Goal: Task Accomplishment & Management: Manage account settings

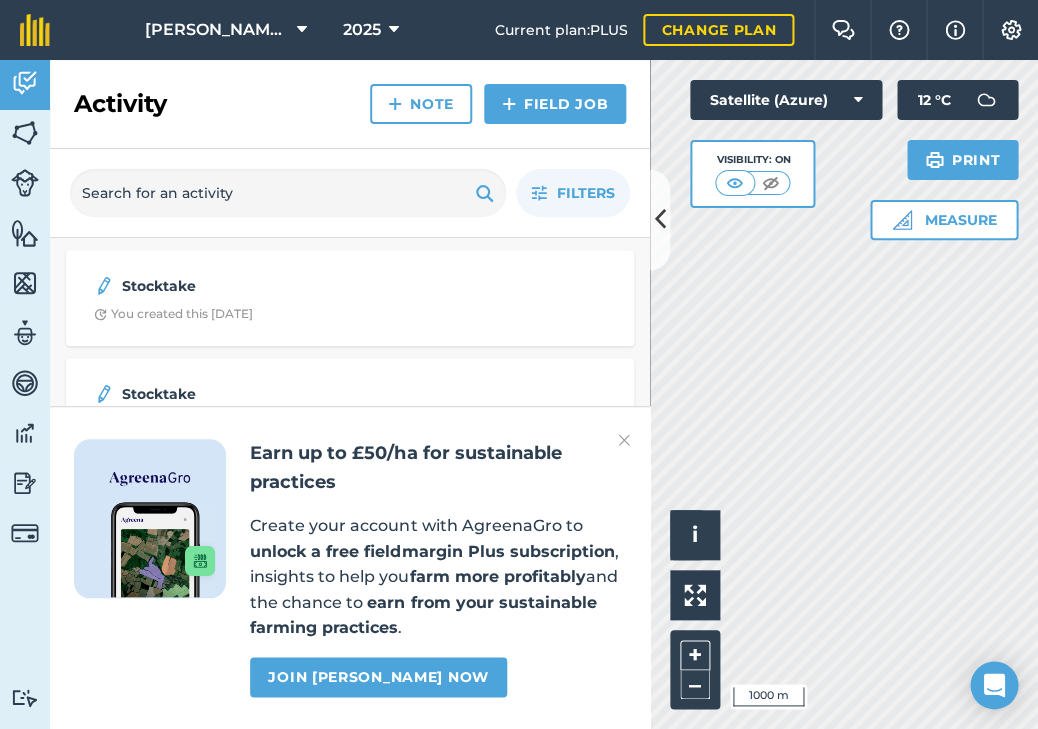
click at [653, 231] on button at bounding box center [660, 220] width 20 height 100
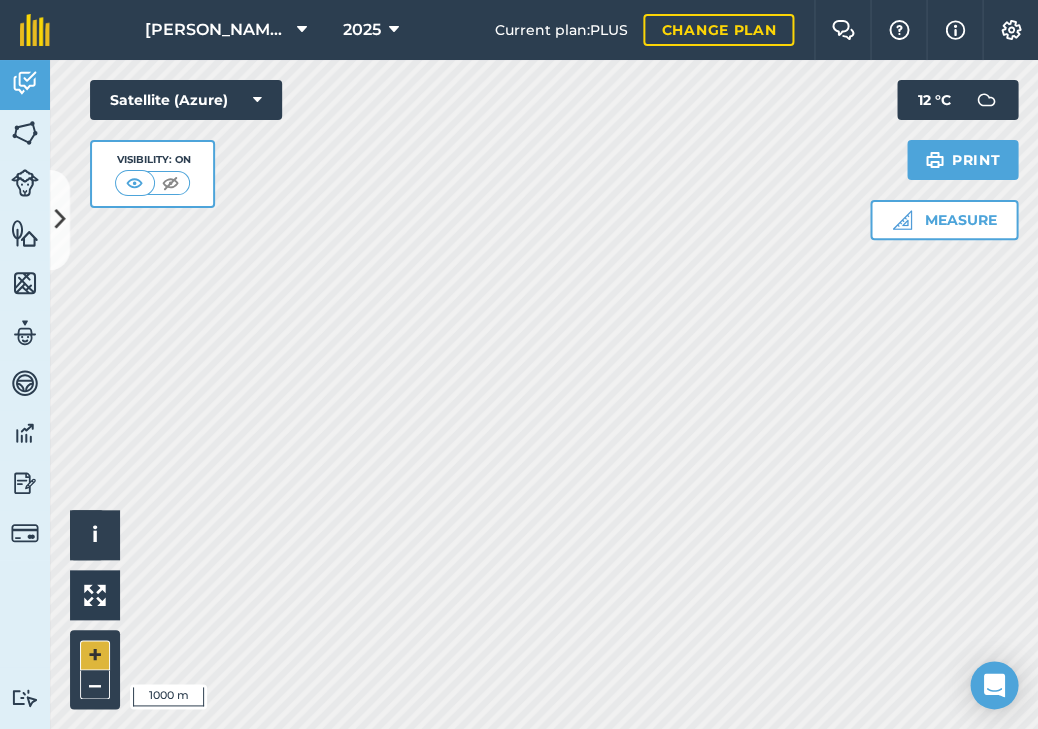
click at [90, 646] on button "+" at bounding box center [95, 655] width 30 height 30
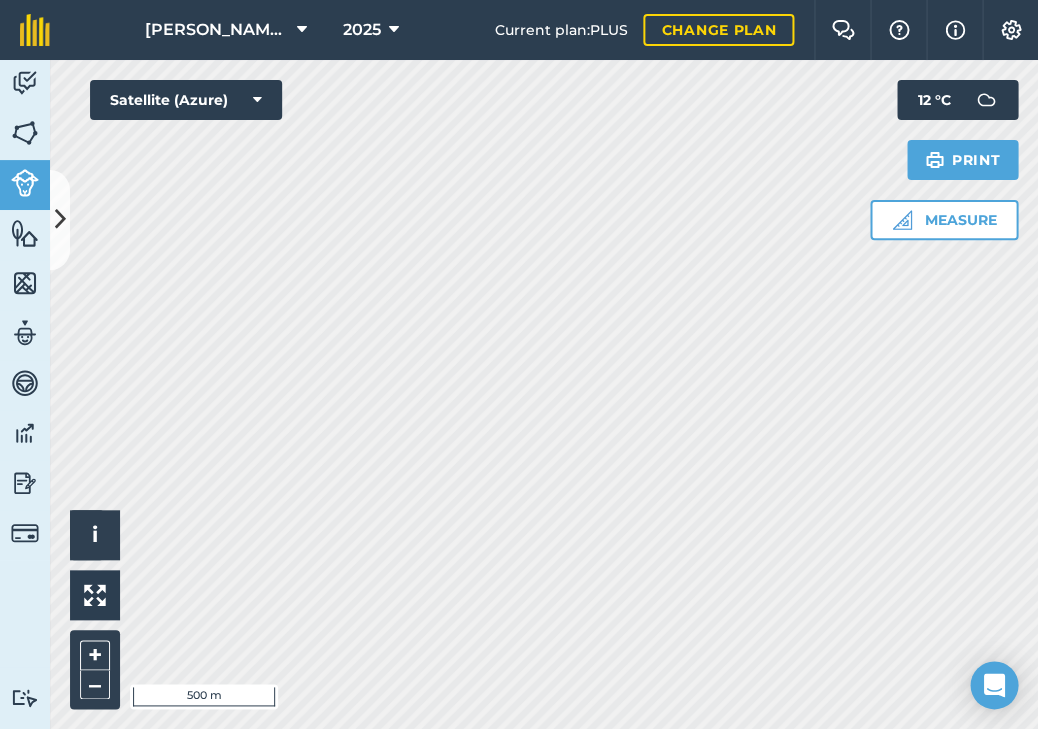
click at [55, 226] on icon at bounding box center [60, 219] width 11 height 35
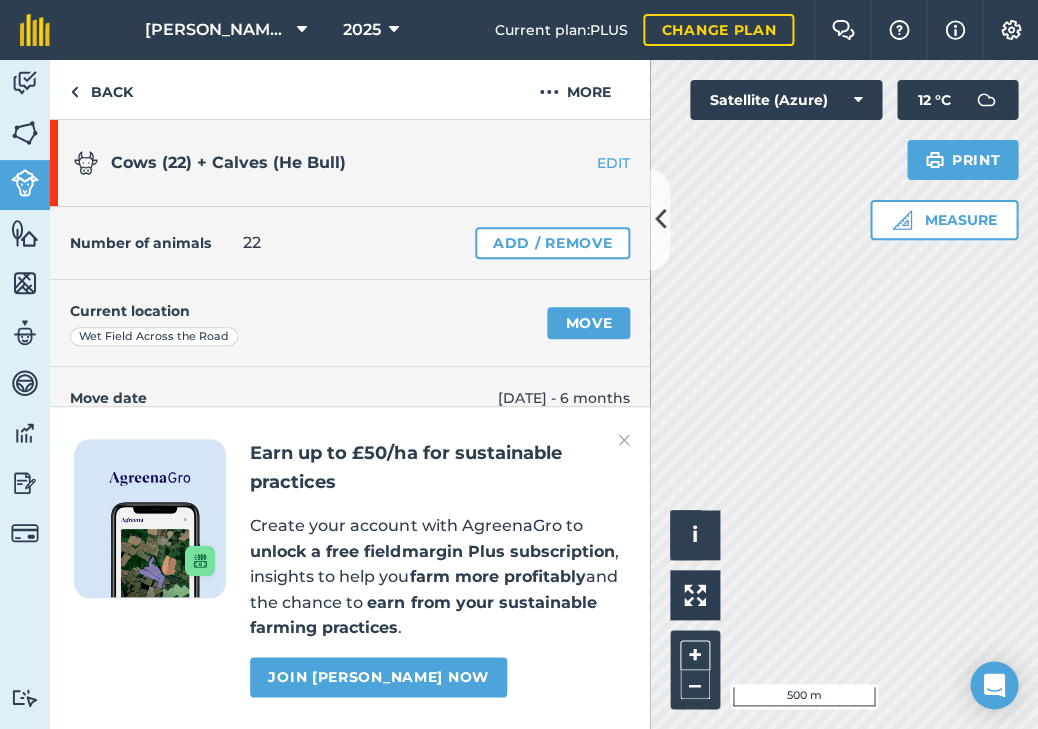
click at [568, 323] on link "Move" at bounding box center [588, 323] width 83 height 32
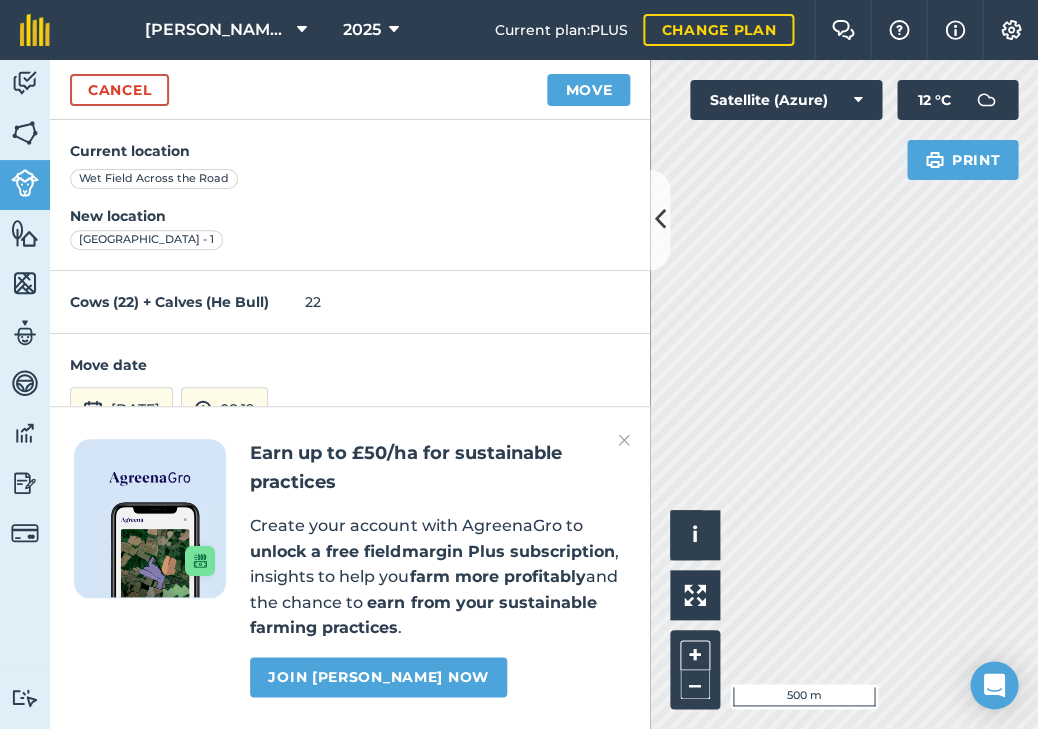
click at [627, 388] on div "Activity Fields Livestock Features Maps Team Vehicles Data Reporting Billing Tu…" at bounding box center [519, 394] width 1038 height 669
click at [597, 95] on button "Move" at bounding box center [588, 90] width 83 height 32
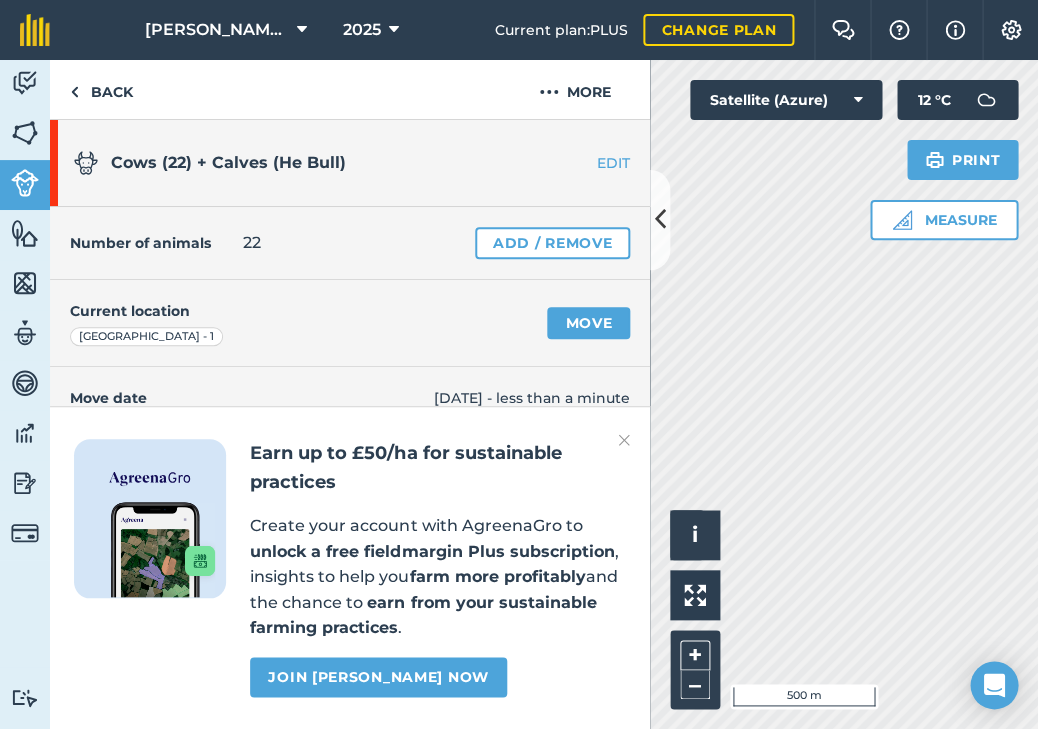
click at [598, 326] on div "Activity Fields Livestock Features Maps Team Vehicles Data Reporting Billing Tu…" at bounding box center [519, 394] width 1038 height 669
click at [576, 329] on link "Move" at bounding box center [588, 323] width 83 height 32
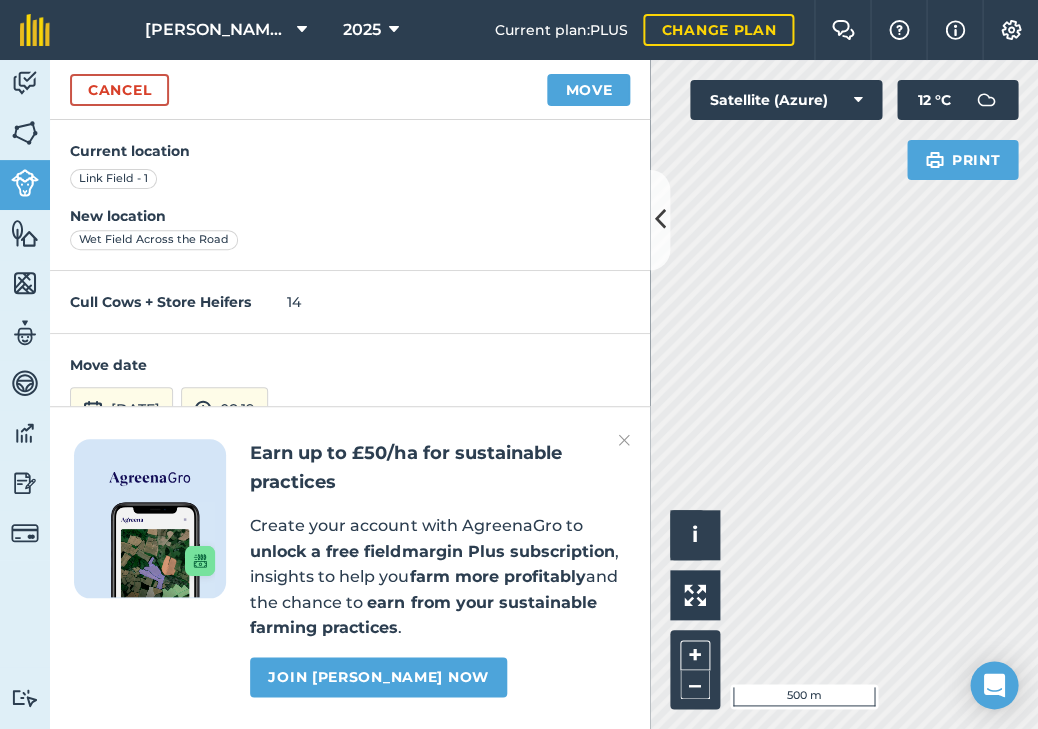
click at [580, 80] on button "Move" at bounding box center [588, 90] width 83 height 32
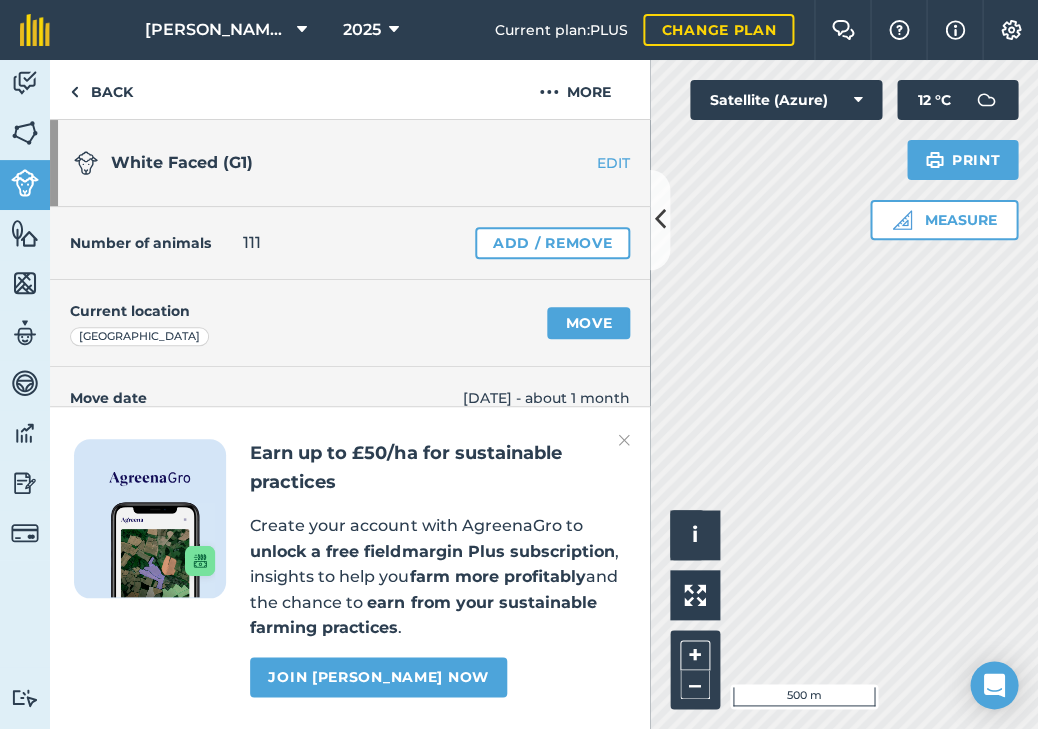
click at [610, 315] on link "Move" at bounding box center [588, 323] width 83 height 32
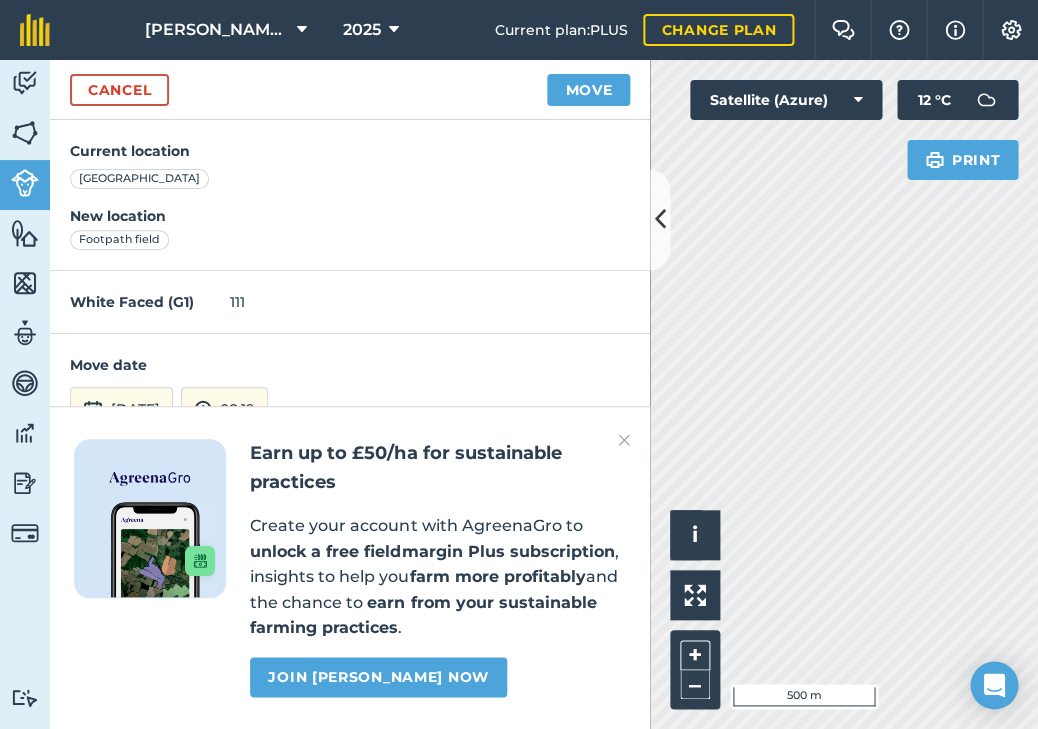
click at [572, 89] on button "Move" at bounding box center [588, 90] width 83 height 32
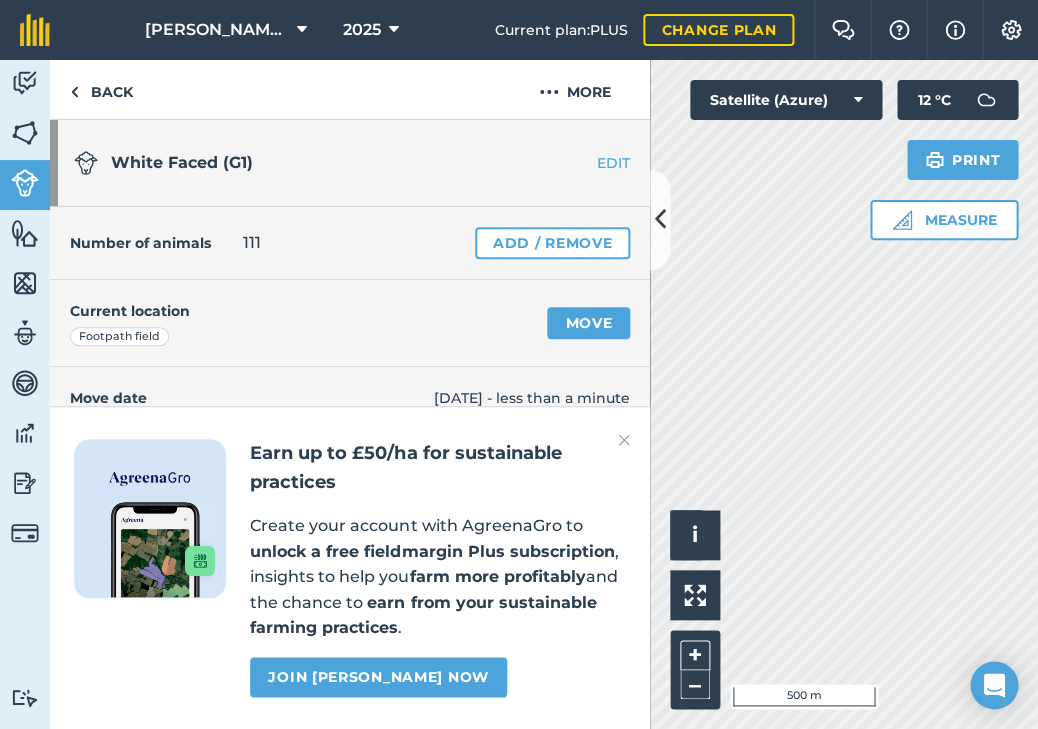
click at [650, 243] on button at bounding box center [660, 220] width 20 height 100
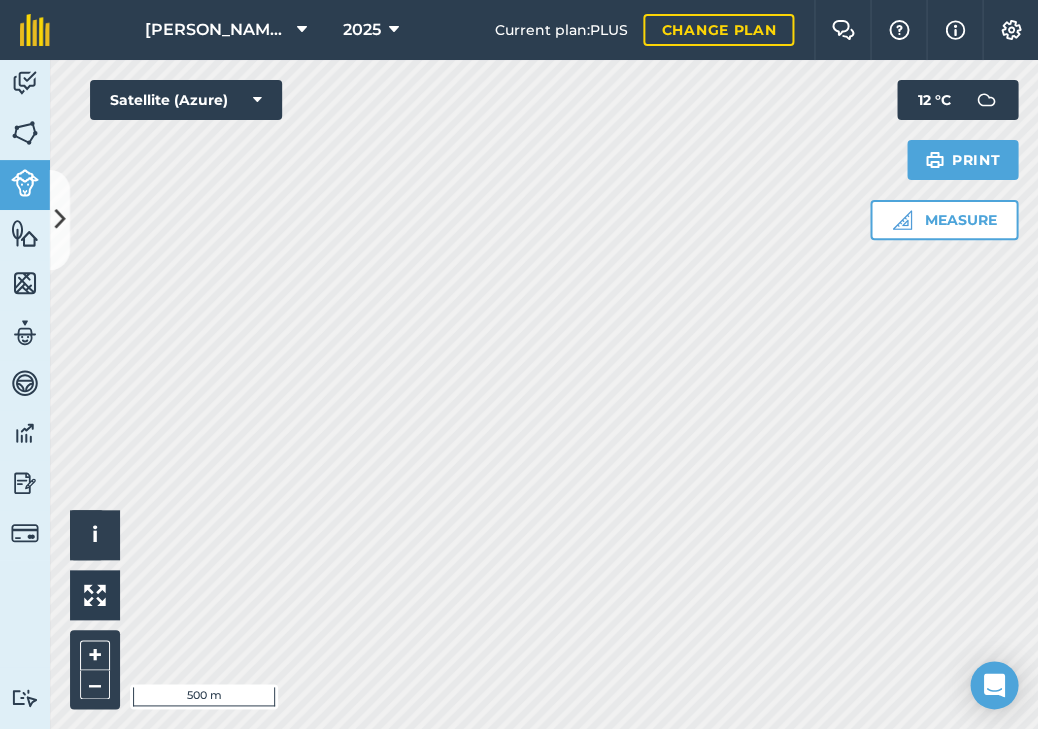
click at [389, 34] on icon at bounding box center [394, 30] width 10 height 24
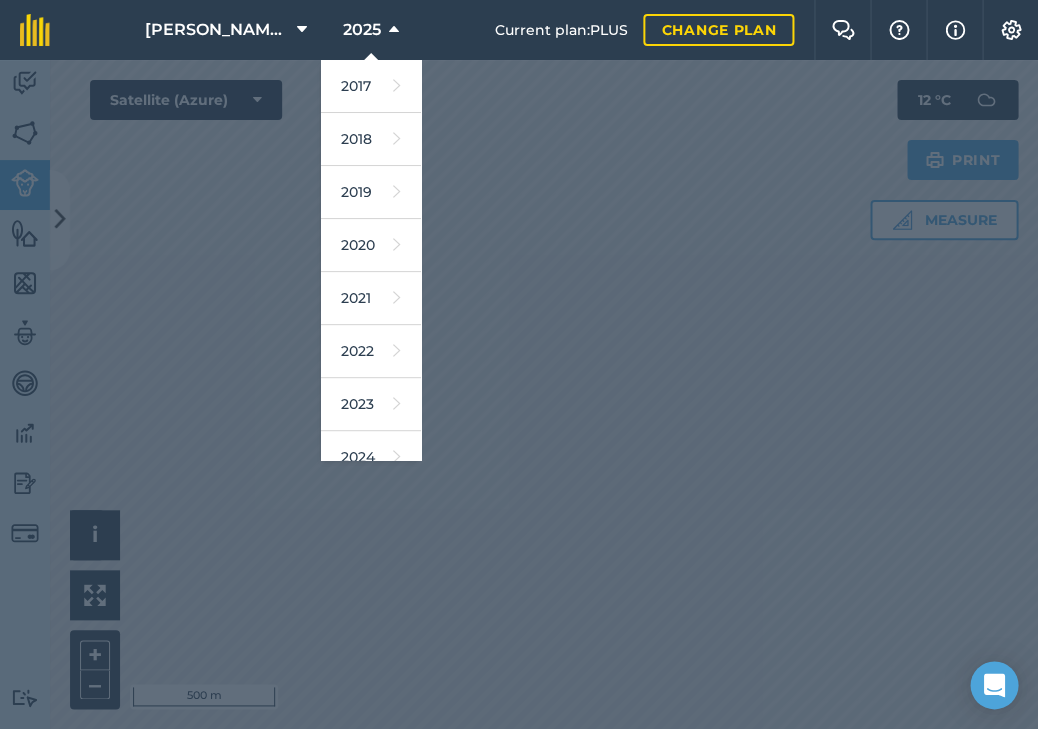
click at [389, 34] on icon at bounding box center [394, 30] width 10 height 24
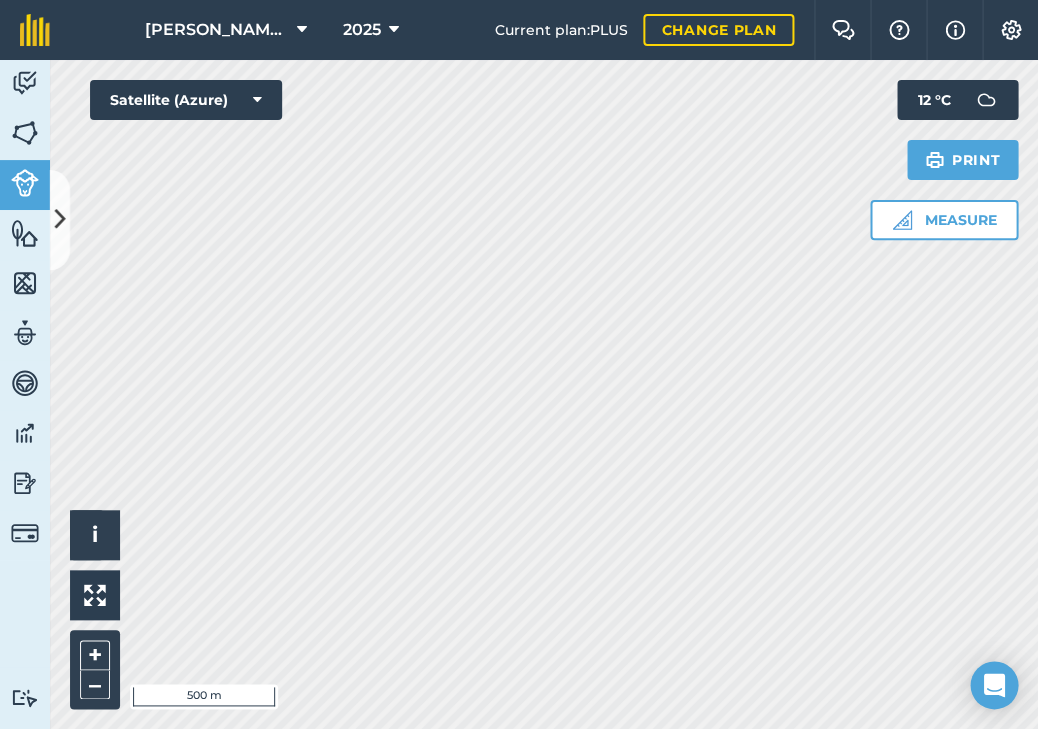
click at [351, 20] on span "2025" at bounding box center [362, 30] width 38 height 24
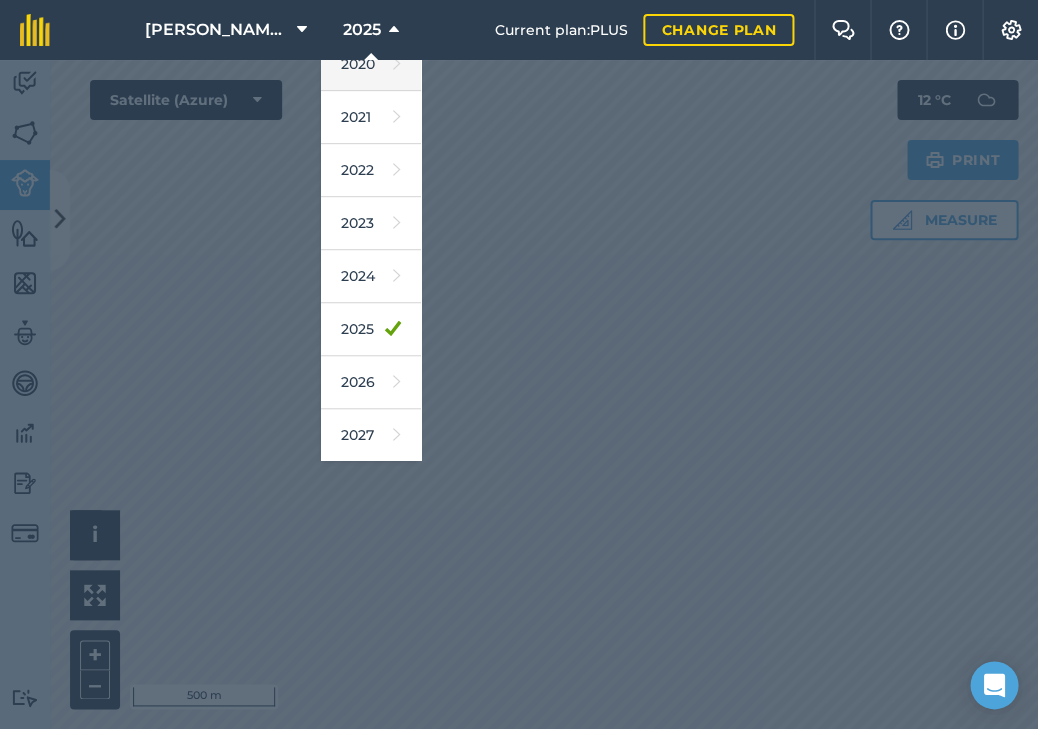
scroll to position [180, 0]
click at [346, 388] on link "2026" at bounding box center [371, 383] width 100 height 53
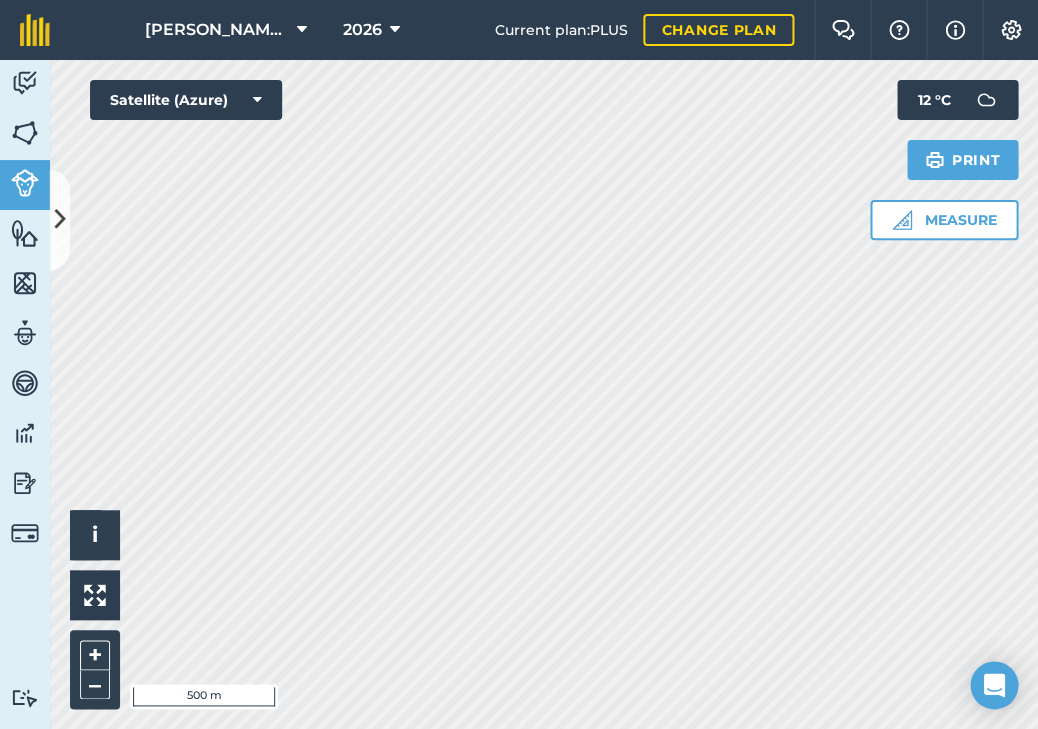
click at [56, 241] on button at bounding box center [60, 220] width 20 height 100
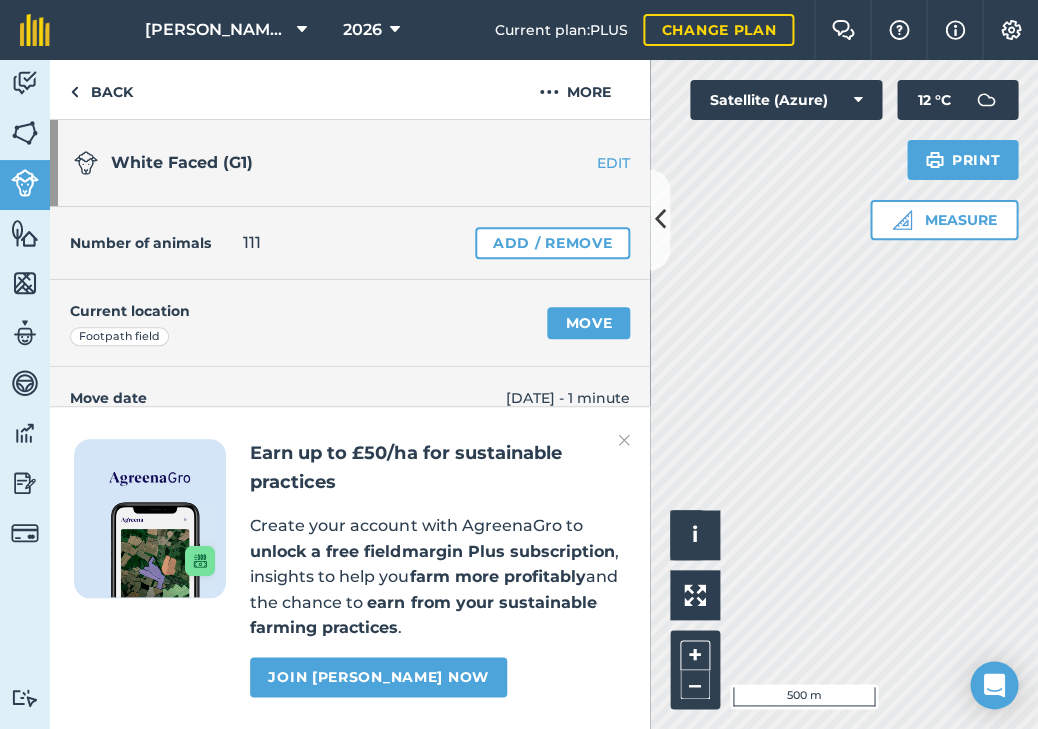
click at [620, 443] on img at bounding box center [624, 440] width 12 height 24
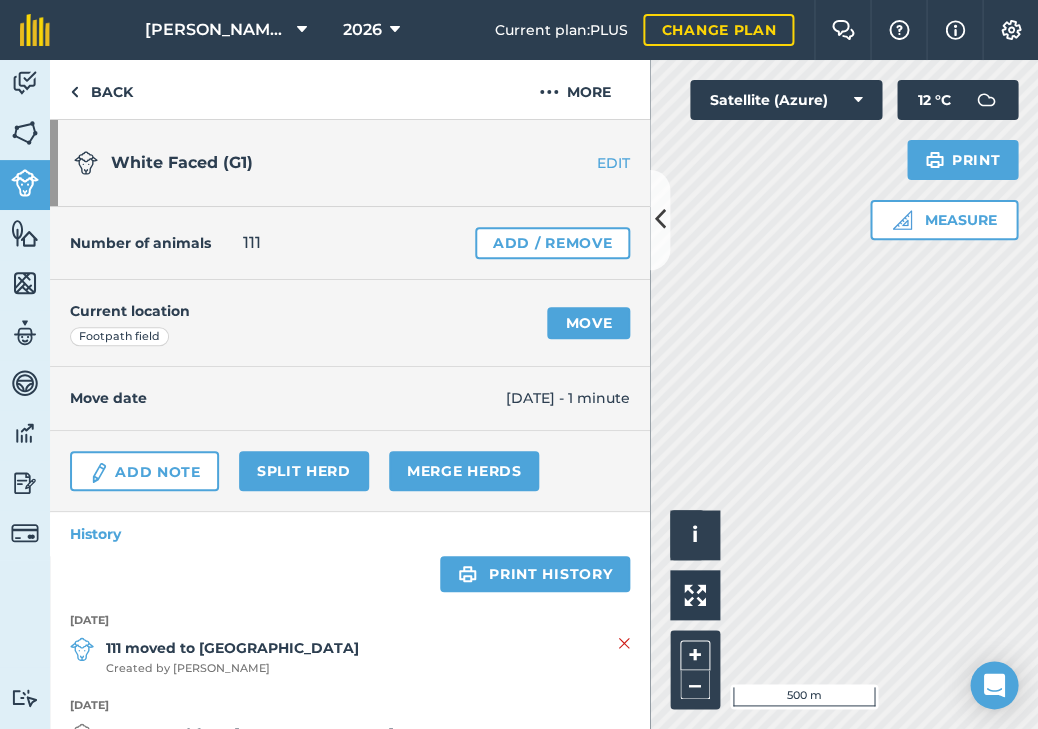
scroll to position [0, 0]
click at [39, 132] on link "Fields" at bounding box center [25, 135] width 50 height 50
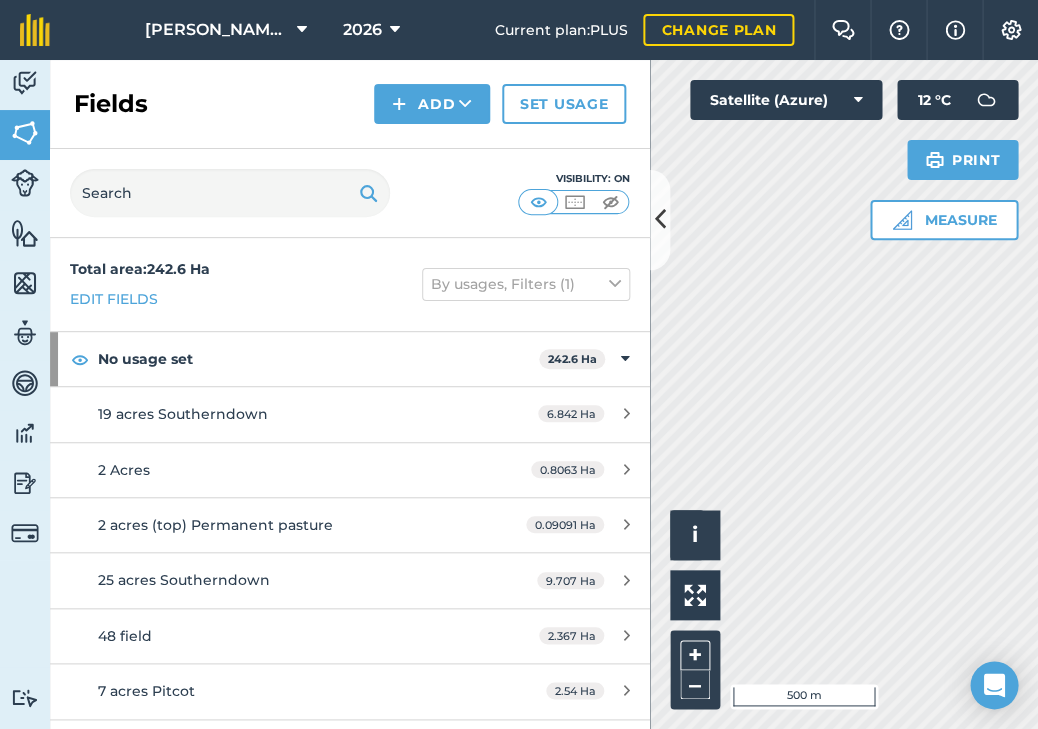
click at [560, 101] on link "Set usage" at bounding box center [564, 104] width 124 height 40
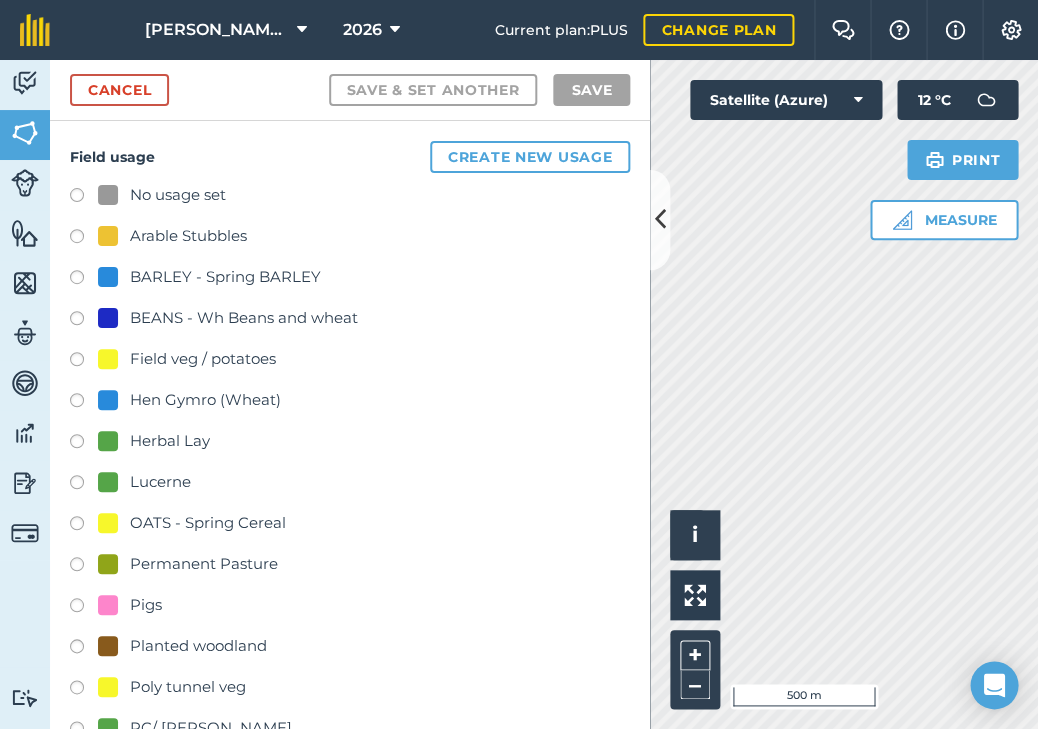
click at [114, 93] on link "Cancel" at bounding box center [119, 90] width 99 height 32
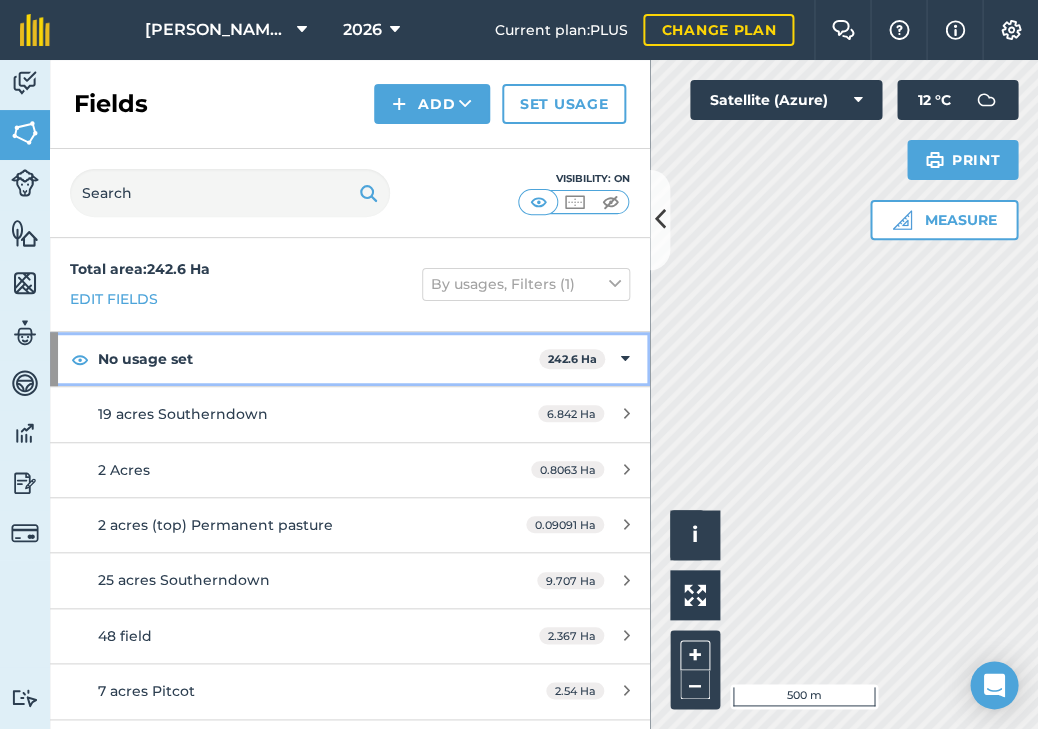
click at [620, 358] on div "No usage set 242.6 Ha" at bounding box center [350, 359] width 600 height 54
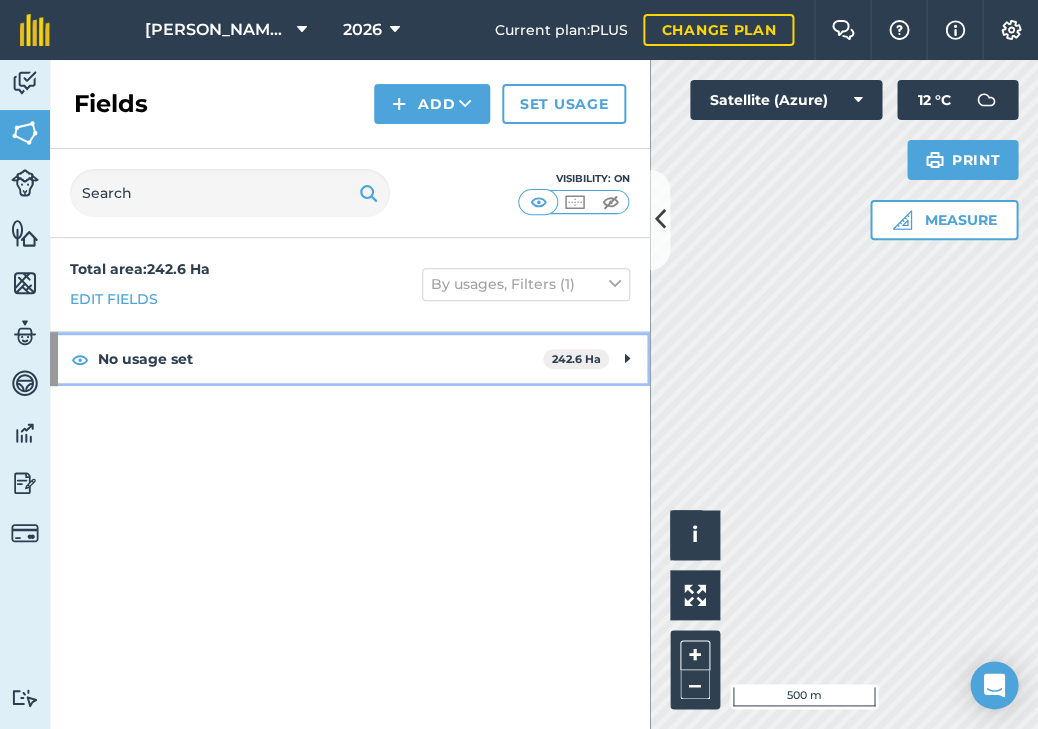
click at [620, 358] on div "No usage set 242.6 Ha" at bounding box center [350, 359] width 600 height 54
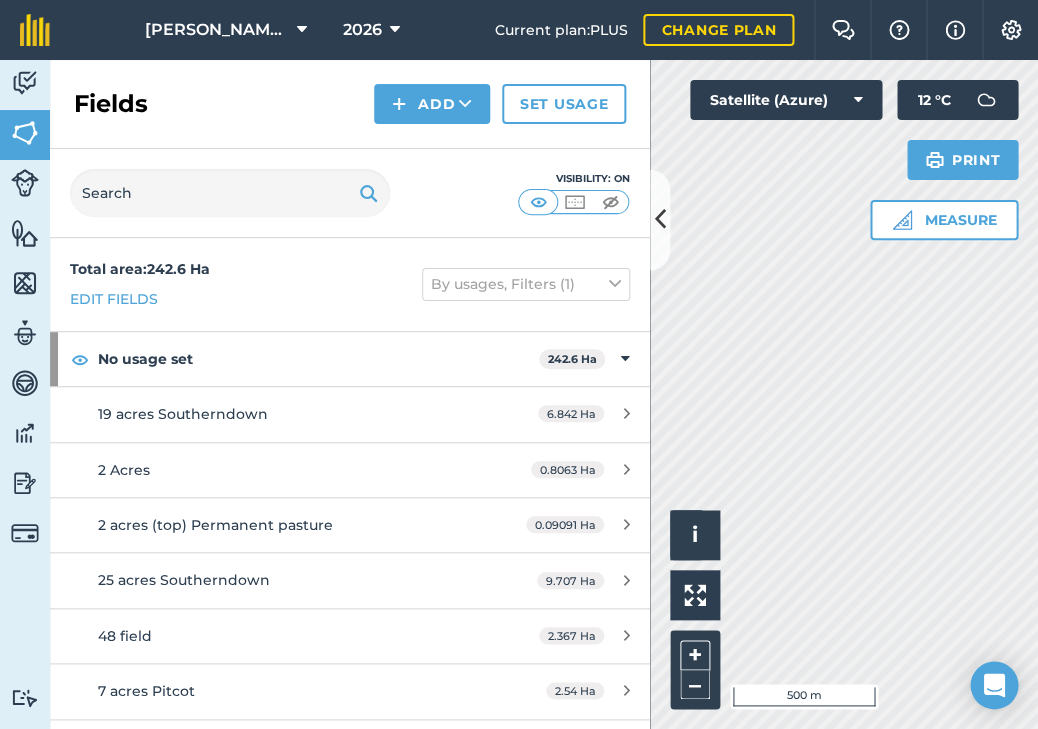
click at [324, 418] on div "19 acres Southerndown" at bounding box center [286, 414] width 376 height 22
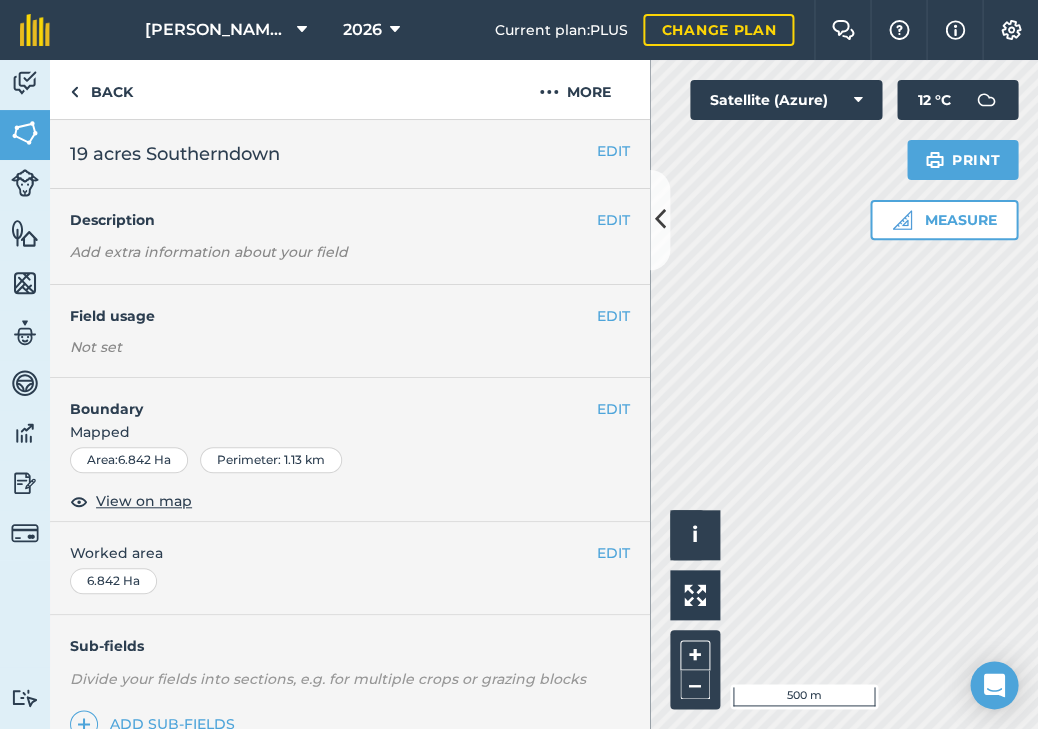
click at [25, 140] on img at bounding box center [25, 133] width 28 height 30
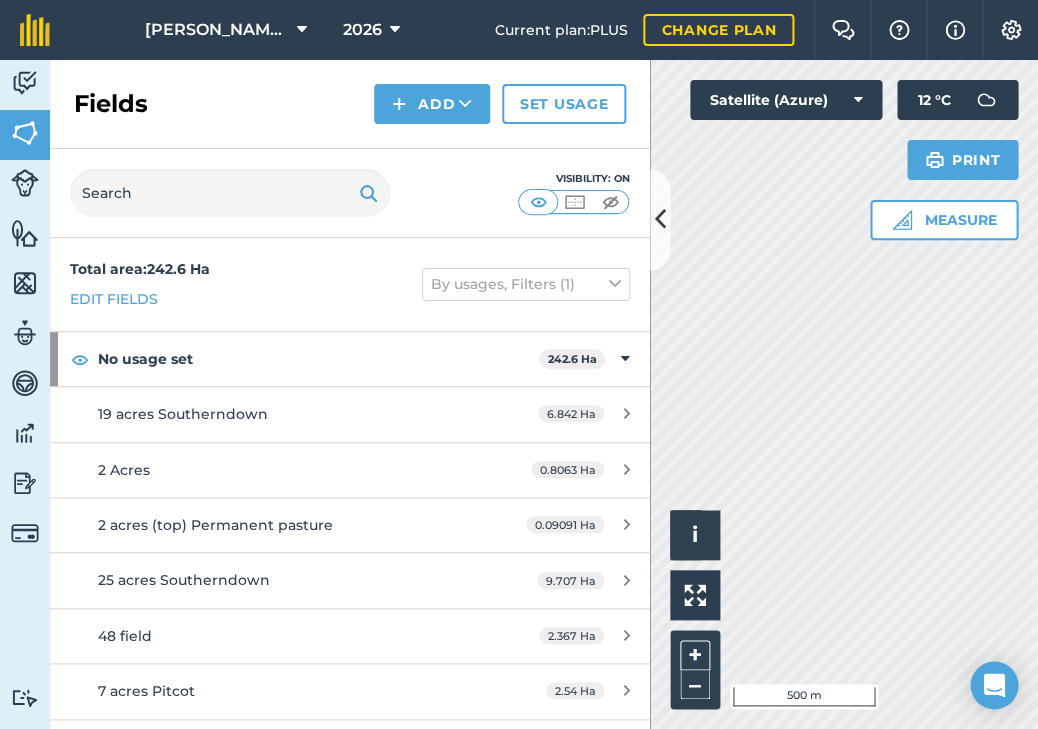
click at [343, 40] on span "2026" at bounding box center [362, 30] width 39 height 24
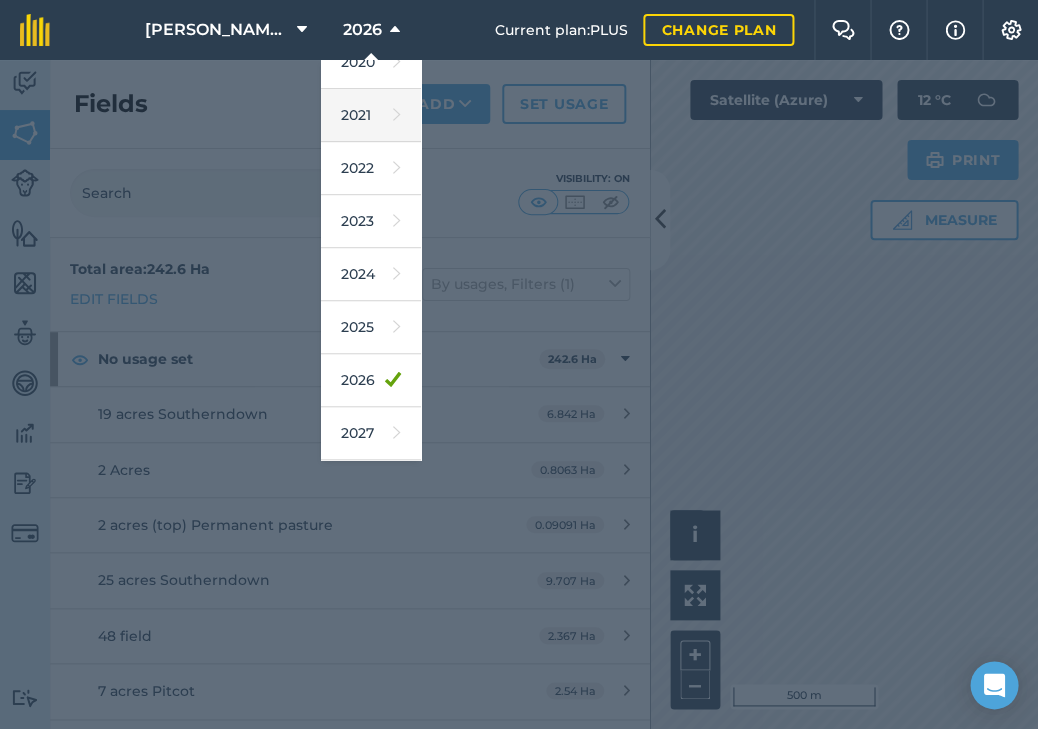
scroll to position [180, 0]
click at [334, 386] on link "2026" at bounding box center [371, 383] width 100 height 53
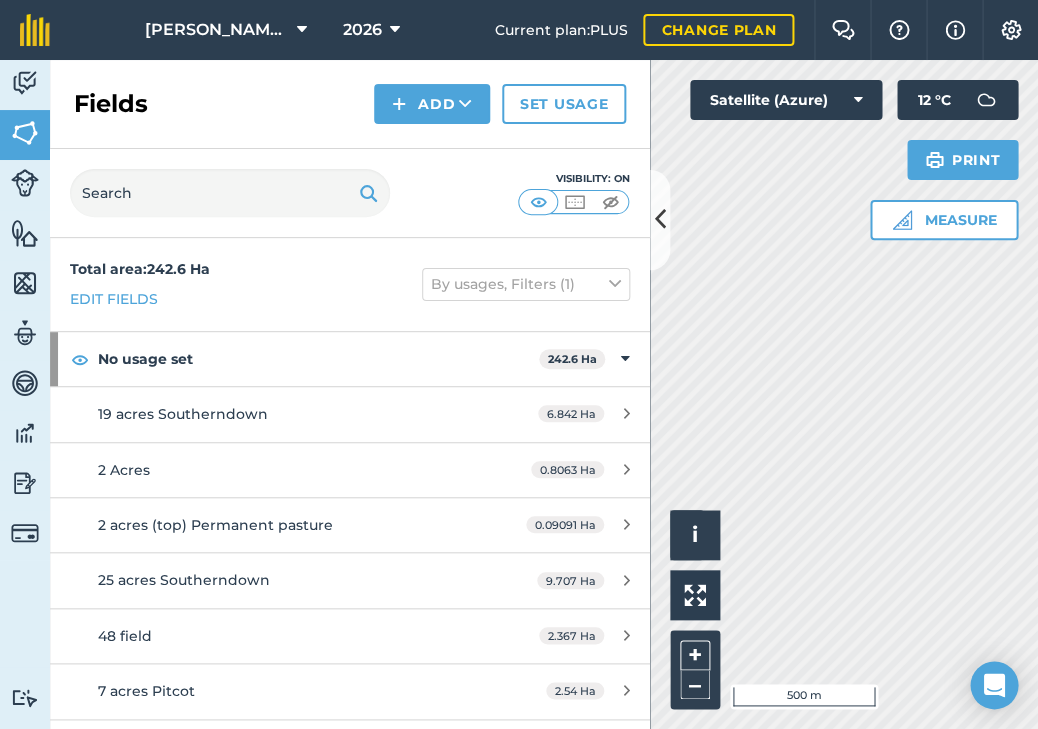
click at [655, 228] on icon at bounding box center [660, 219] width 11 height 35
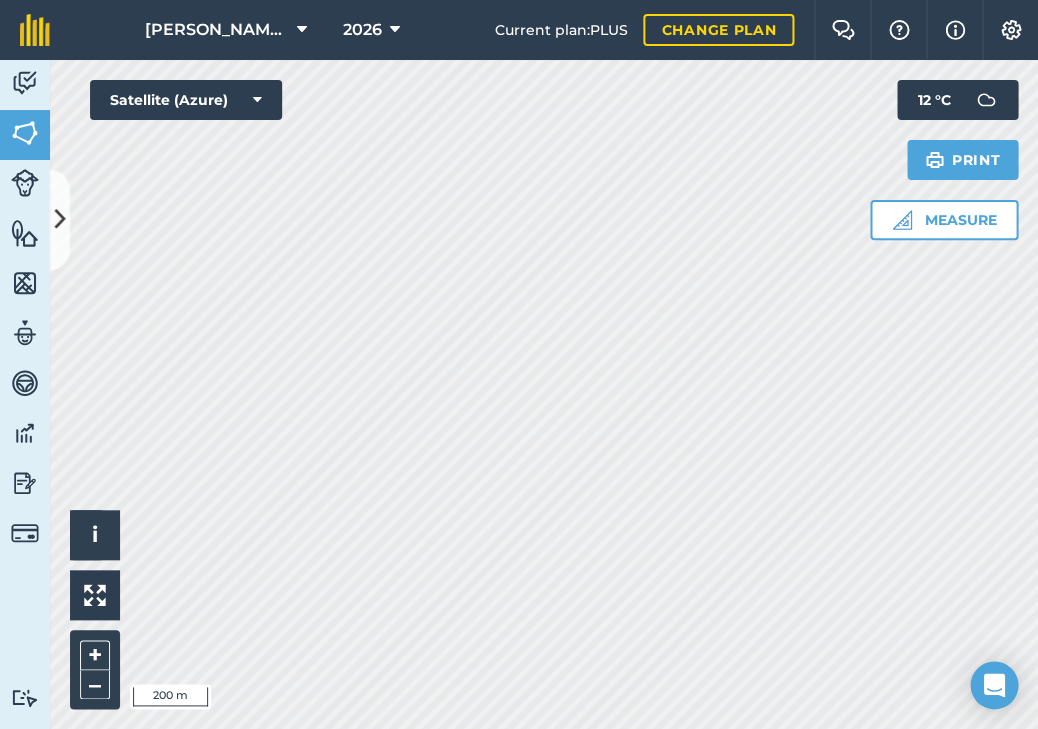
click at [60, 238] on button at bounding box center [60, 220] width 20 height 100
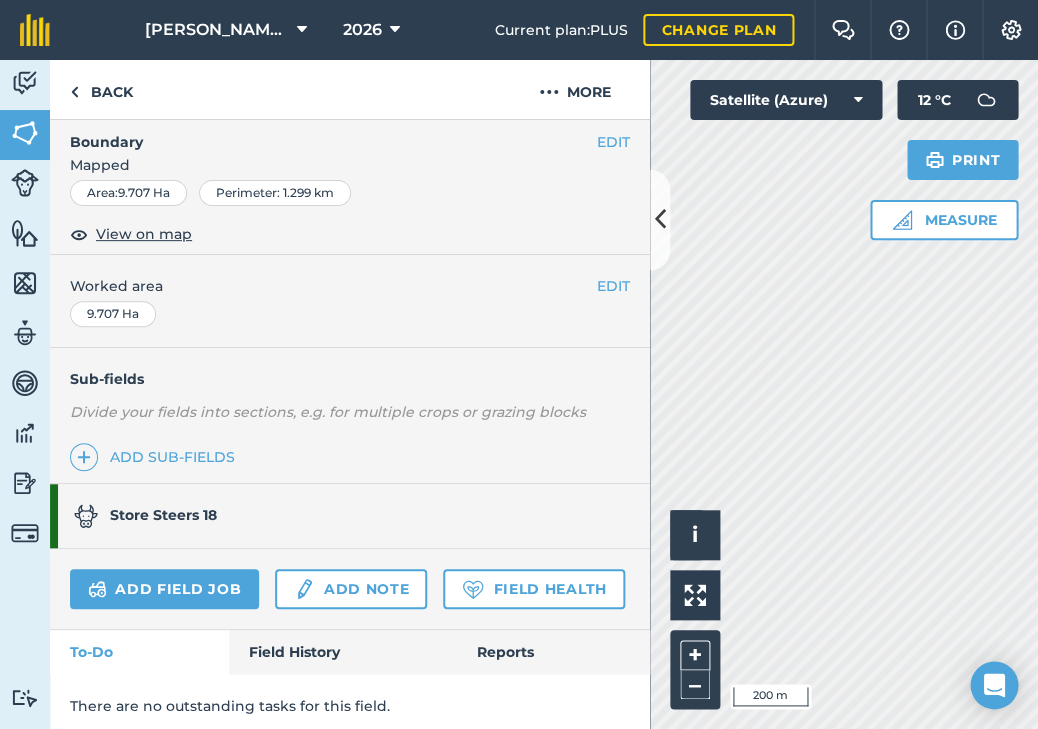
scroll to position [266, 0]
click at [660, 224] on icon at bounding box center [660, 219] width 11 height 35
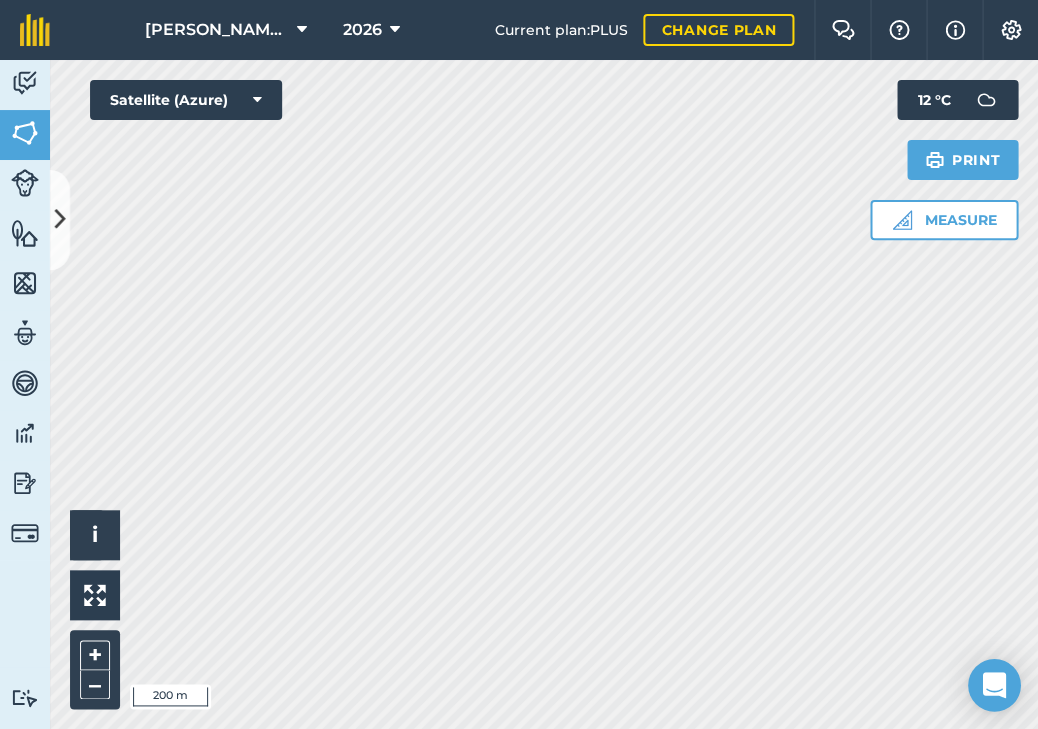
click at [996, 688] on icon "Open Intercom Messenger" at bounding box center [993, 685] width 23 height 26
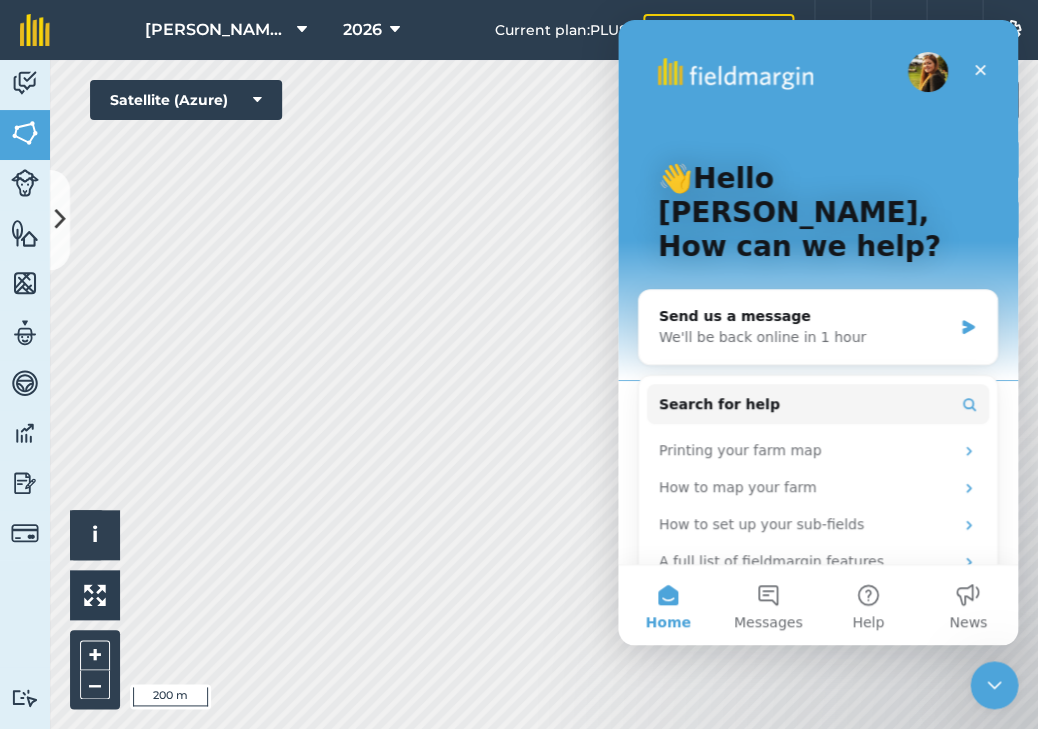
scroll to position [0, 0]
click at [748, 306] on div "Send us a message" at bounding box center [805, 316] width 293 height 21
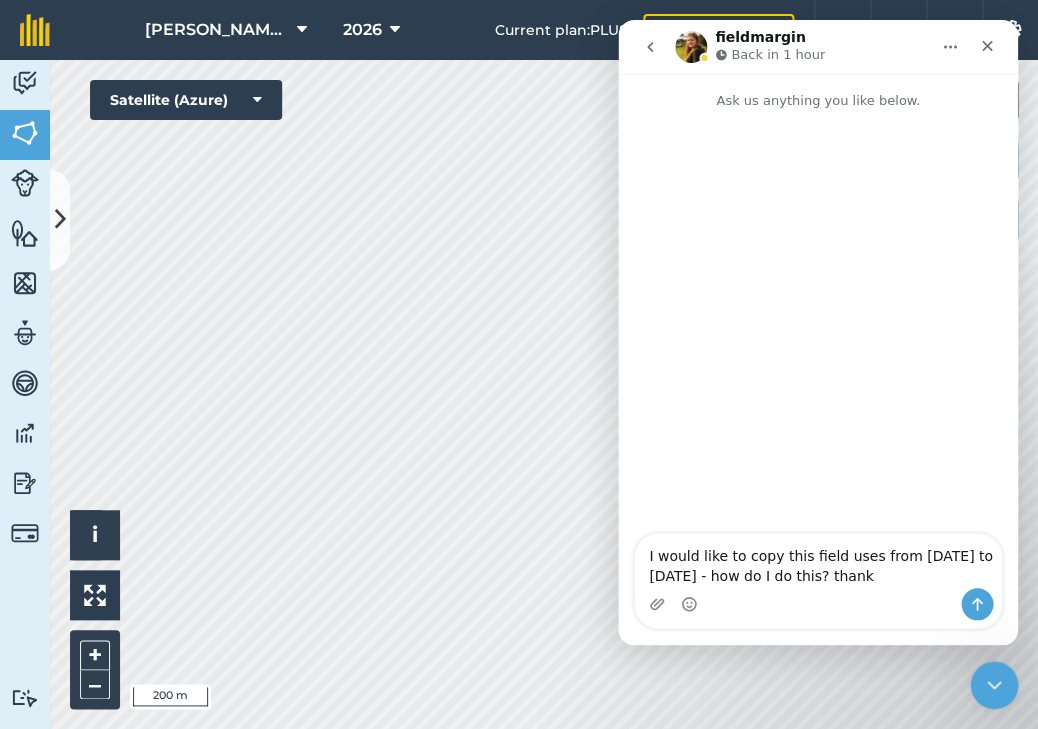
type textarea "I would like to copy this field uses from [DATE] to [DATE] - how do I do this? …"
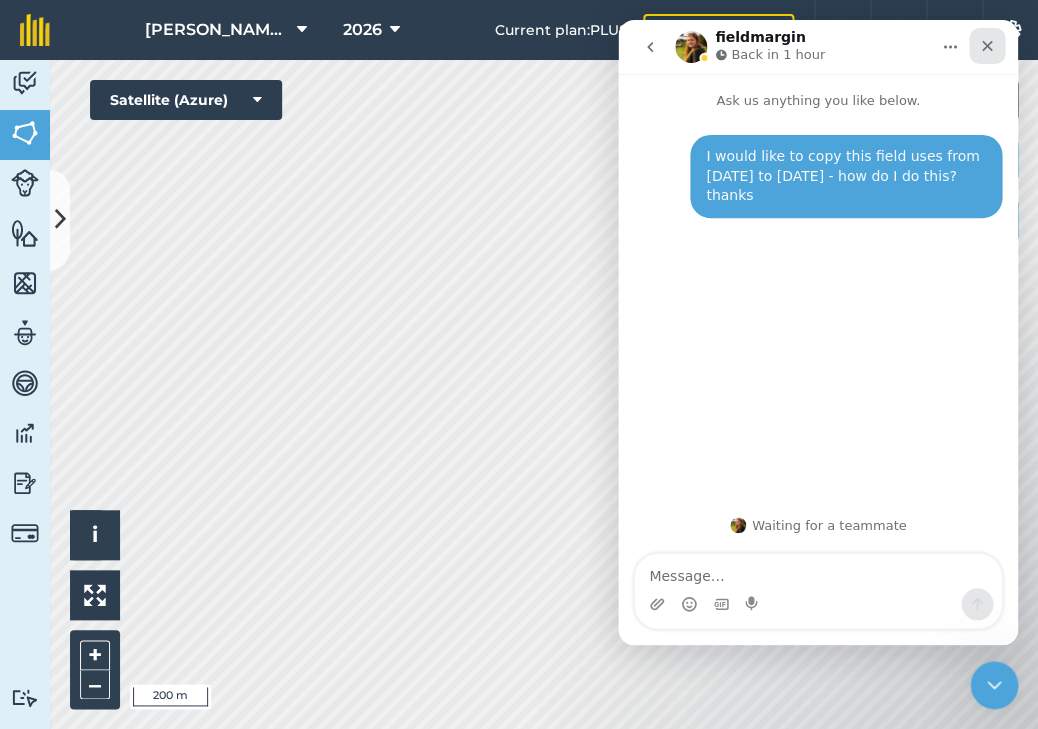
click at [975, 57] on div "Close" at bounding box center [987, 46] width 36 height 36
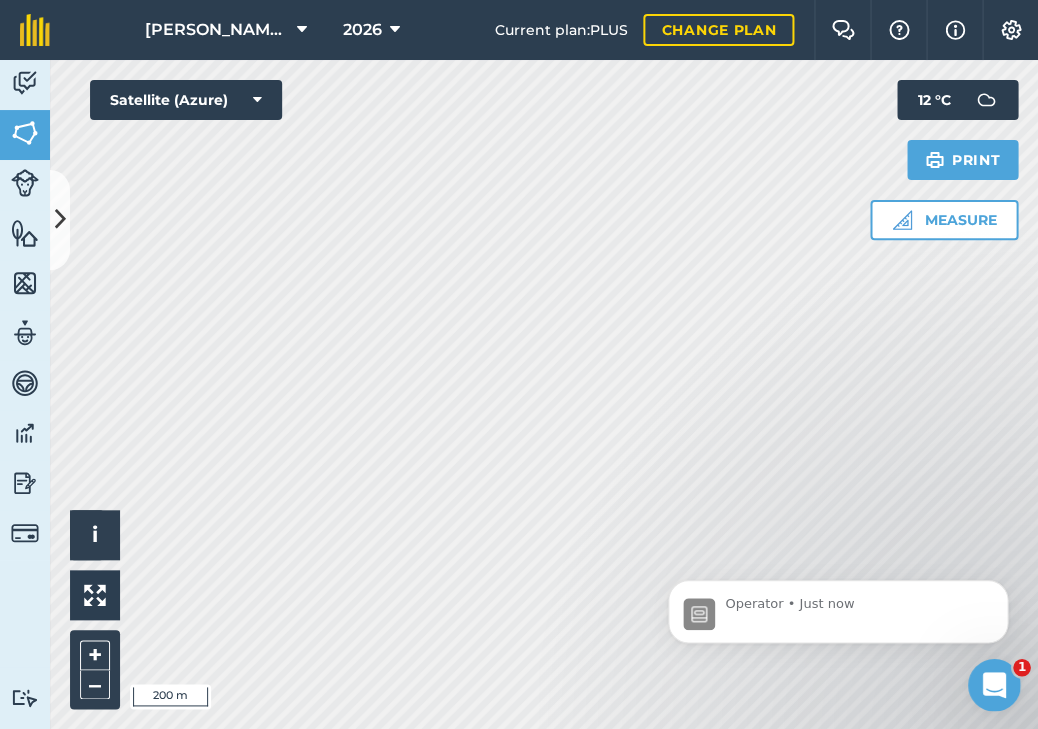
click at [1004, 684] on icon "Open Intercom Messenger" at bounding box center [992, 682] width 33 height 33
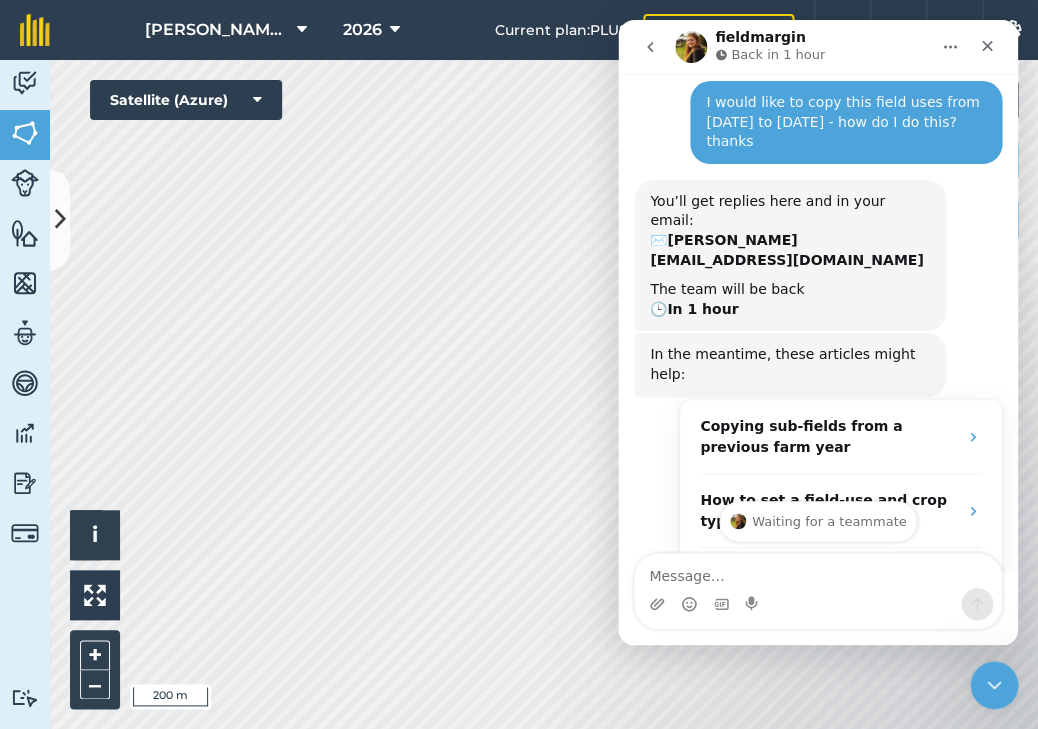
scroll to position [57, 0]
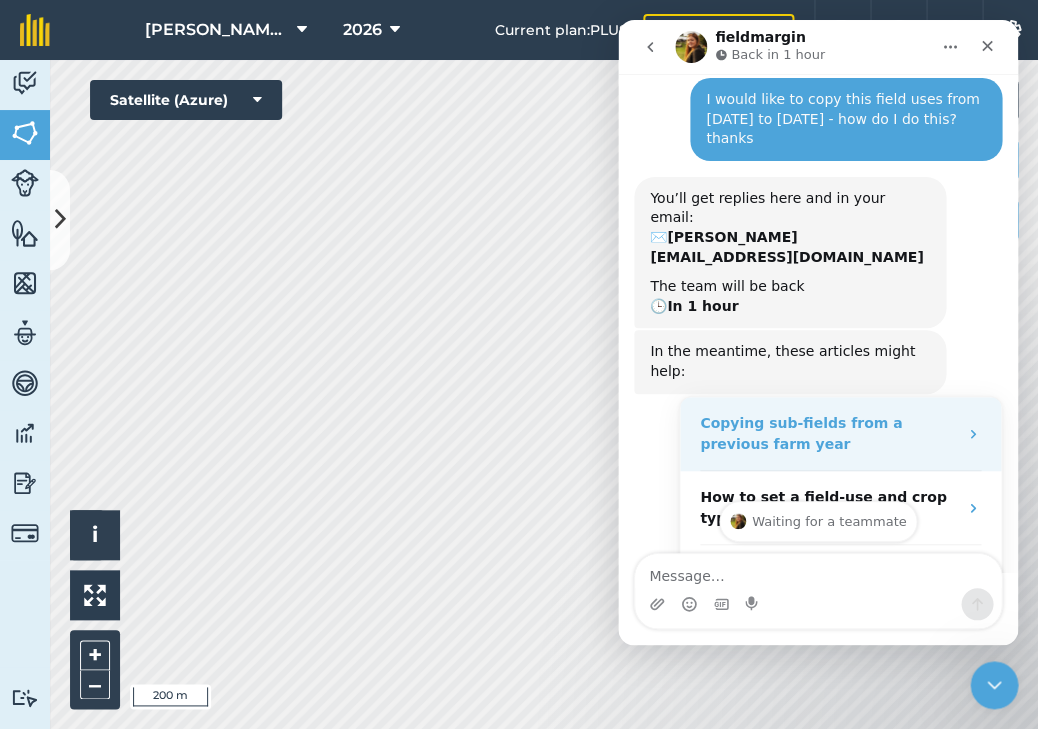
click at [884, 415] on strong "Copying sub-fields from a previous farm year" at bounding box center [801, 433] width 202 height 37
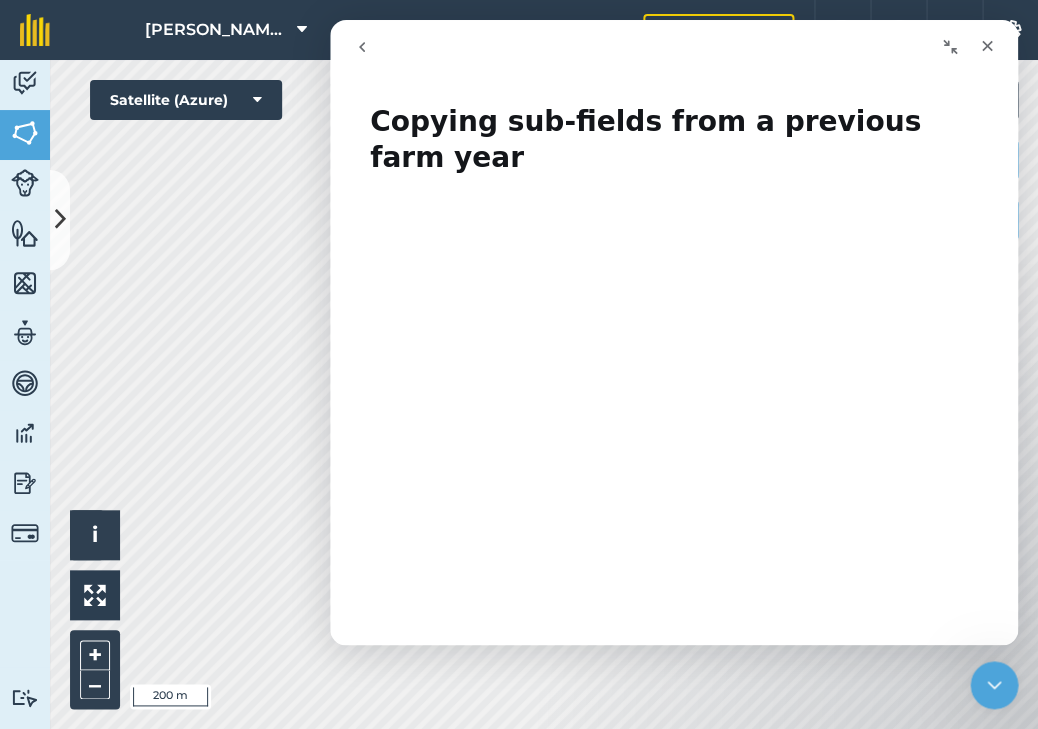
scroll to position [0, 0]
click at [982, 36] on div "Close" at bounding box center [987, 46] width 36 height 36
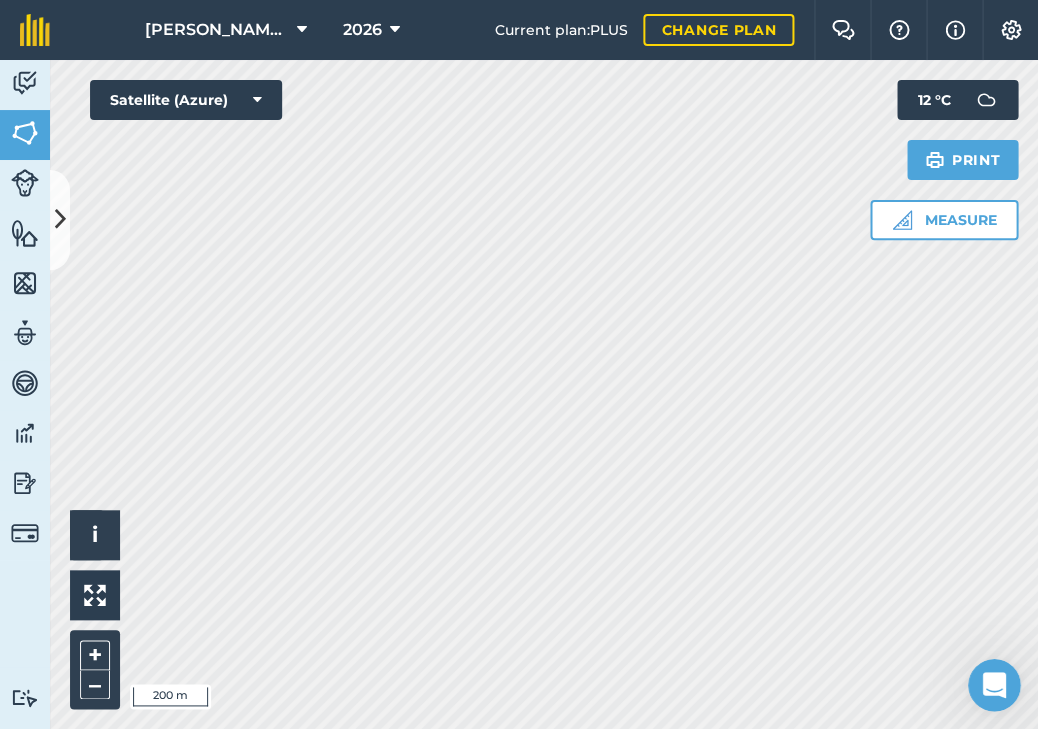
click at [991, 659] on div "Open Intercom Messenger" at bounding box center [992, 682] width 66 height 66
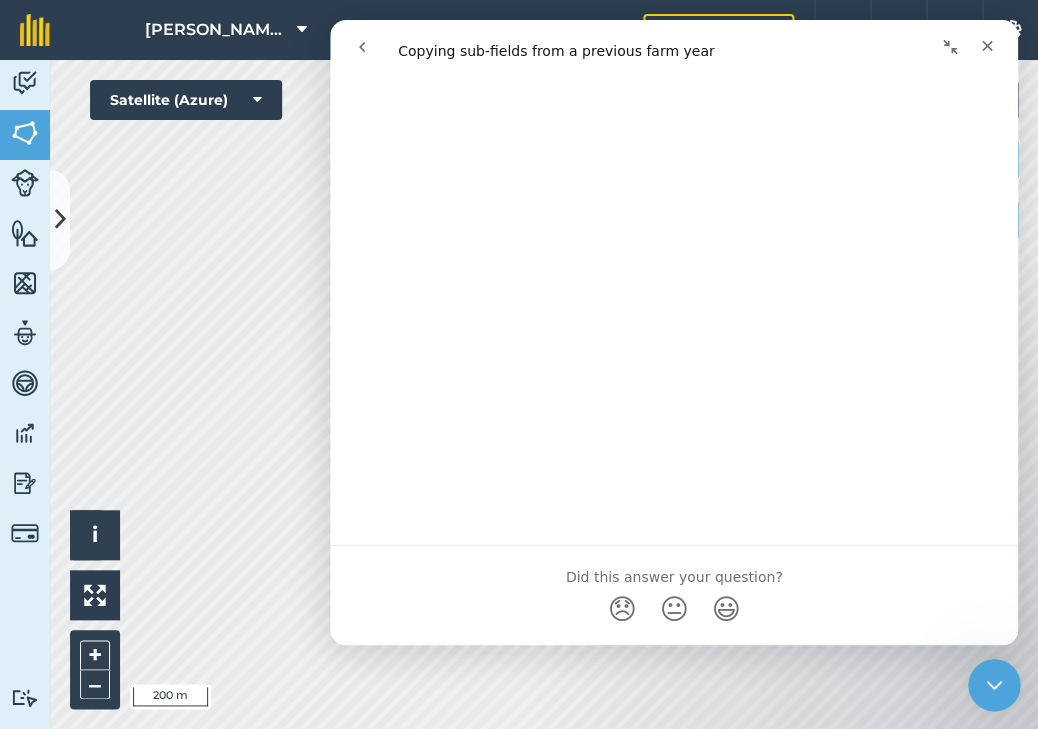
scroll to position [2783, 0]
click at [687, 571] on span "😐" at bounding box center [674, 597] width 39 height 53
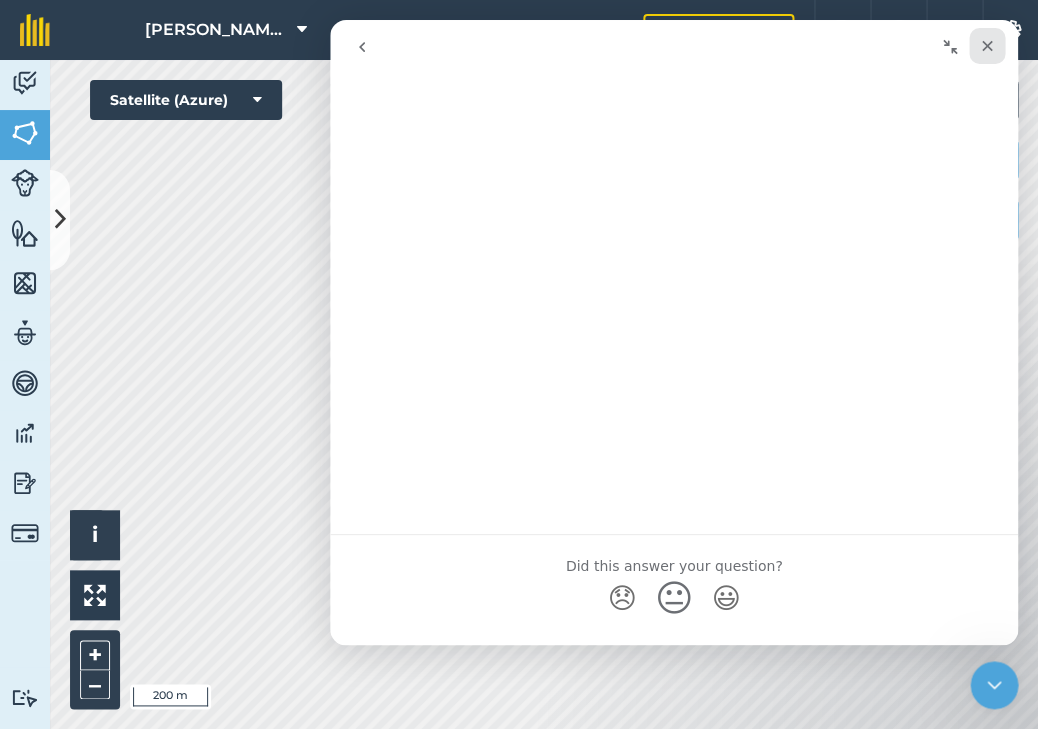
click at [990, 34] on div "Close" at bounding box center [987, 46] width 36 height 36
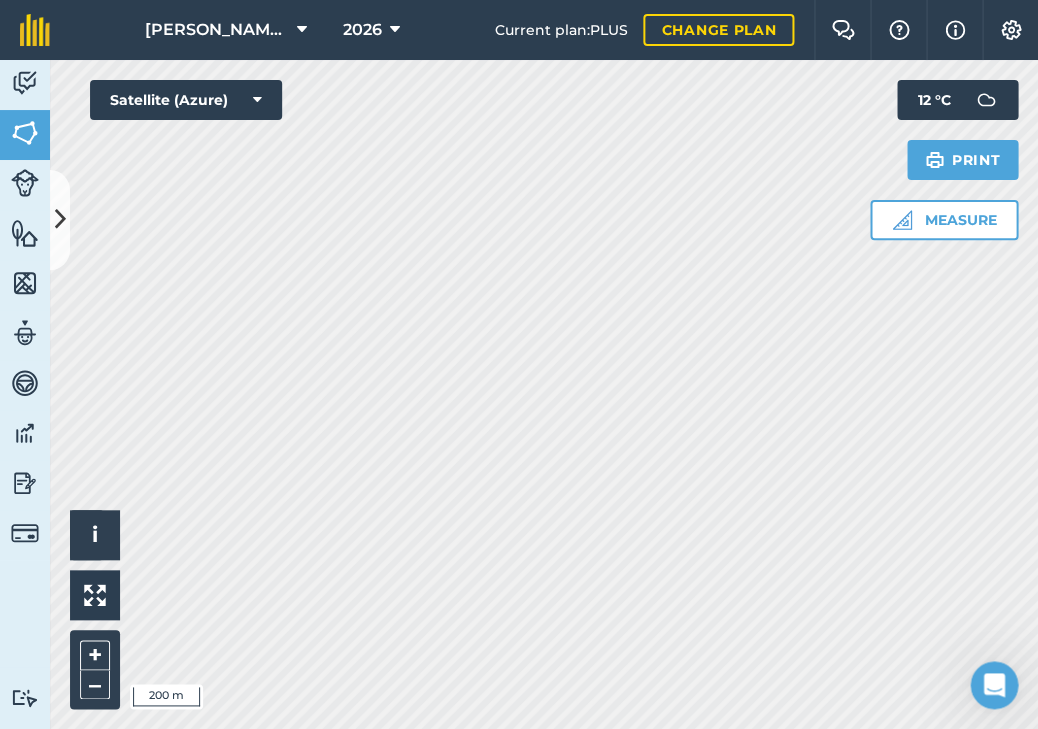
click at [54, 244] on button at bounding box center [60, 220] width 20 height 100
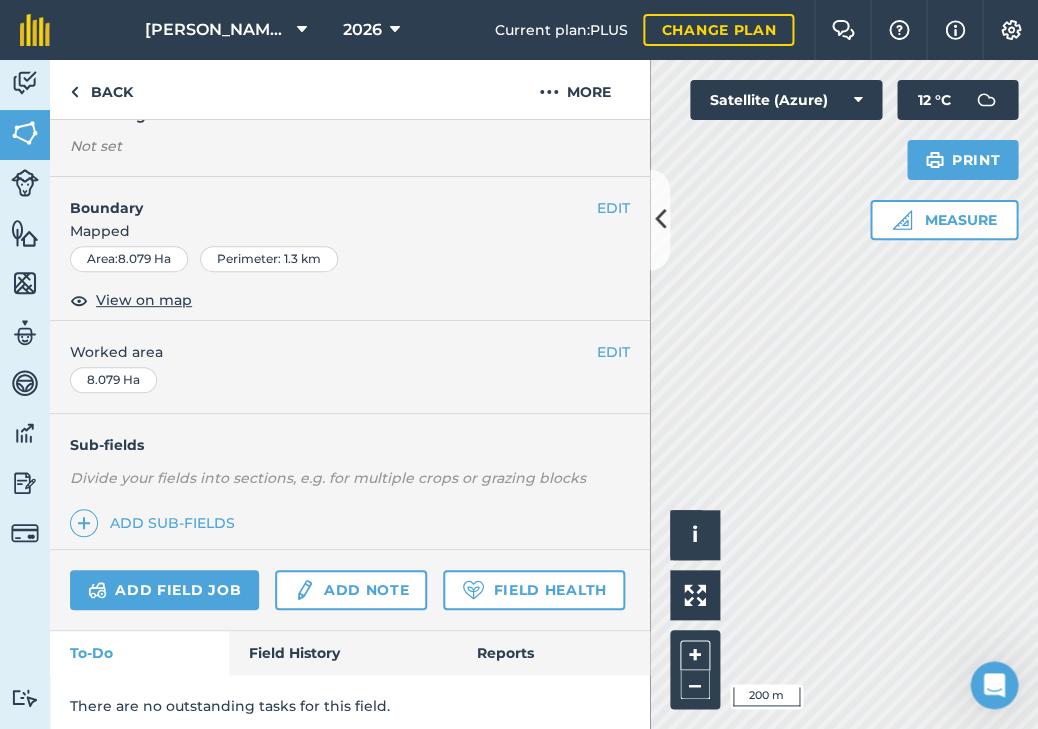
click at [20, 150] on link "Fields" at bounding box center [25, 135] width 50 height 50
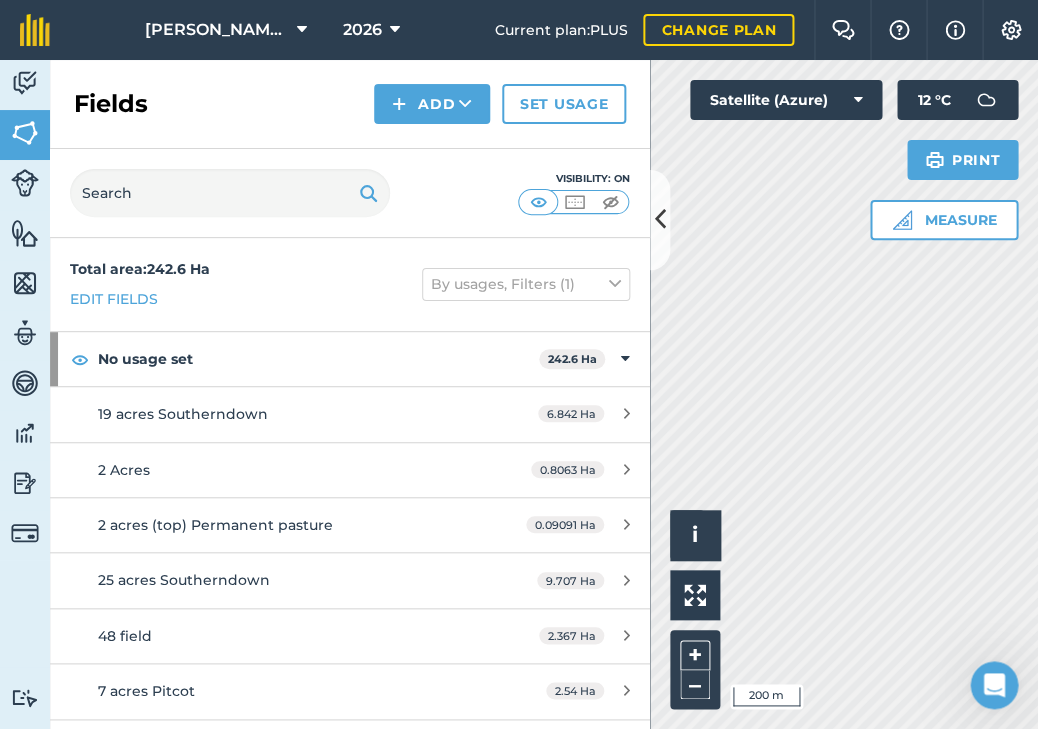
click at [343, 30] on span "2026" at bounding box center [362, 30] width 39 height 24
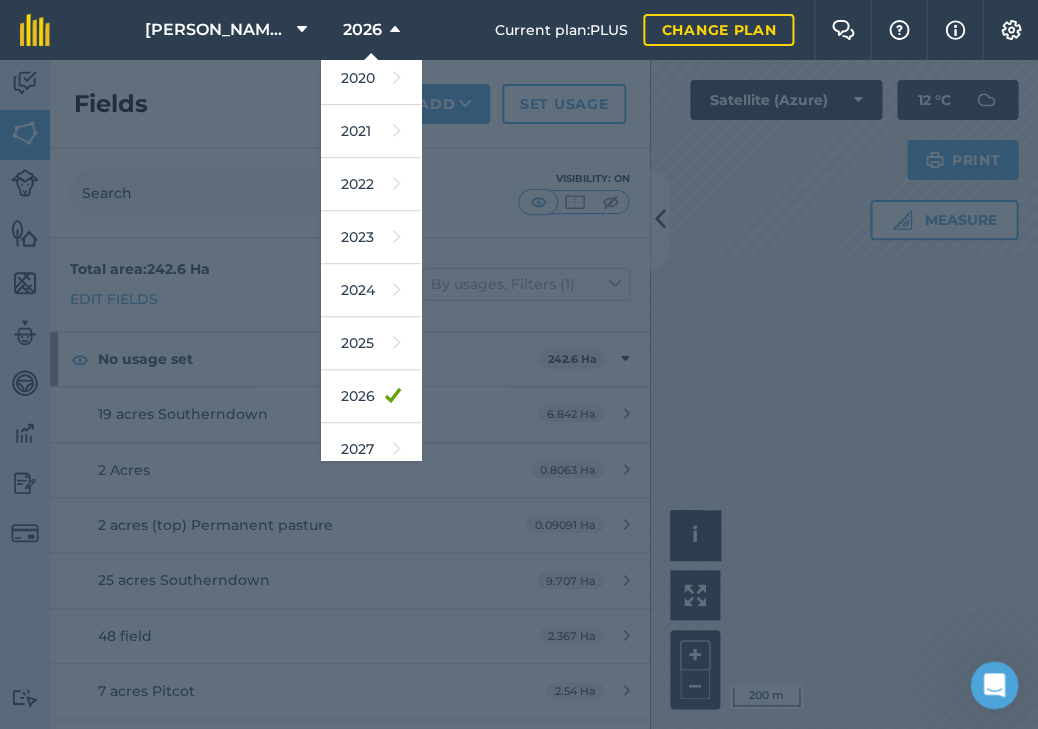
scroll to position [180, 0]
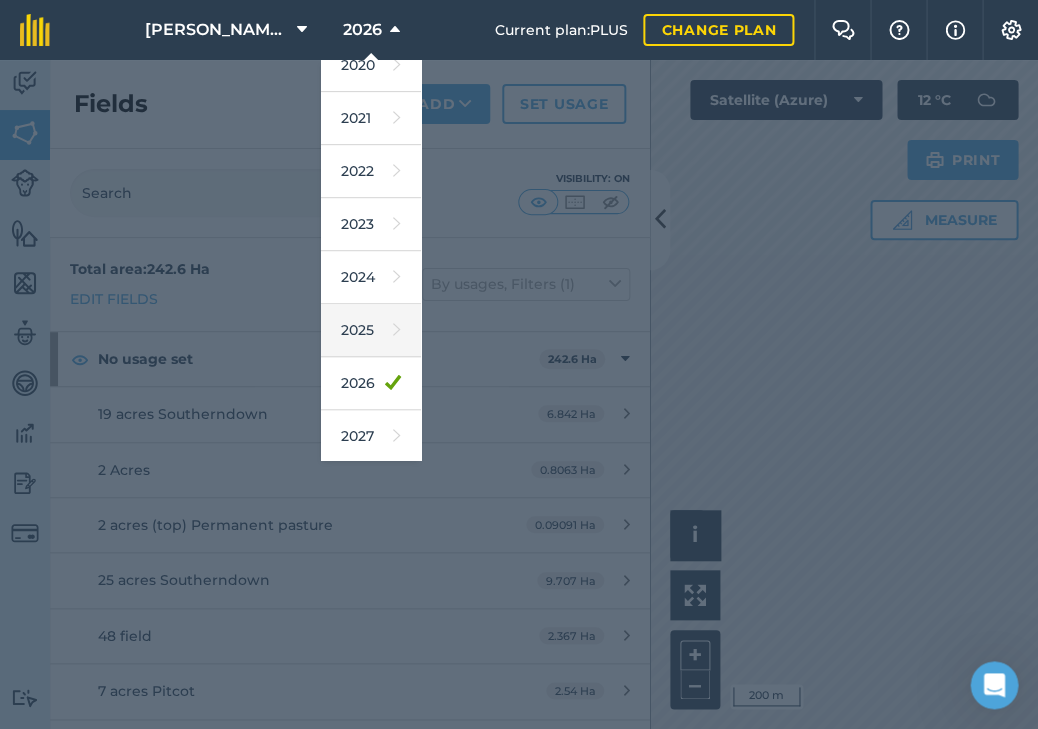
click at [346, 346] on link "2025" at bounding box center [371, 330] width 100 height 53
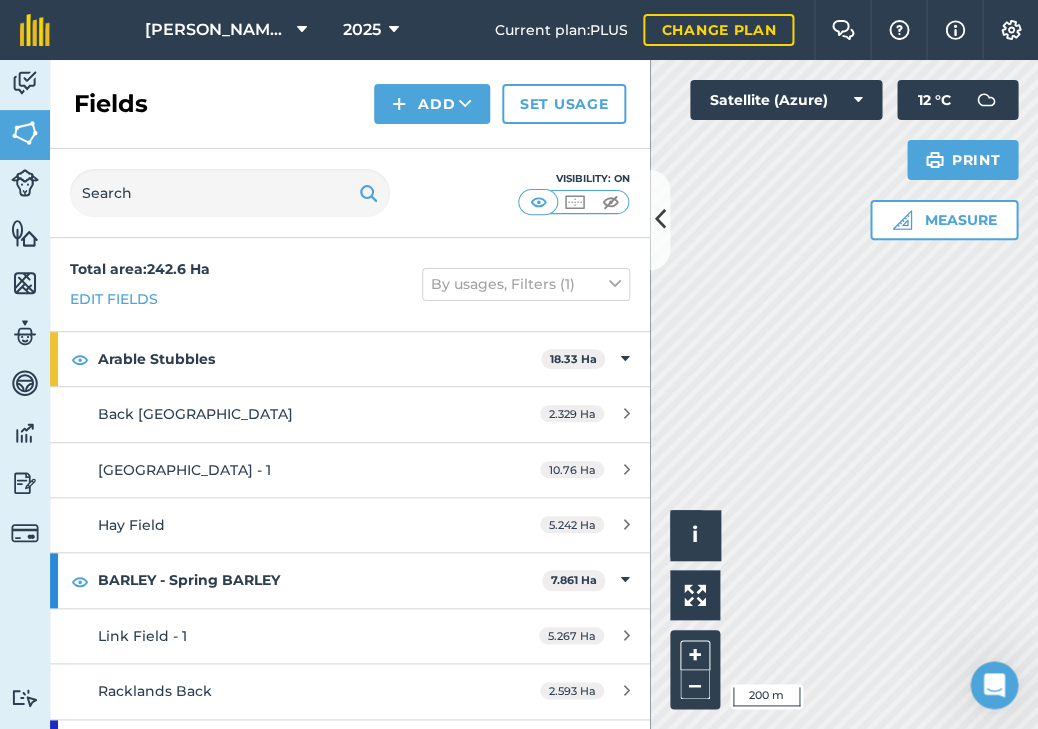
click at [653, 220] on button at bounding box center [660, 220] width 20 height 100
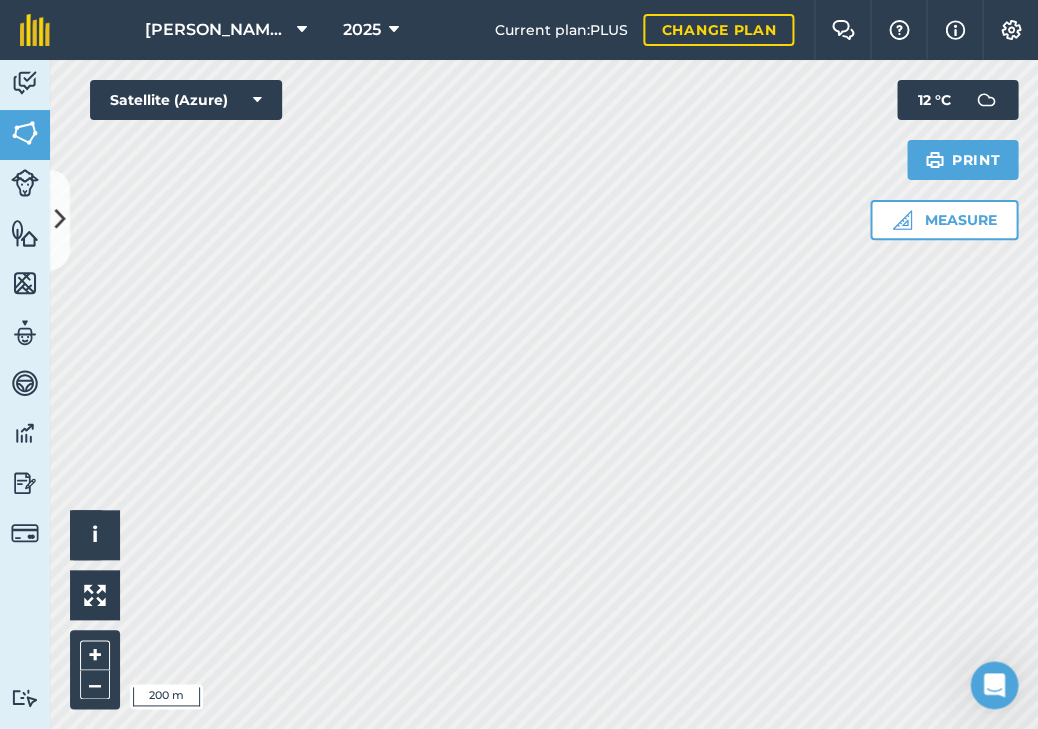
click at [52, 220] on button at bounding box center [60, 220] width 20 height 100
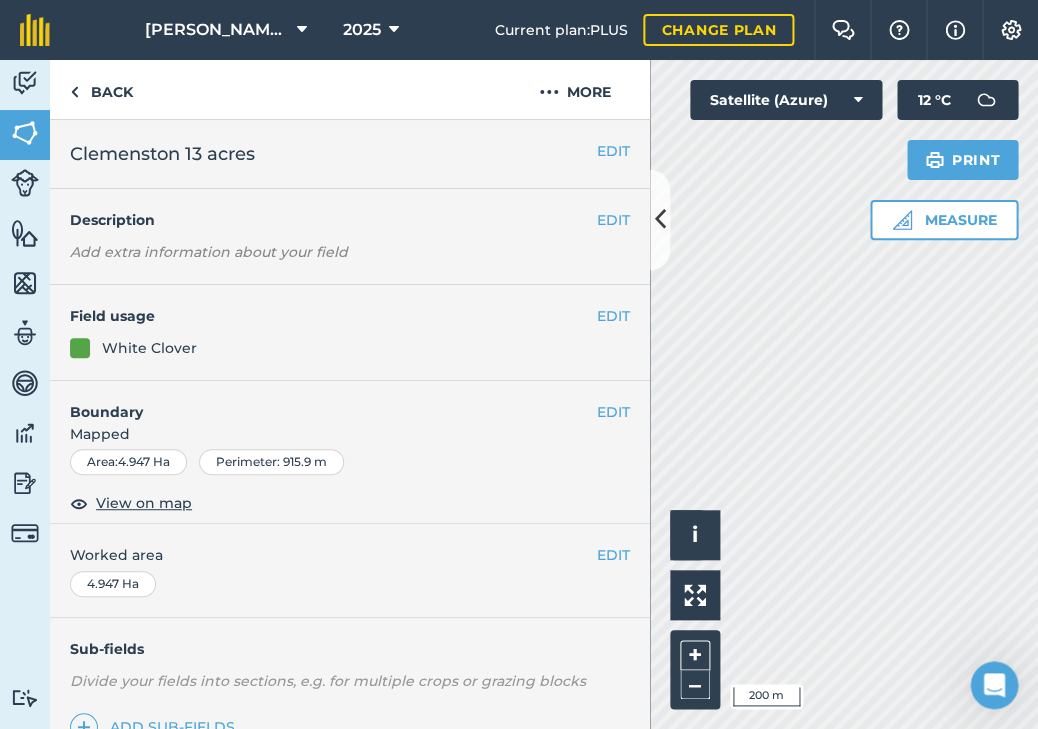
click at [600, 317] on button "EDIT" at bounding box center [613, 316] width 33 height 22
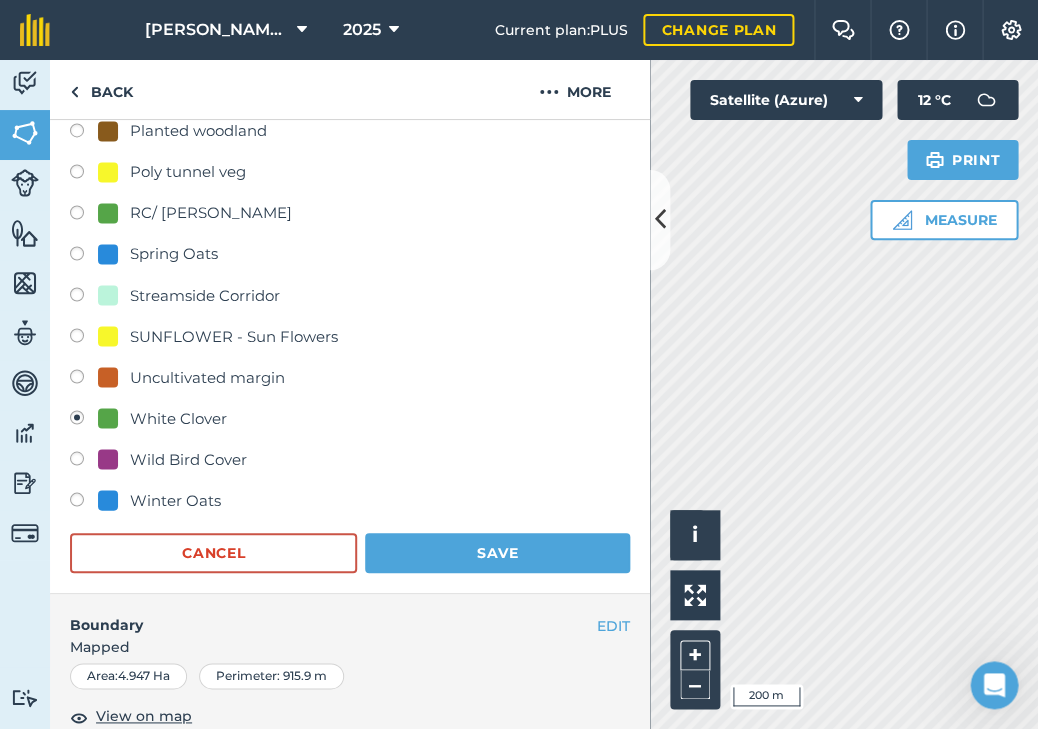
scroll to position [693, 0]
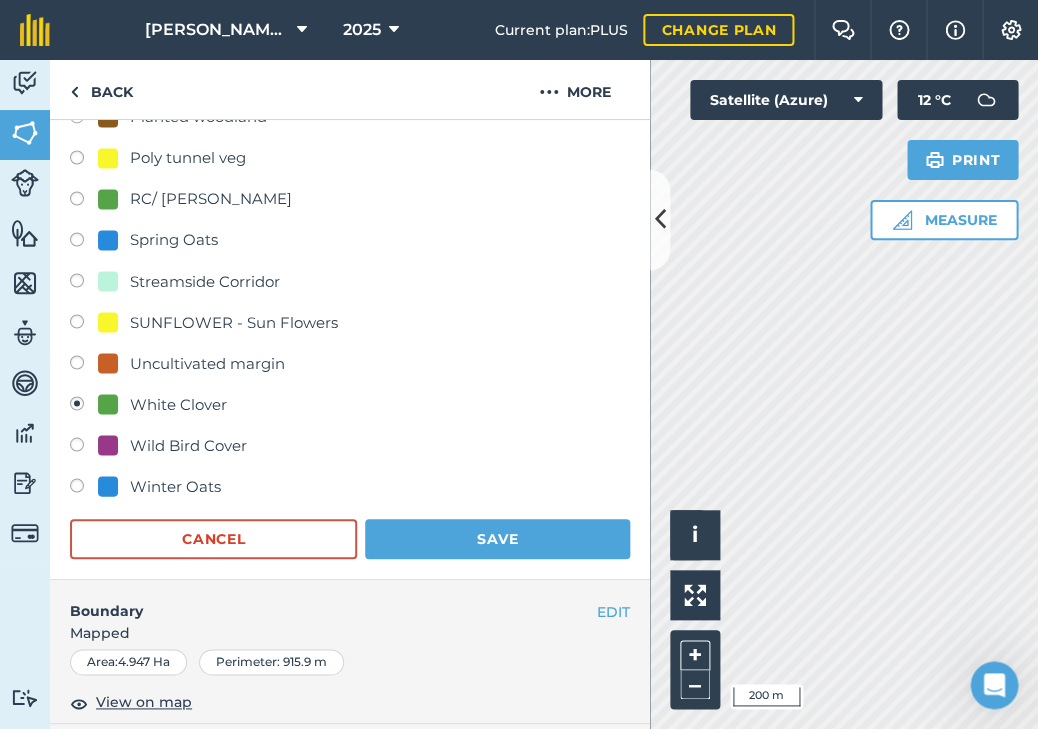
click at [187, 475] on div "Winter Oats" at bounding box center [175, 486] width 91 height 24
radio input "true"
radio input "false"
click at [531, 531] on button "Save" at bounding box center [497, 539] width 265 height 40
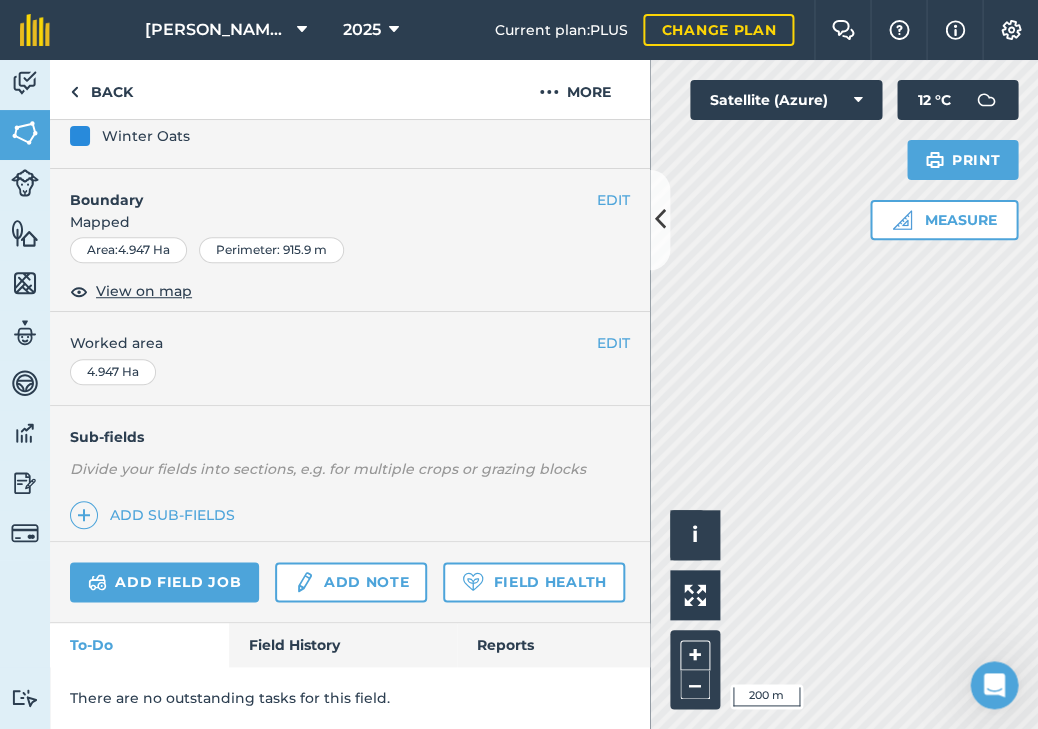
scroll to position [203, 0]
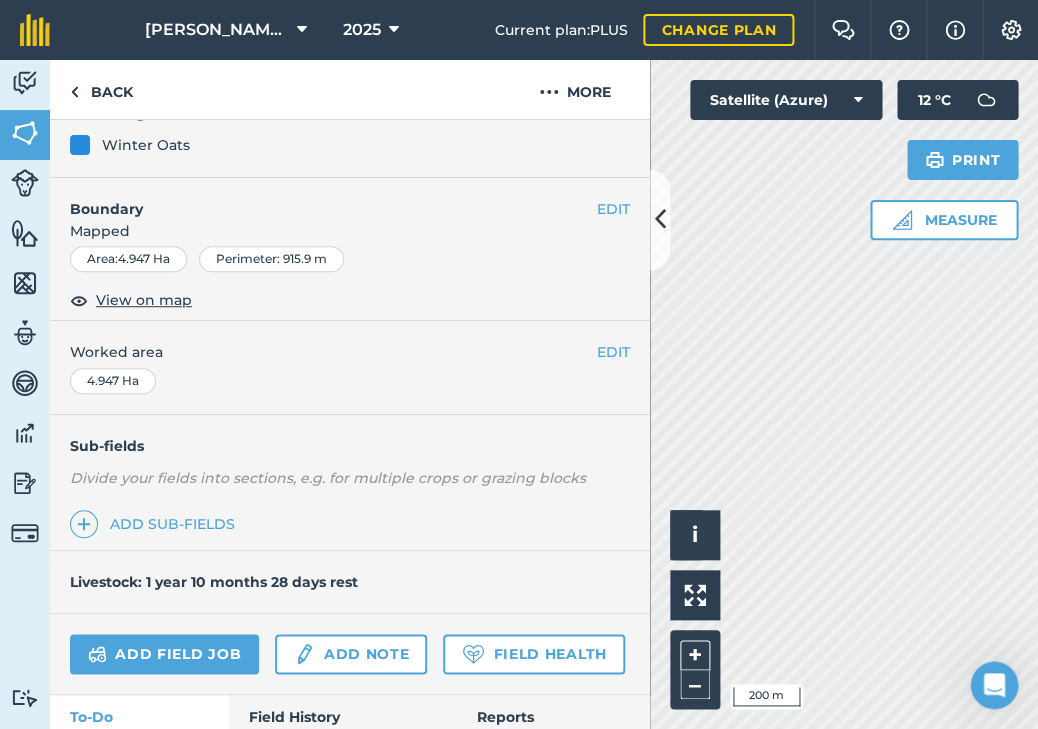
click at [662, 210] on icon at bounding box center [660, 219] width 11 height 35
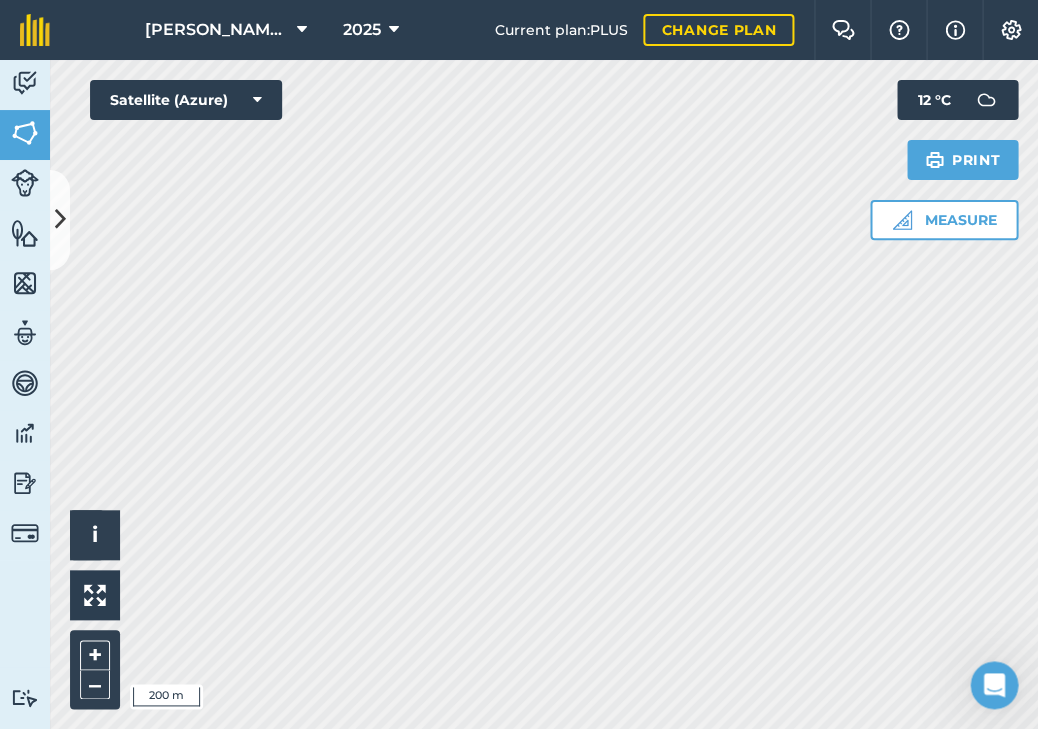
click at [55, 211] on icon at bounding box center [60, 219] width 11 height 35
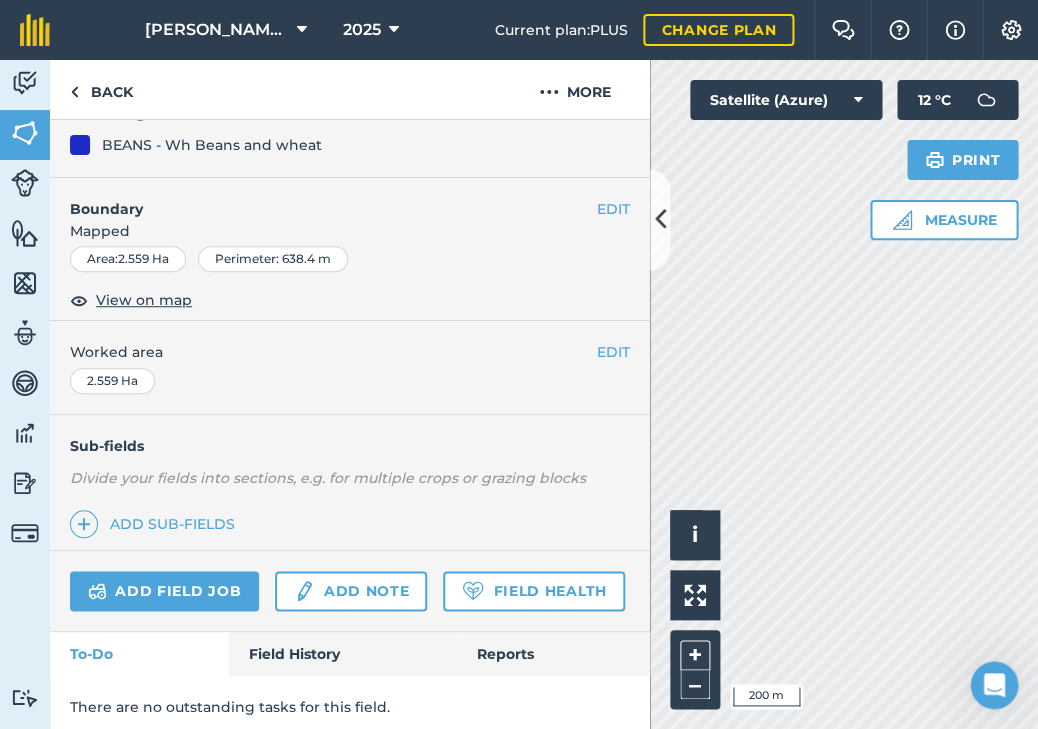
click at [157, 149] on div "BEANS - Wh Beans and wheat" at bounding box center [212, 145] width 220 height 22
click at [573, 86] on button "More" at bounding box center [575, 89] width 150 height 59
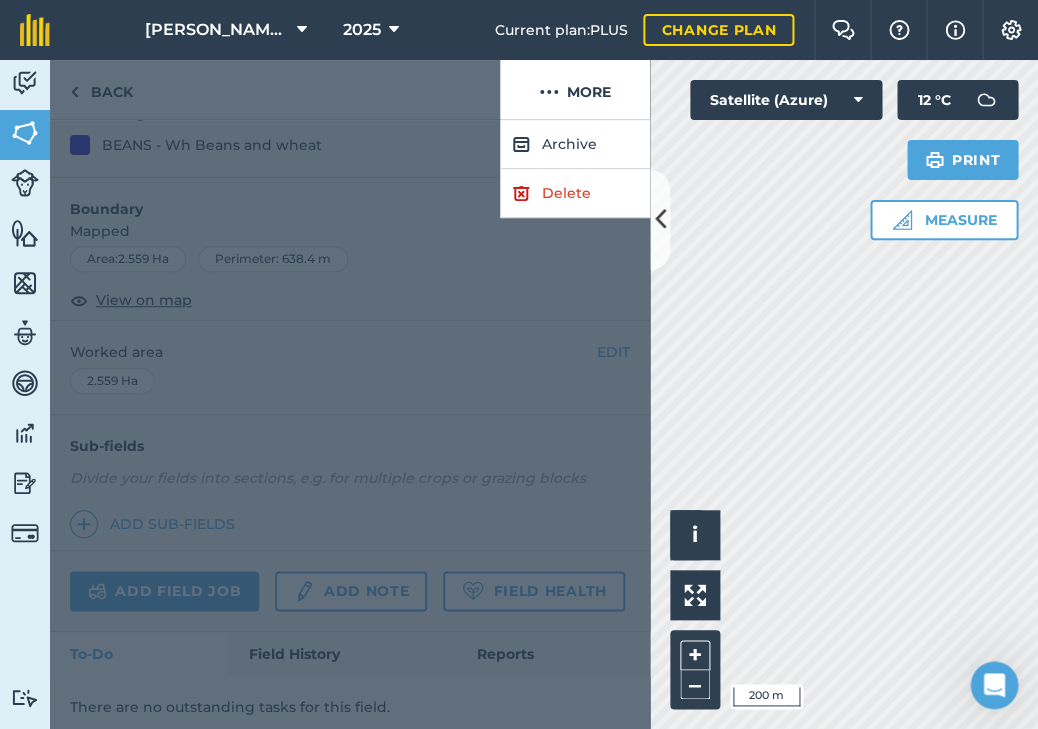
click at [420, 233] on div at bounding box center [350, 424] width 600 height 609
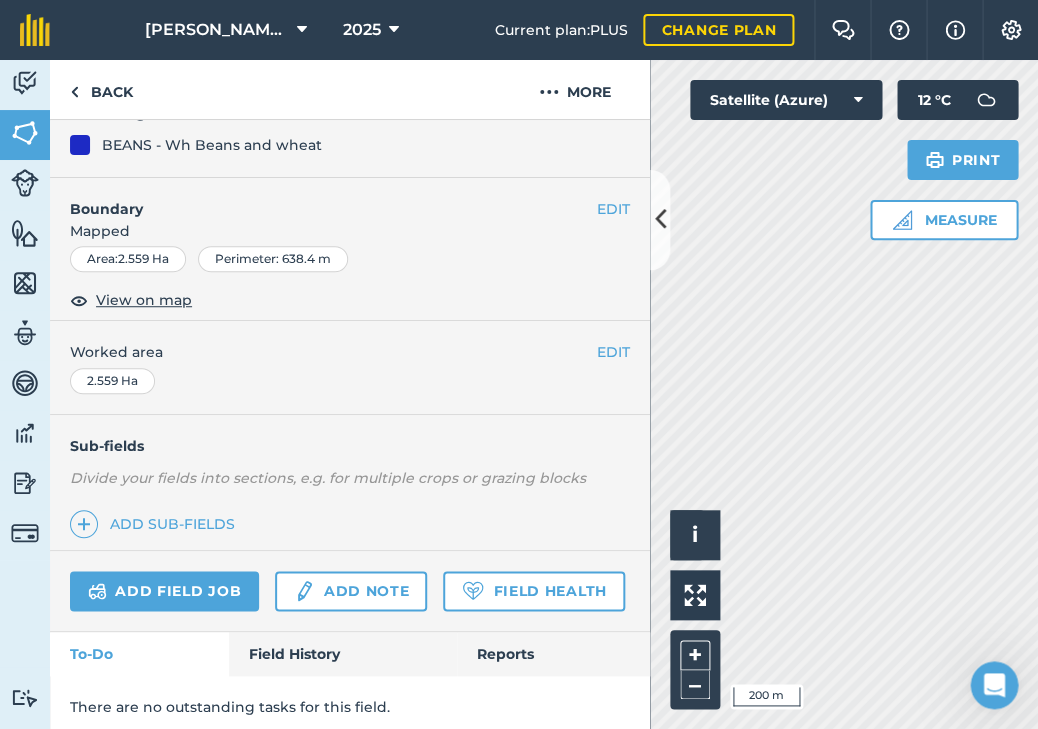
click at [651, 206] on button at bounding box center [660, 220] width 20 height 100
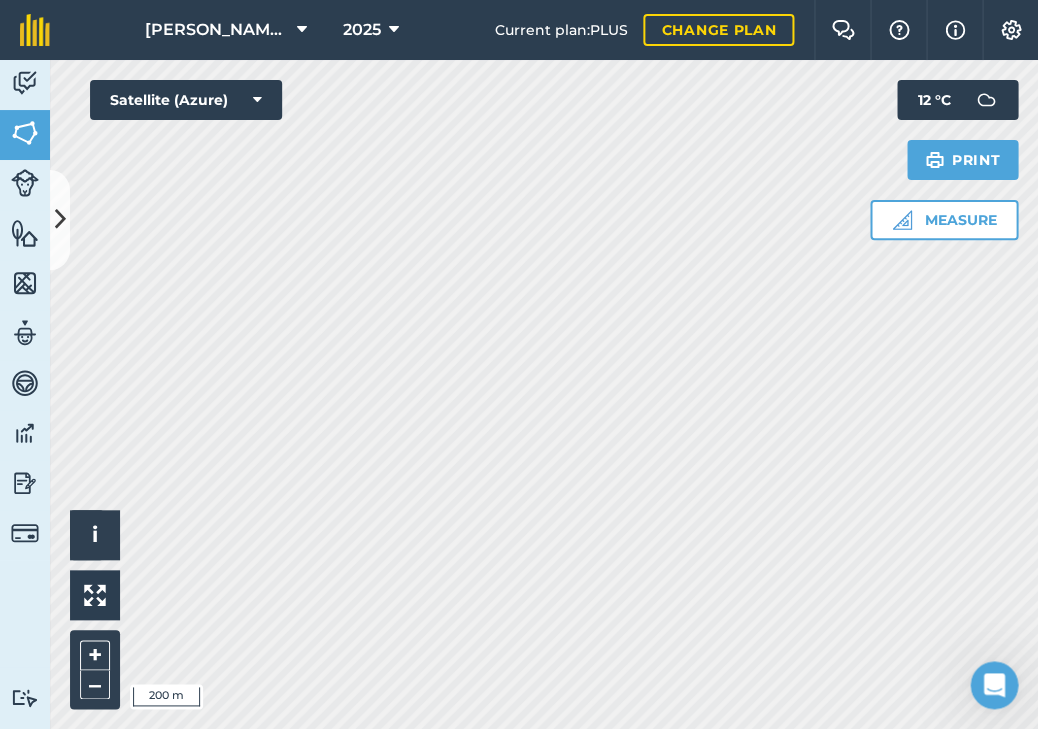
click at [69, 234] on button at bounding box center [60, 220] width 20 height 100
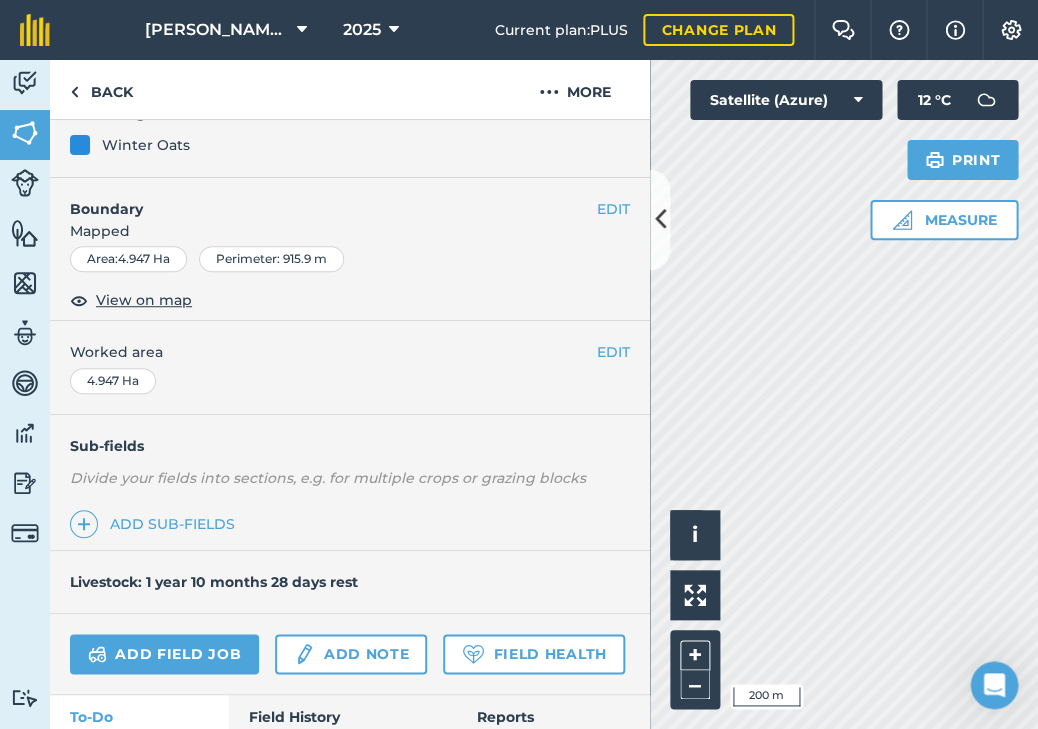
click at [661, 228] on icon at bounding box center [660, 219] width 11 height 35
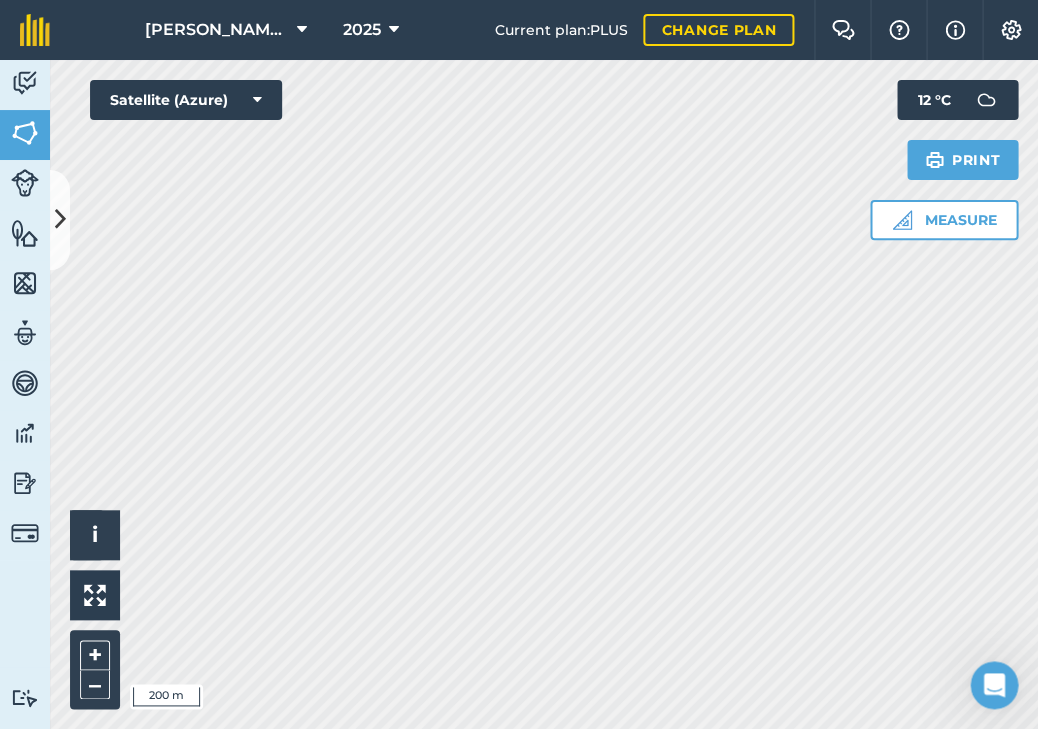
click at [53, 219] on button at bounding box center [60, 220] width 20 height 100
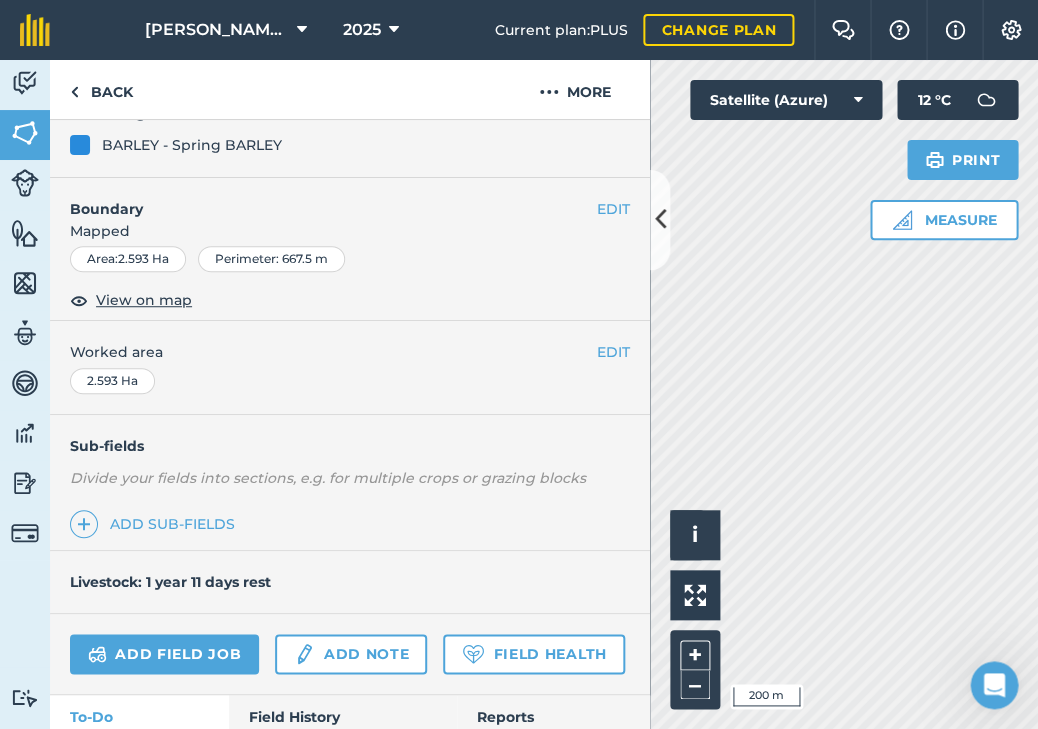
click at [160, 140] on div "BARLEY - Spring BARLEY" at bounding box center [192, 145] width 180 height 22
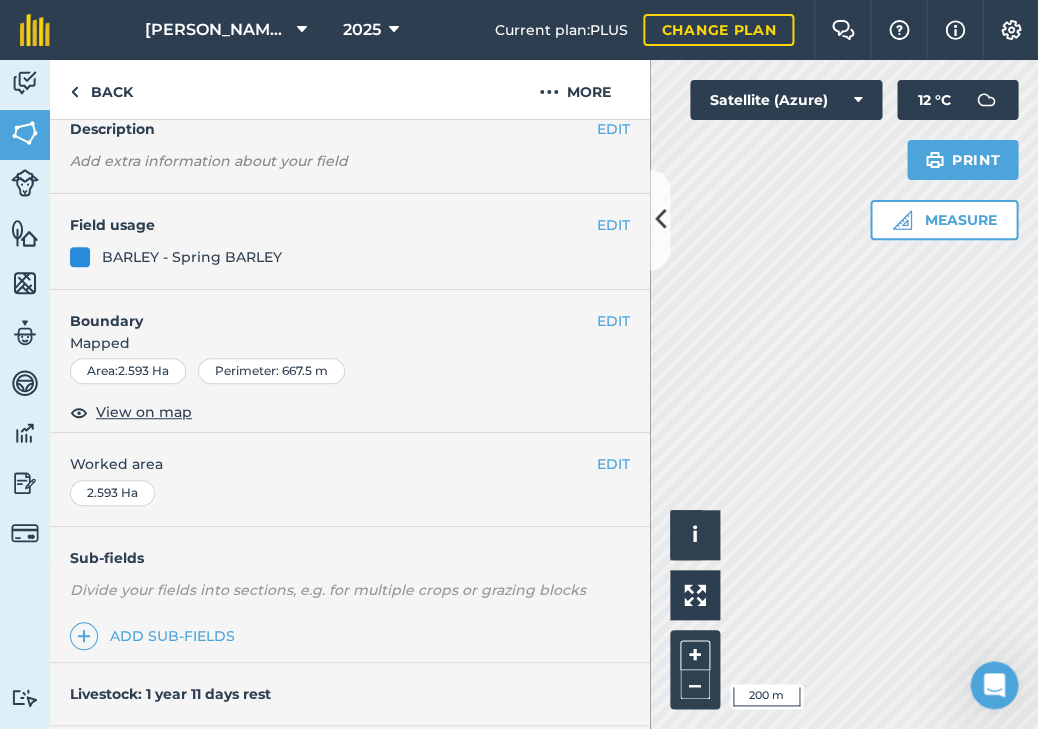
scroll to position [72, 0]
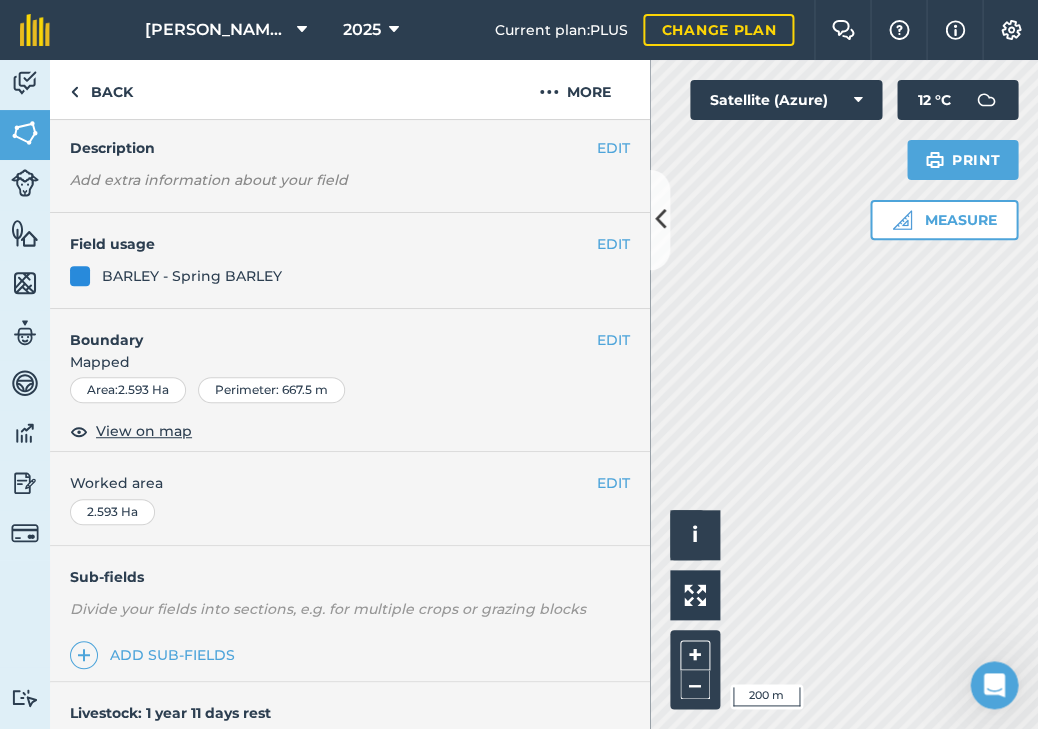
click at [615, 246] on button "EDIT" at bounding box center [613, 244] width 33 height 22
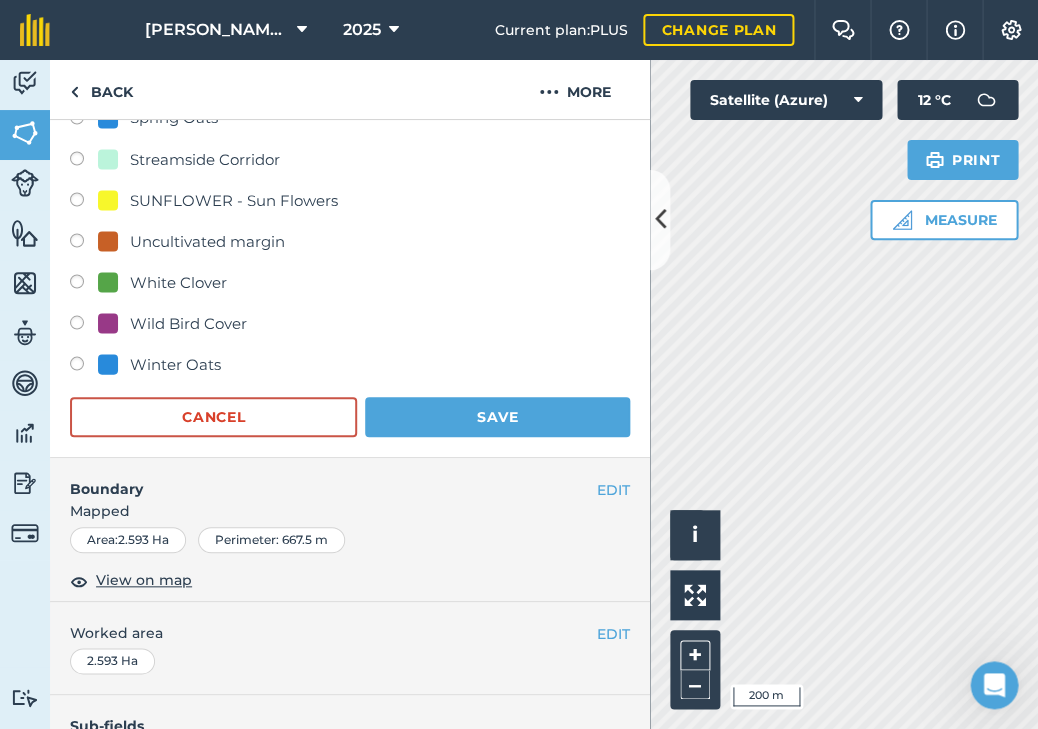
scroll to position [803, 0]
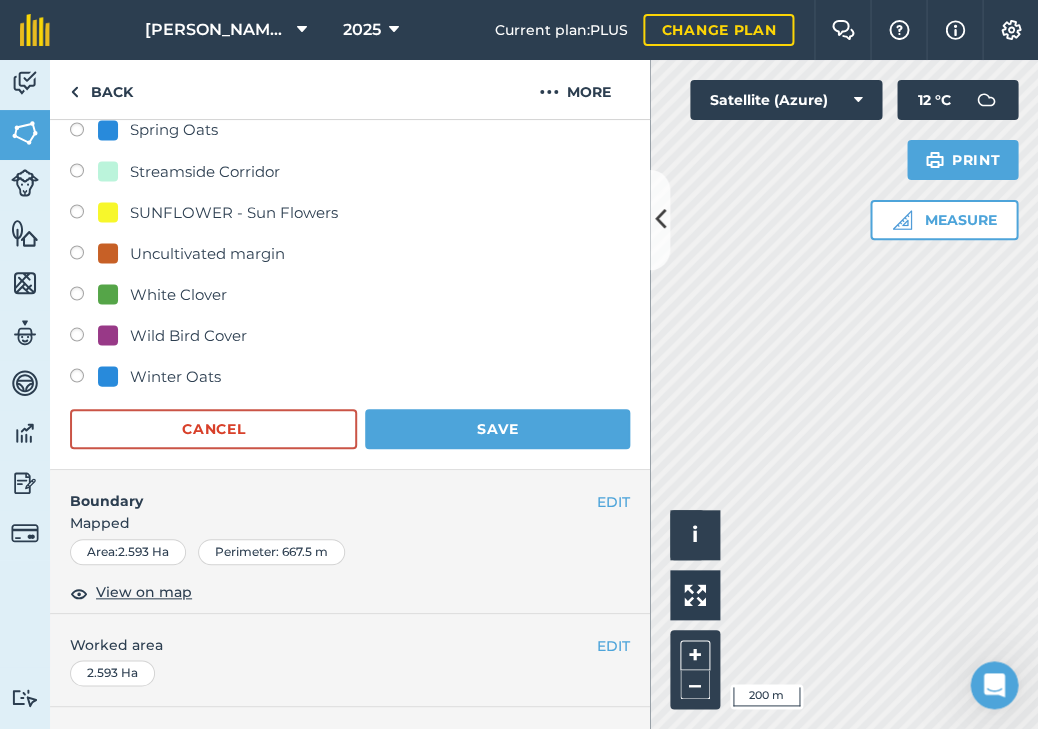
click at [139, 366] on div "Winter Oats" at bounding box center [175, 376] width 91 height 24
radio input "true"
radio input "false"
click at [540, 417] on button "Save" at bounding box center [497, 429] width 265 height 40
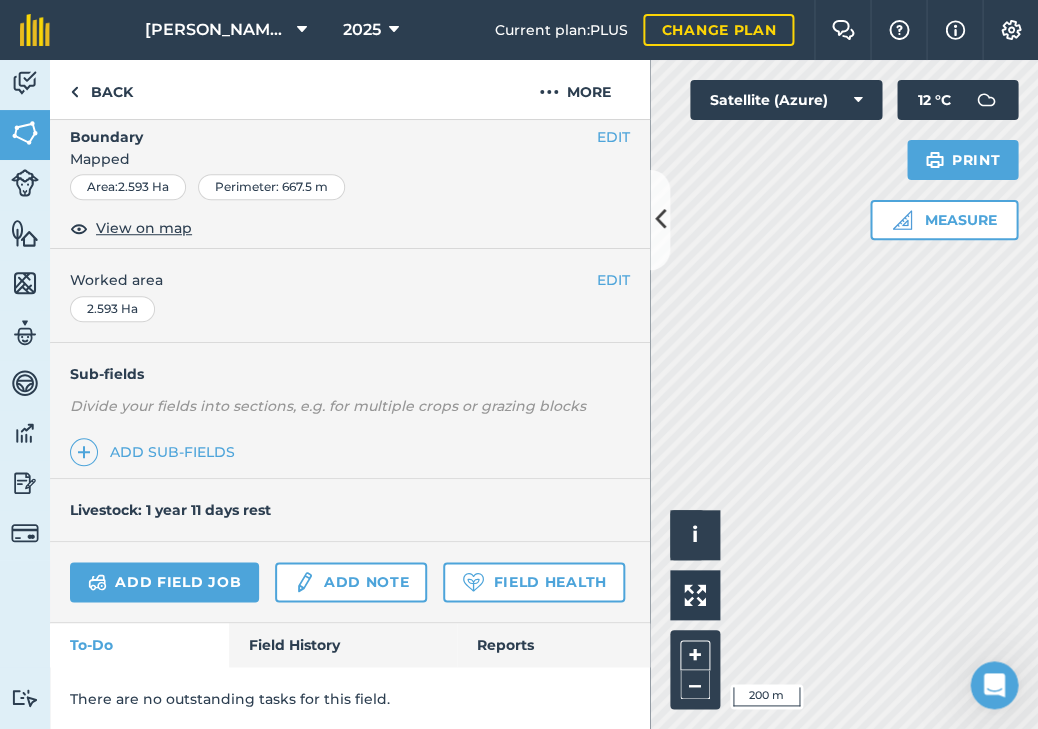
scroll to position [266, 0]
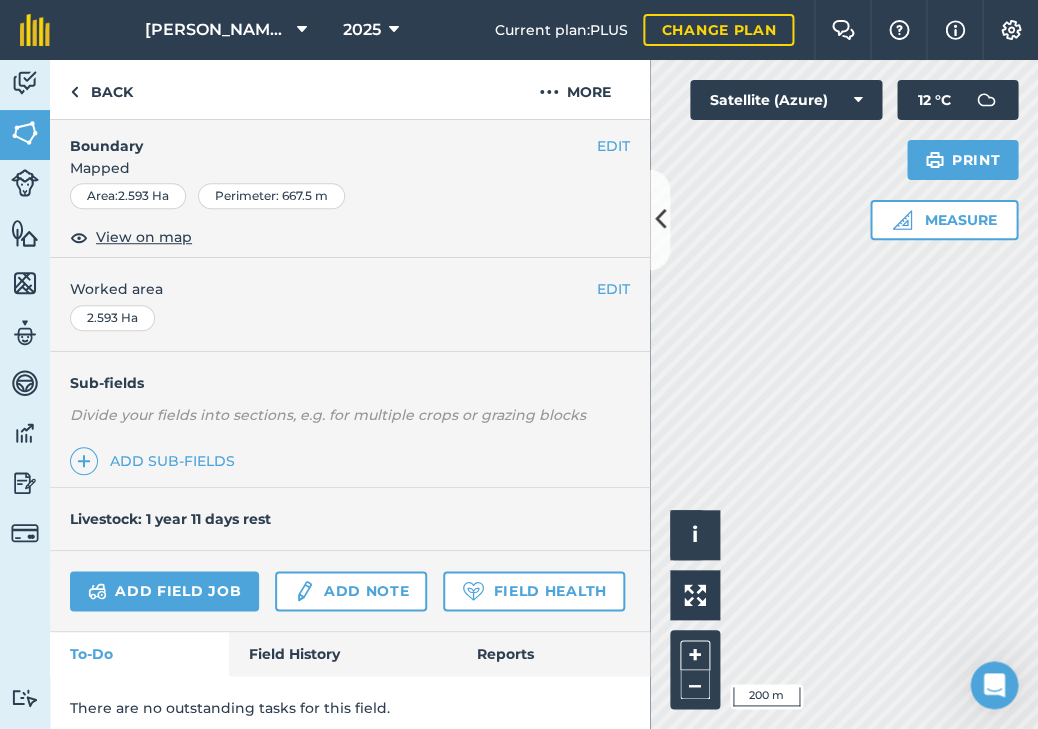
click at [657, 206] on icon at bounding box center [660, 219] width 11 height 35
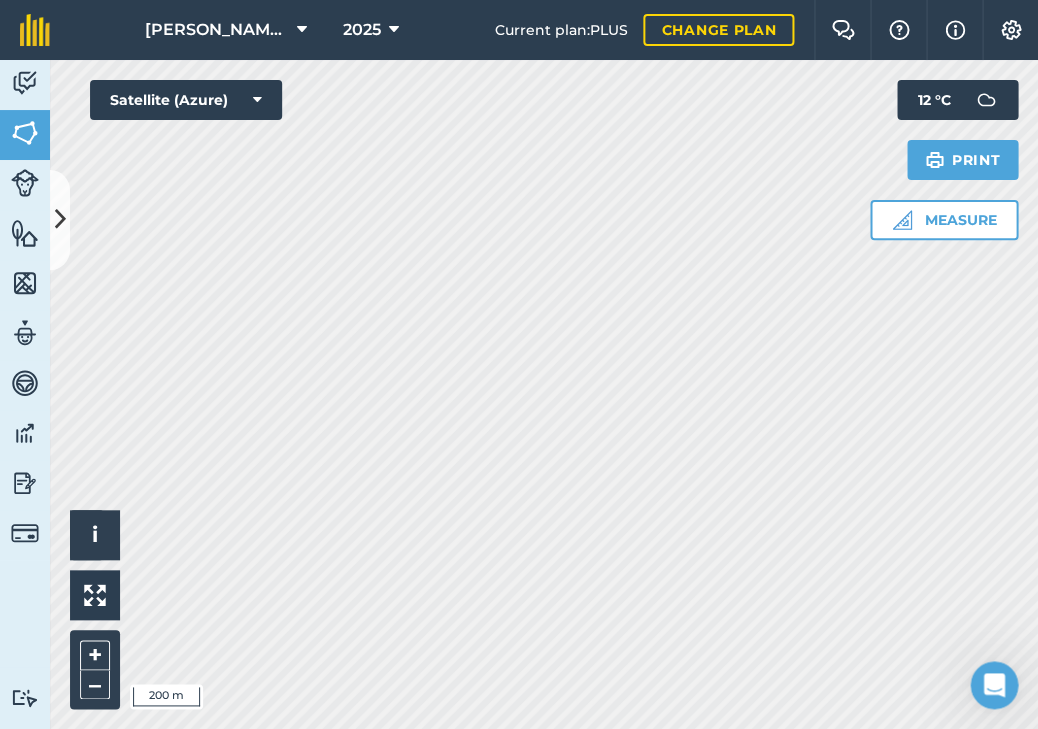
click at [57, 217] on icon at bounding box center [60, 219] width 11 height 35
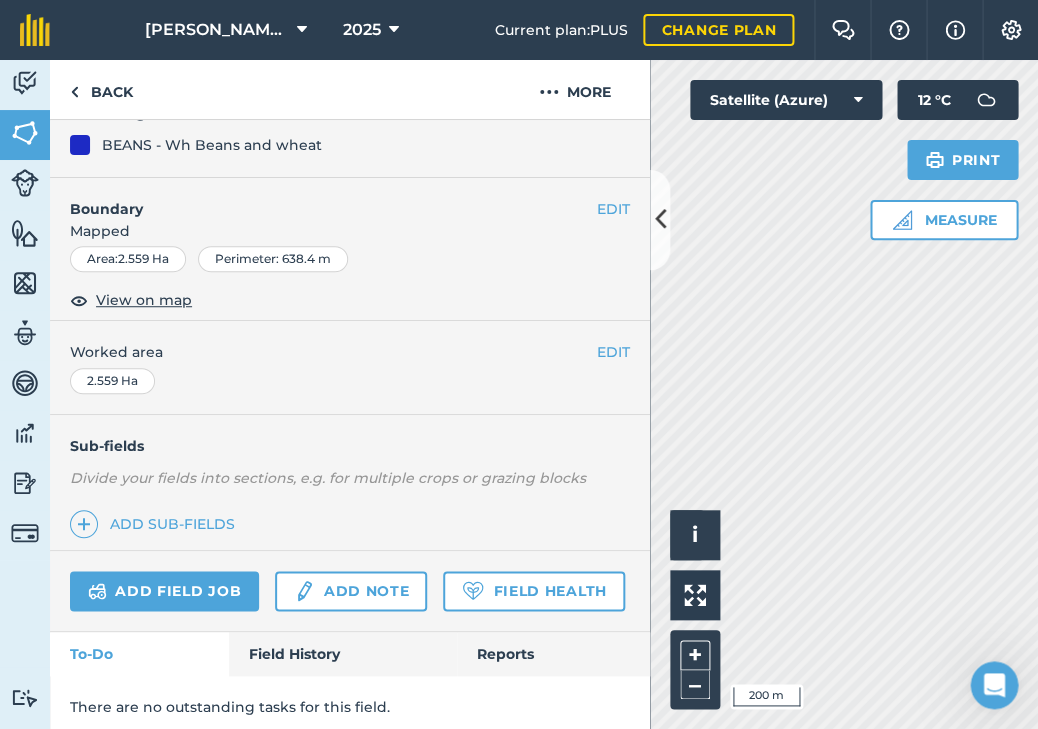
click at [620, 354] on button "EDIT" at bounding box center [613, 352] width 33 height 22
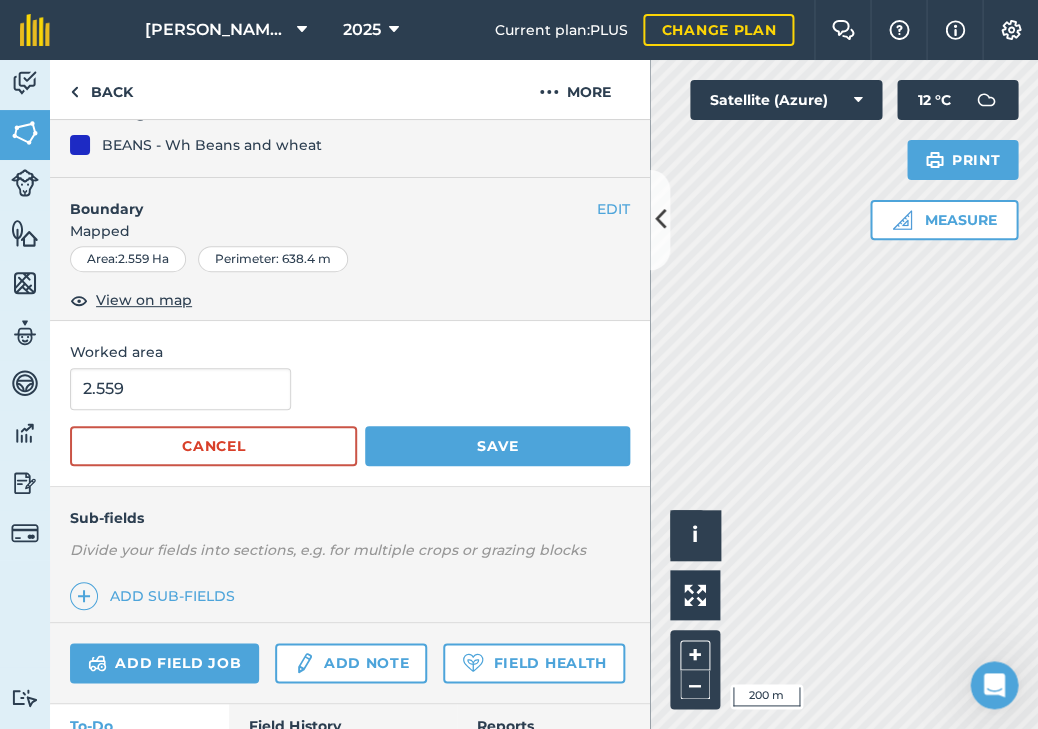
click at [273, 440] on button "Cancel" at bounding box center [213, 446] width 287 height 40
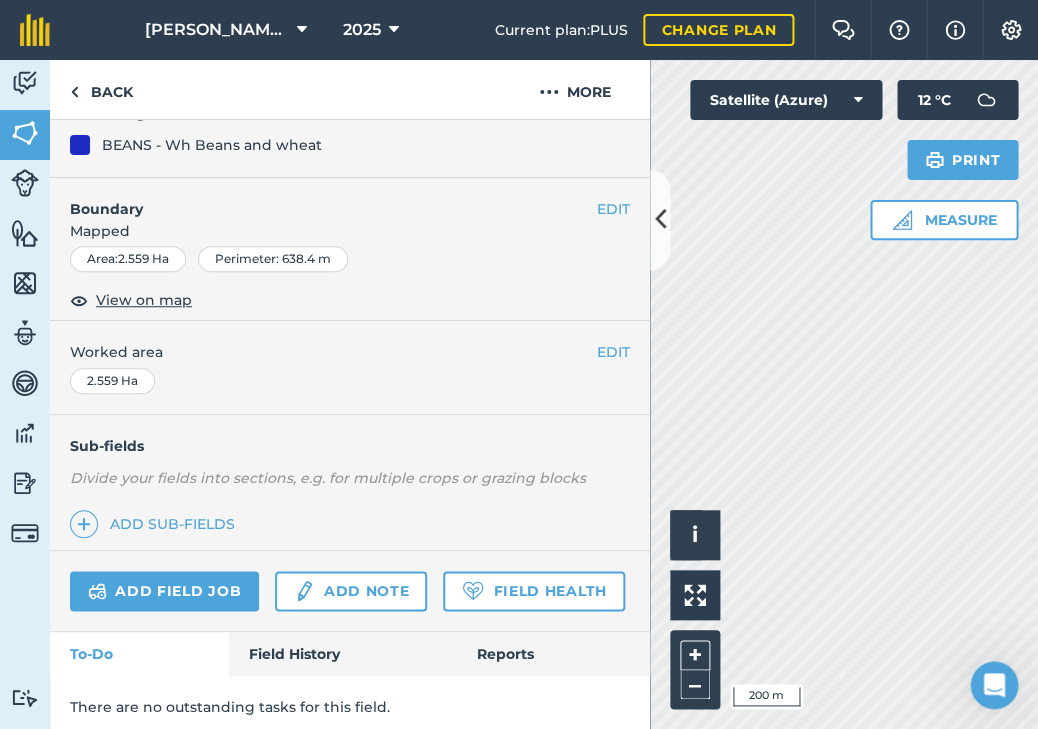
click at [604, 202] on button "EDIT" at bounding box center [613, 209] width 33 height 22
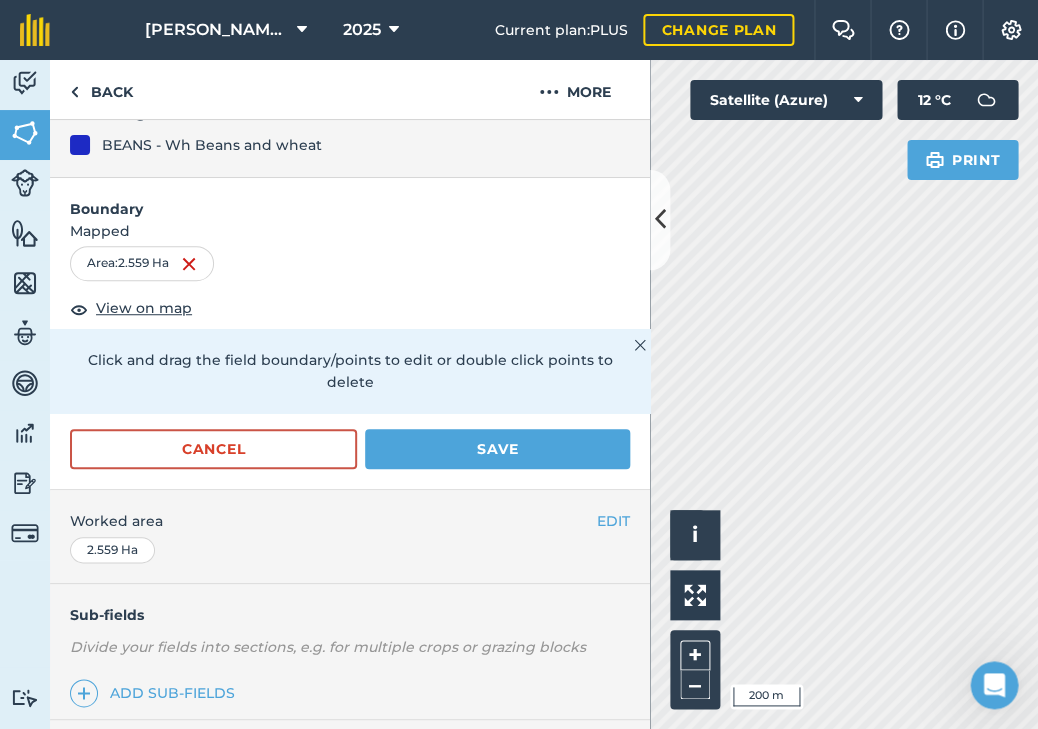
click at [306, 434] on button "Cancel" at bounding box center [213, 449] width 287 height 40
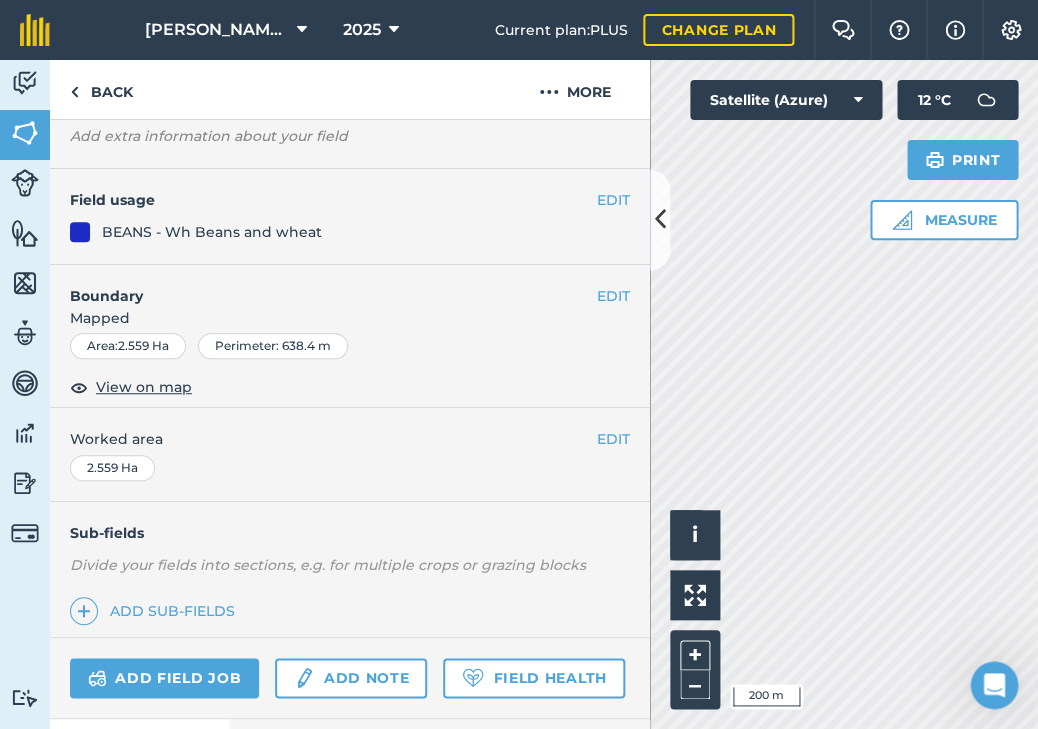
scroll to position [91, 0]
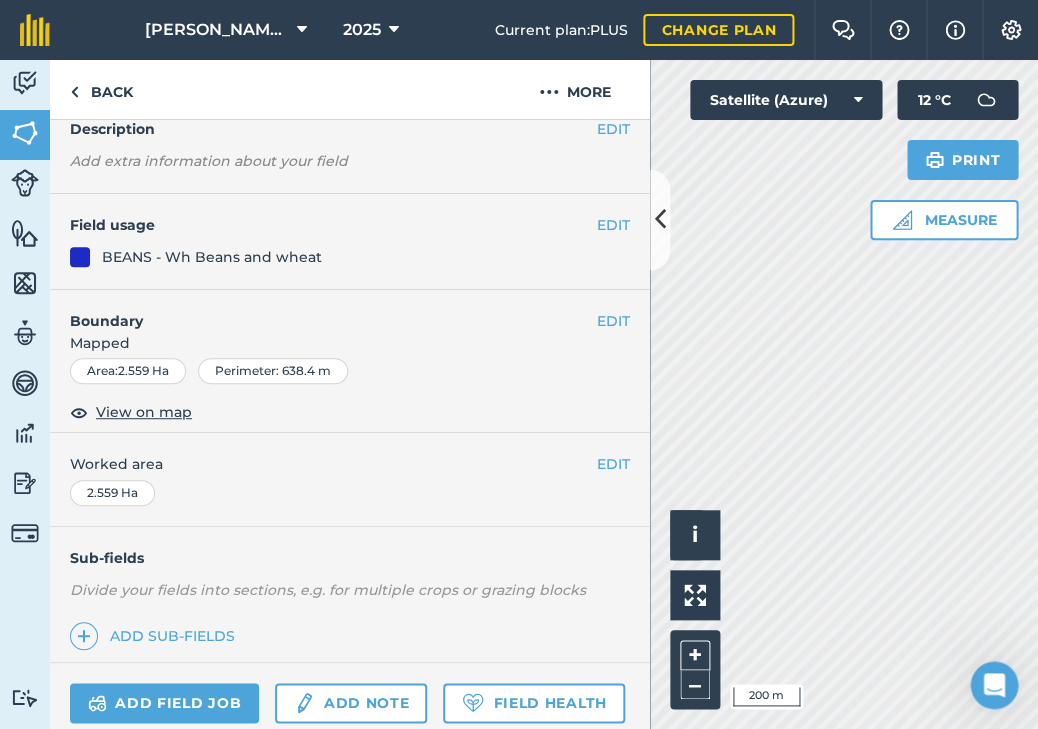
click at [99, 239] on div "EDIT Field usage BEANS - Wh Beans and wheat" at bounding box center [350, 242] width 600 height 96
click at [111, 260] on div "BEANS - Wh Beans and wheat" at bounding box center [212, 257] width 220 height 22
click at [614, 228] on button "EDIT" at bounding box center [613, 225] width 33 height 22
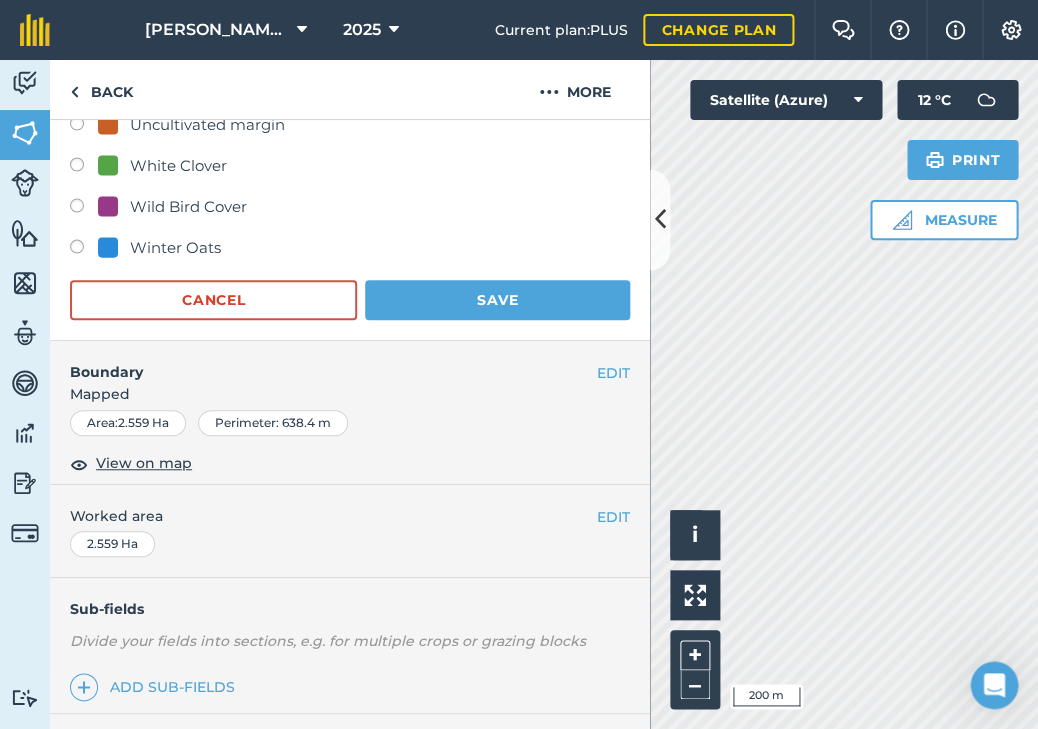
scroll to position [863, 0]
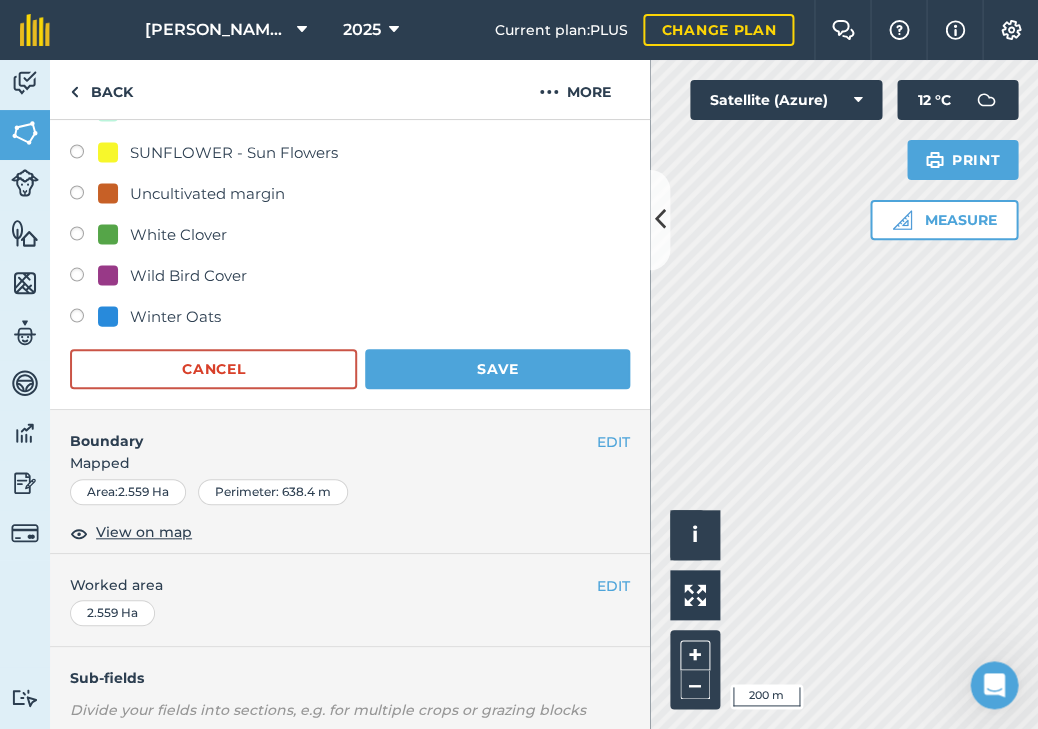
click at [157, 306] on div "Winter Oats" at bounding box center [175, 316] width 91 height 24
radio input "true"
radio input "false"
click at [456, 352] on button "Save" at bounding box center [497, 369] width 265 height 40
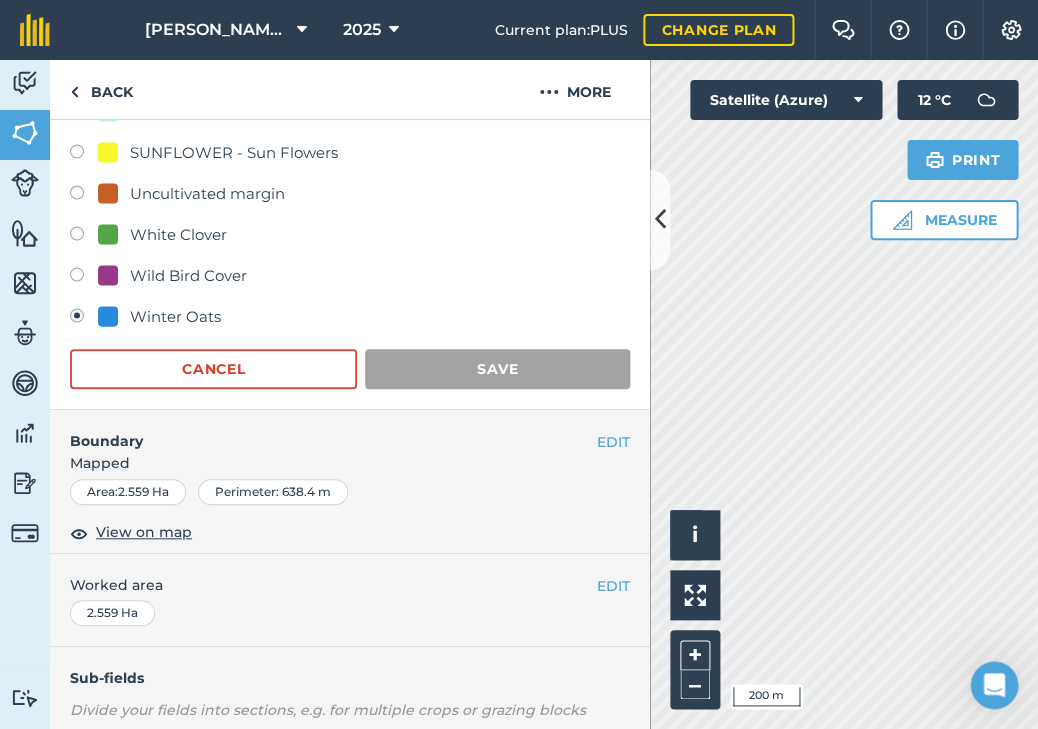
scroll to position [203, 0]
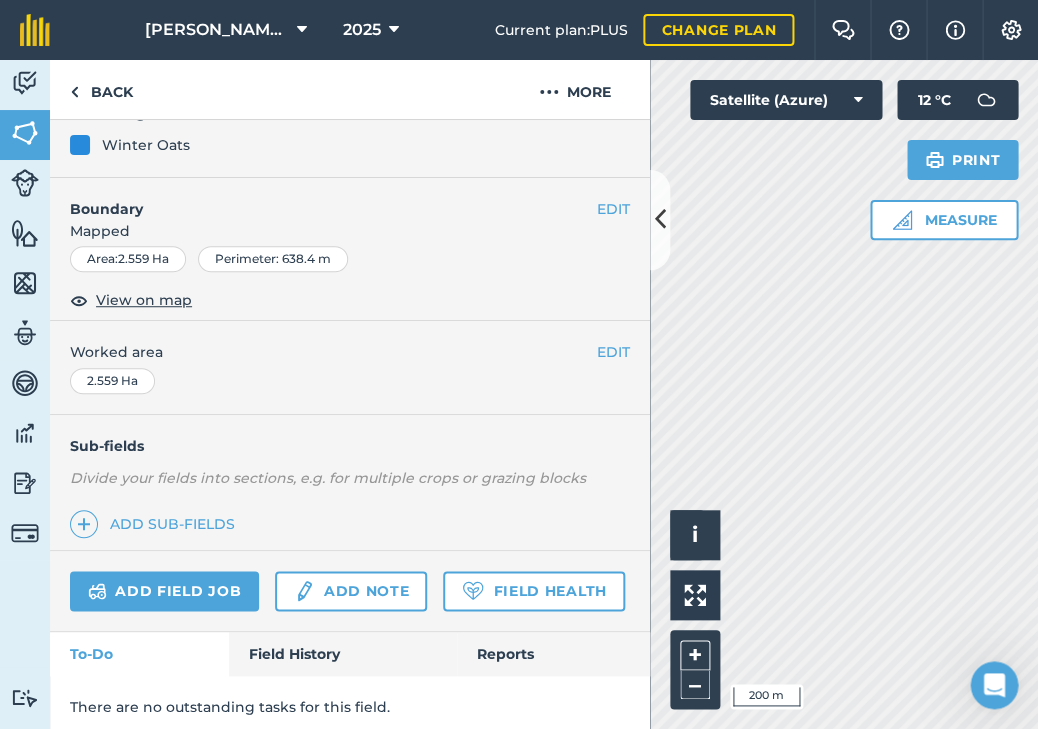
click at [663, 229] on icon at bounding box center [660, 219] width 11 height 35
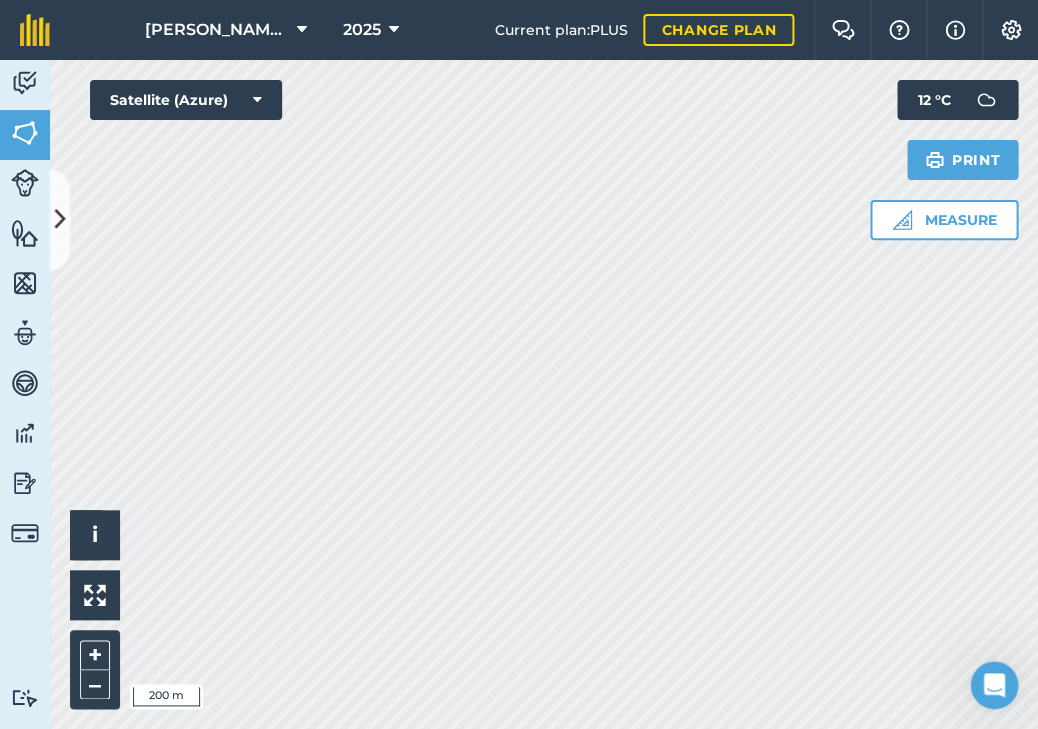
click at [69, 210] on button at bounding box center [60, 220] width 20 height 100
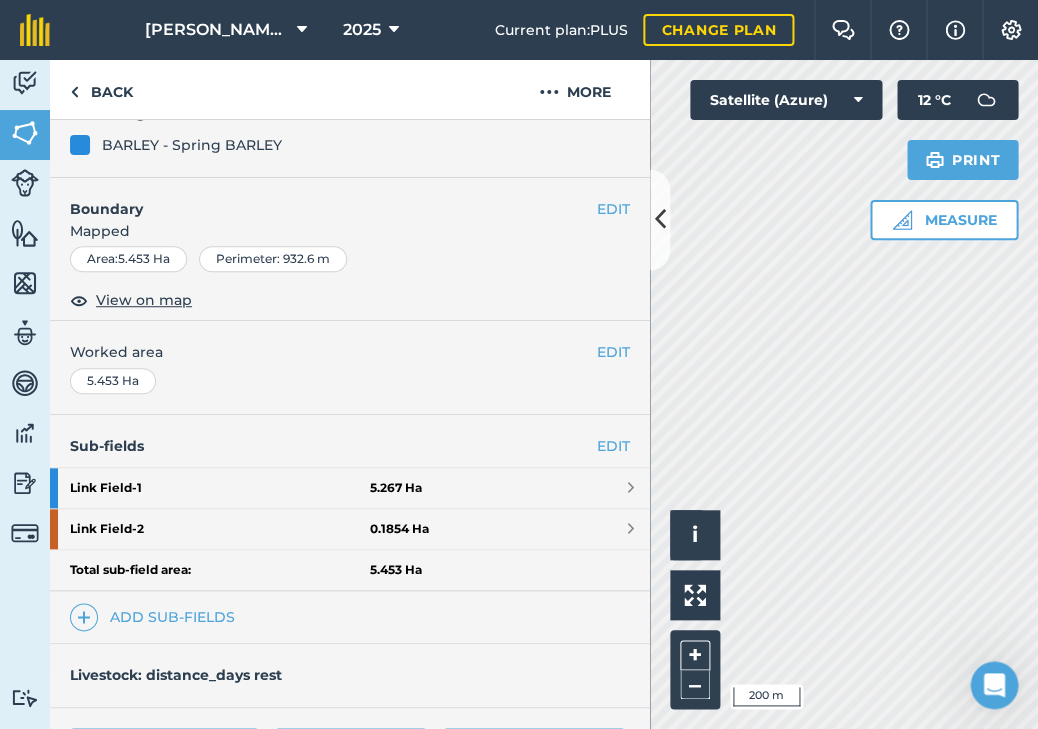
click at [618, 204] on button "EDIT" at bounding box center [613, 209] width 33 height 22
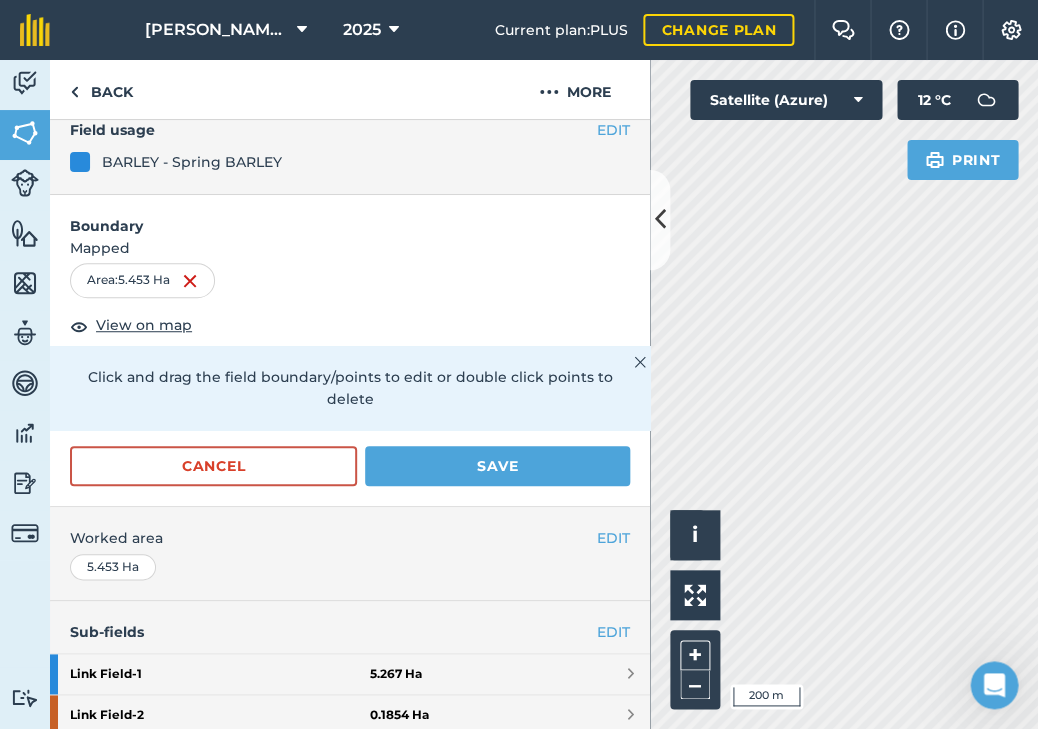
scroll to position [150, 0]
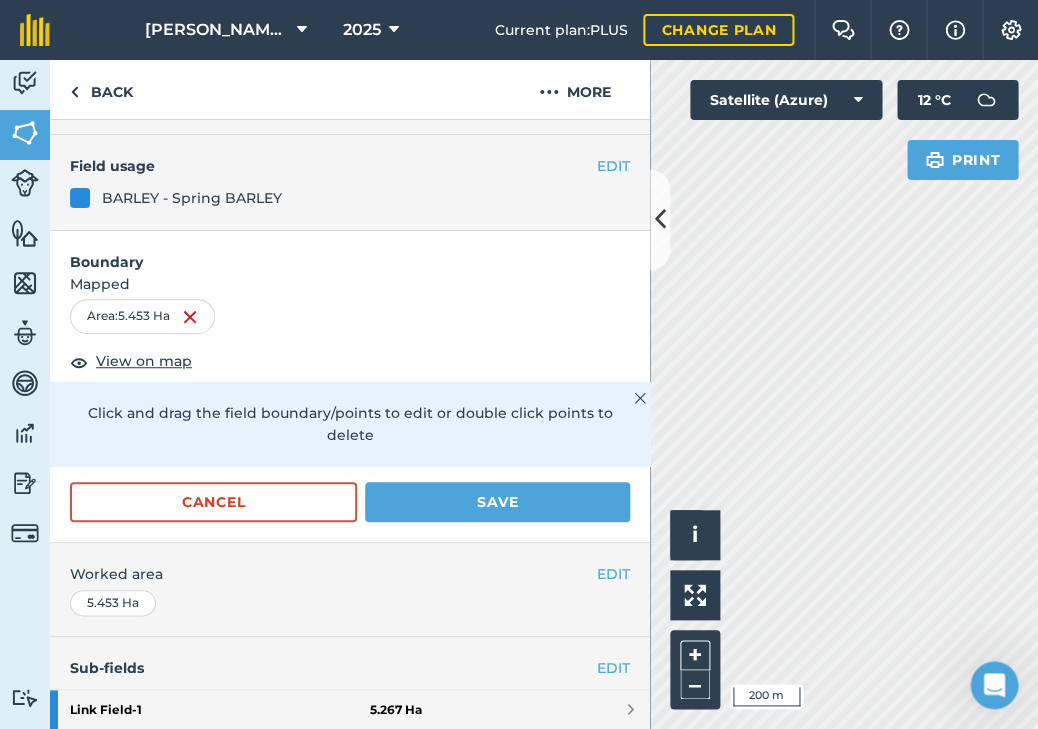
click at [311, 180] on div "EDIT Field usage BARLEY - Spring BARLEY" at bounding box center [350, 183] width 600 height 96
click at [604, 157] on button "EDIT" at bounding box center [613, 166] width 33 height 22
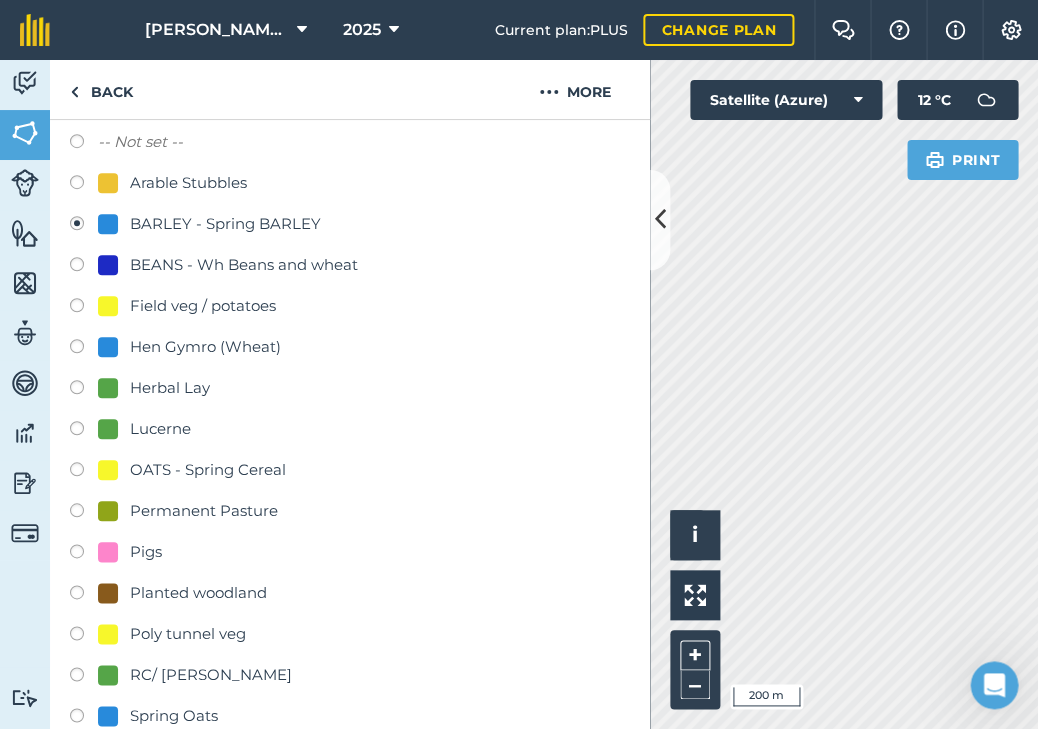
scroll to position [154, 0]
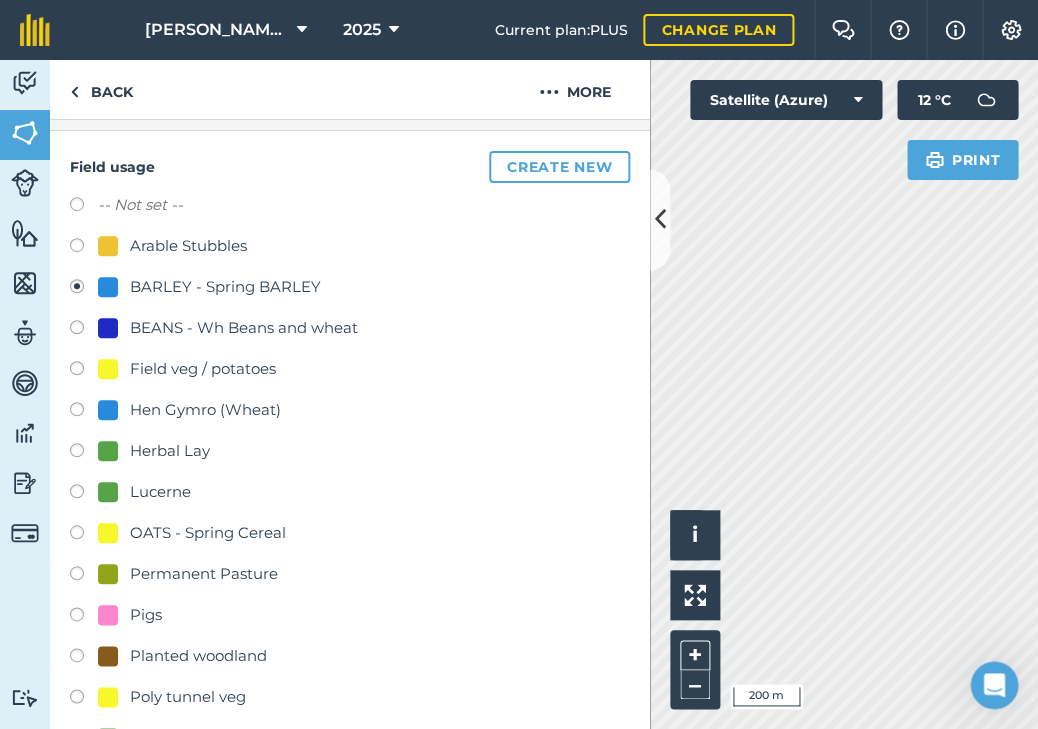
click at [153, 249] on div "Arable Stubbles" at bounding box center [188, 246] width 117 height 24
radio input "true"
radio input "false"
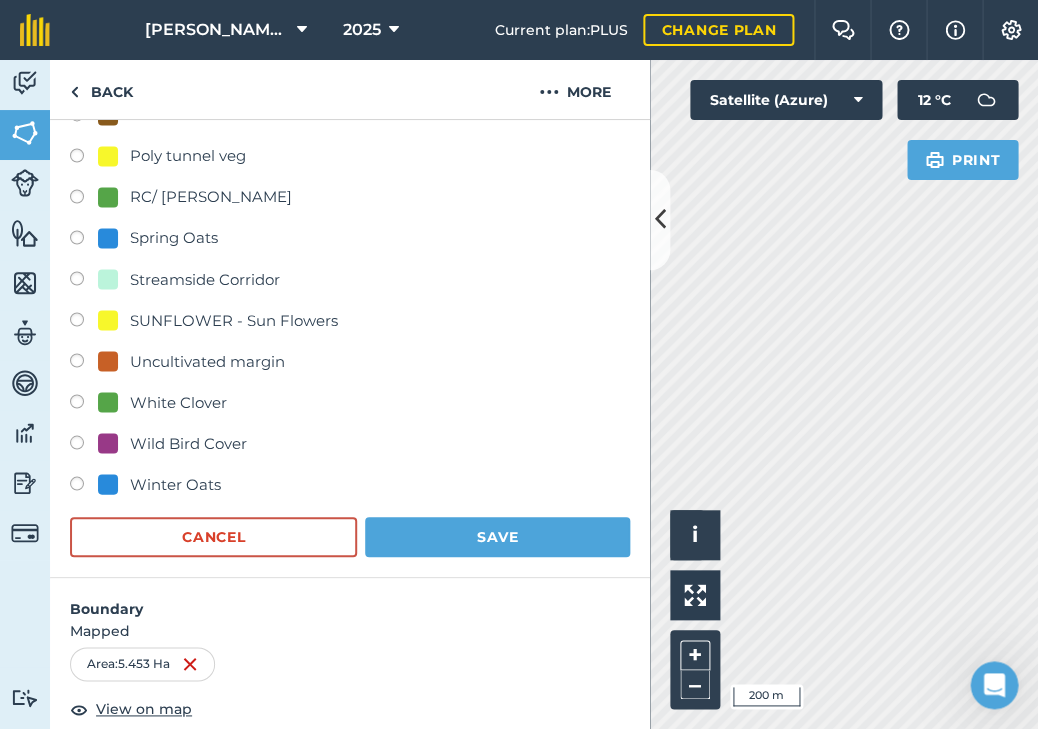
click at [470, 530] on button "Save" at bounding box center [497, 537] width 265 height 40
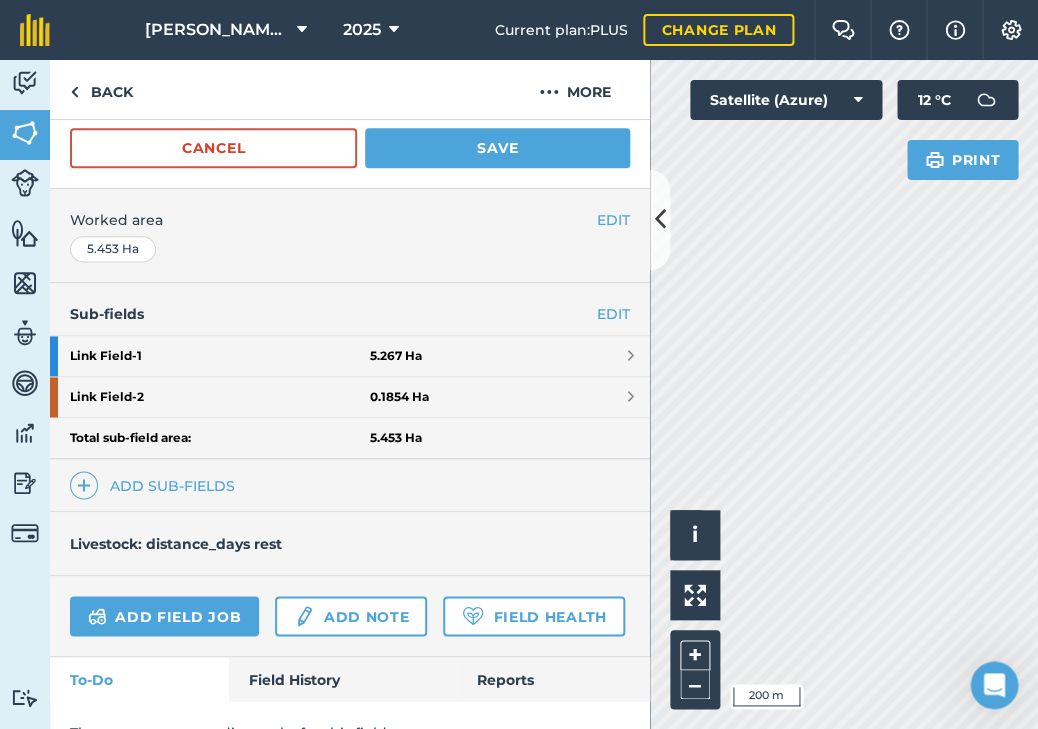
scroll to position [441, 0]
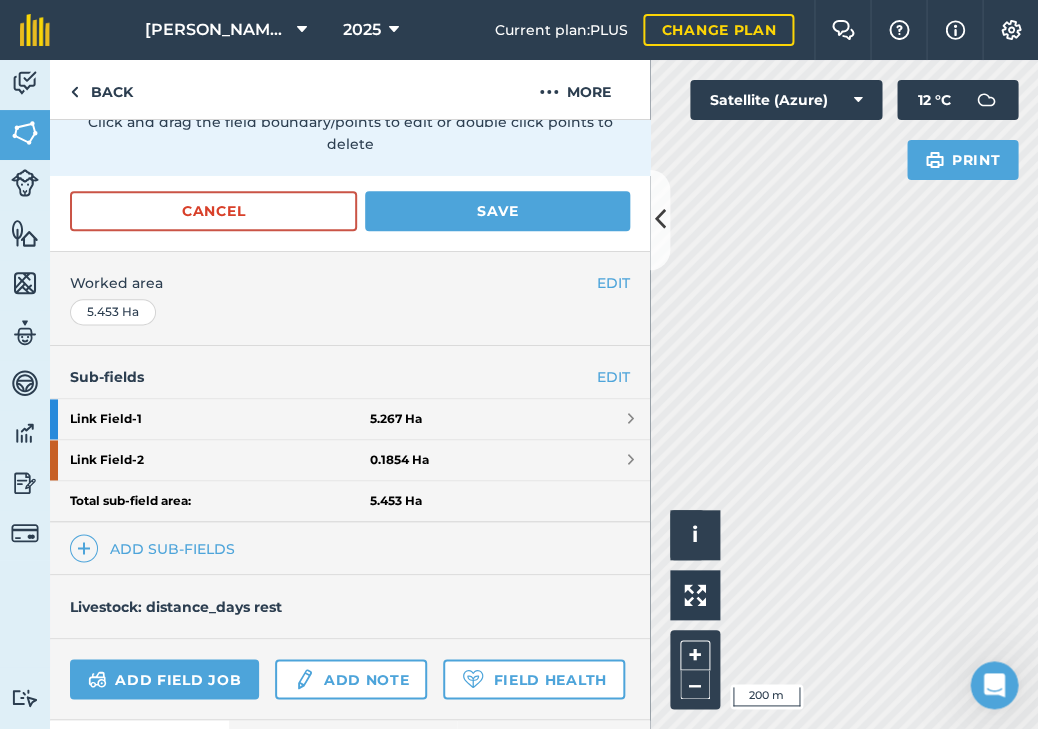
click at [492, 399] on link "Link Field - 1 5.267 Ha" at bounding box center [350, 419] width 600 height 40
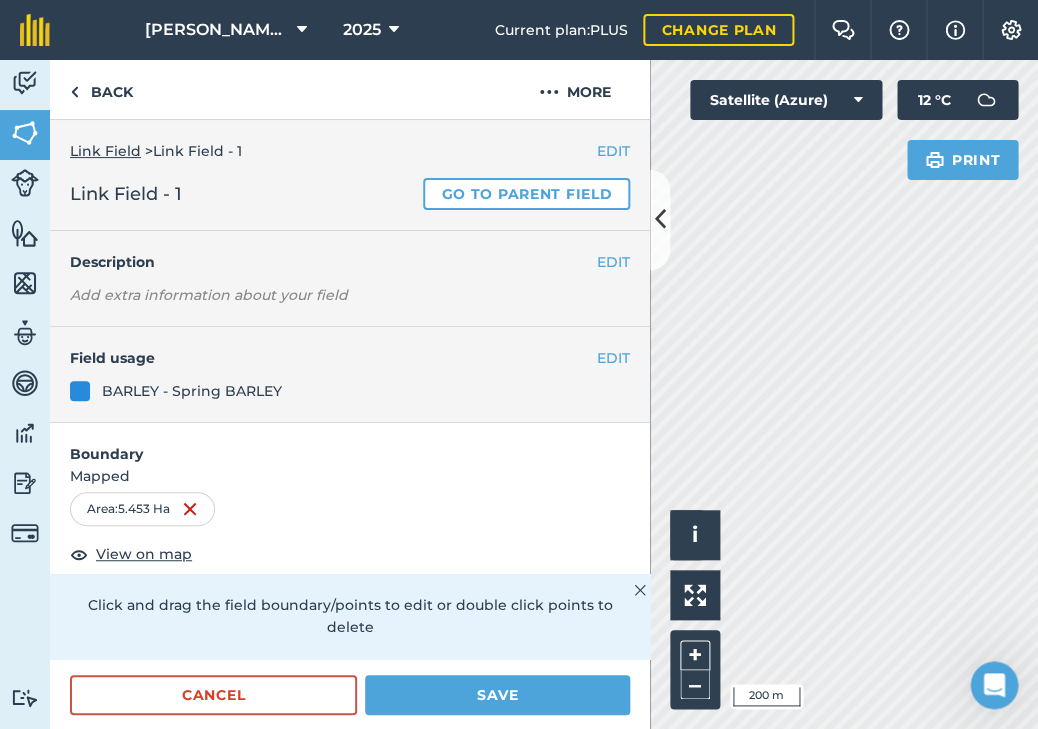
click at [620, 357] on button "EDIT" at bounding box center [613, 358] width 33 height 22
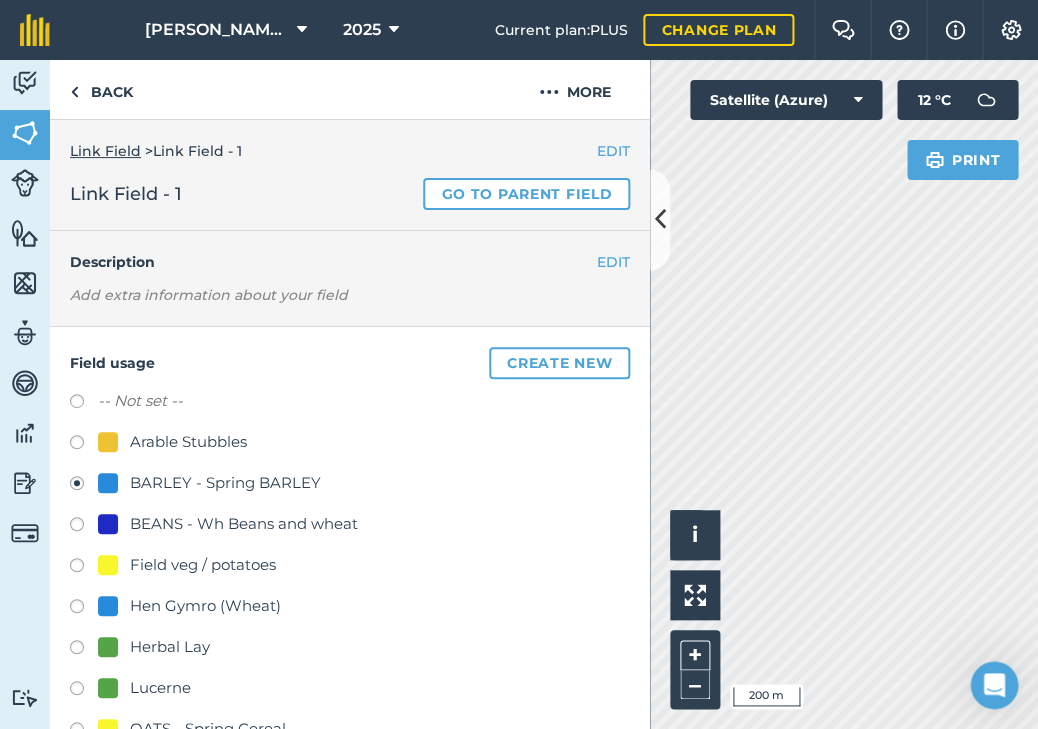
click at [214, 439] on div "Arable Stubbles" at bounding box center [188, 442] width 117 height 24
radio input "true"
radio input "false"
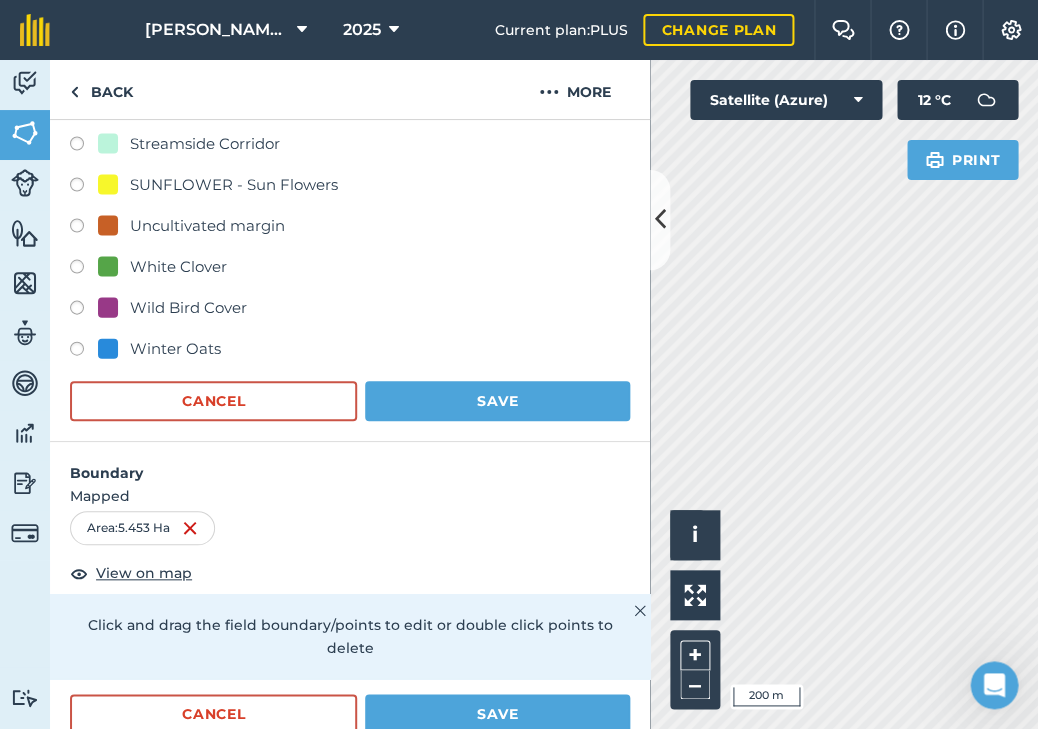
scroll to position [877, 0]
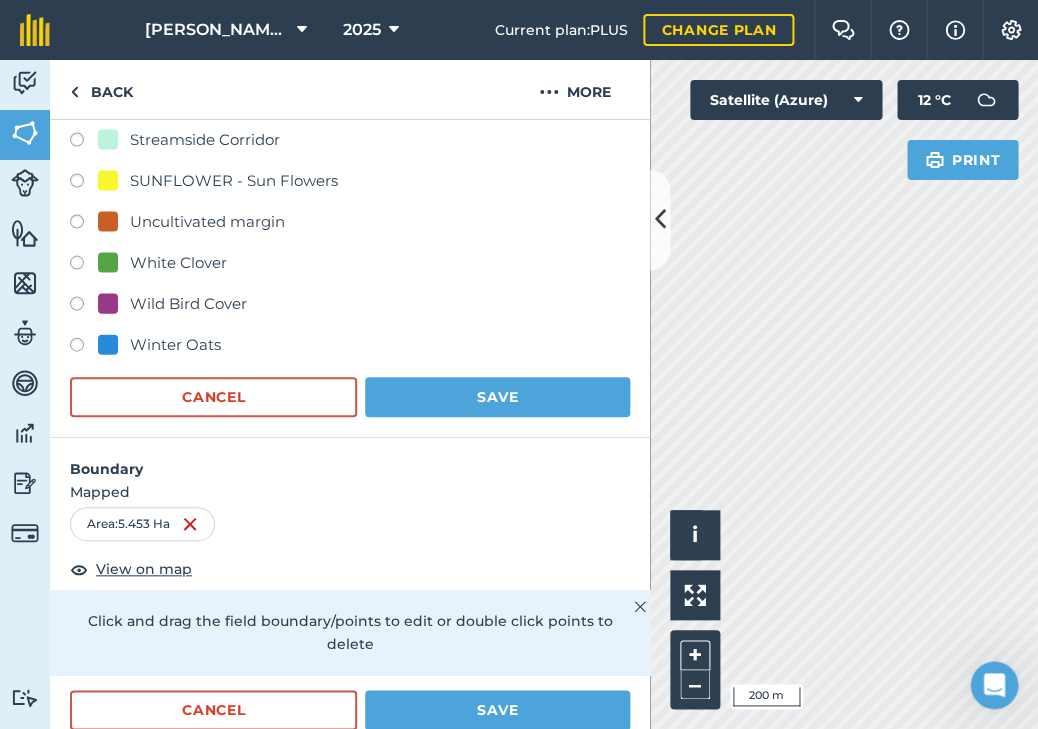
click at [526, 385] on button "Save" at bounding box center [497, 397] width 265 height 40
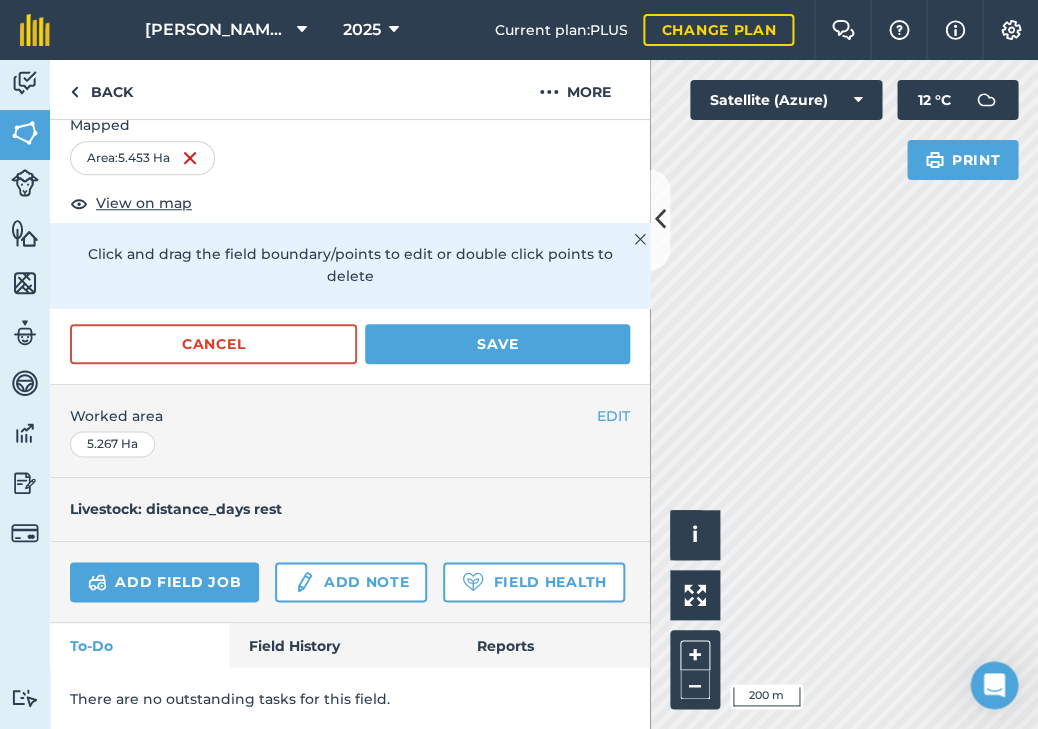
scroll to position [319, 0]
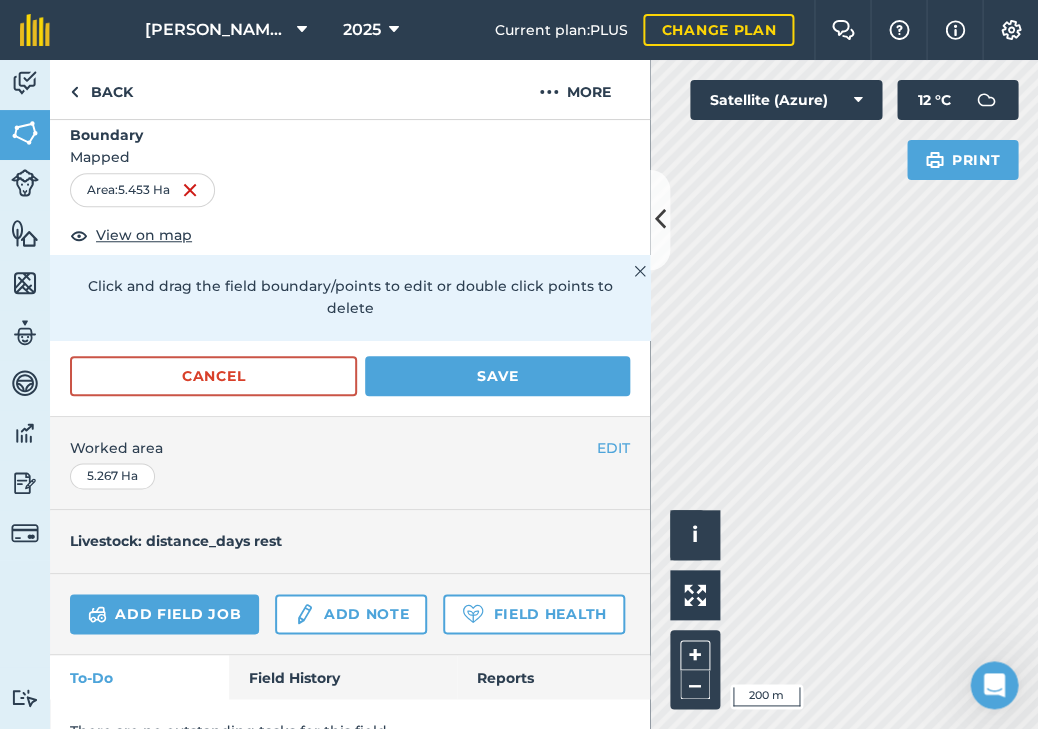
click at [439, 356] on button "Save" at bounding box center [497, 376] width 265 height 40
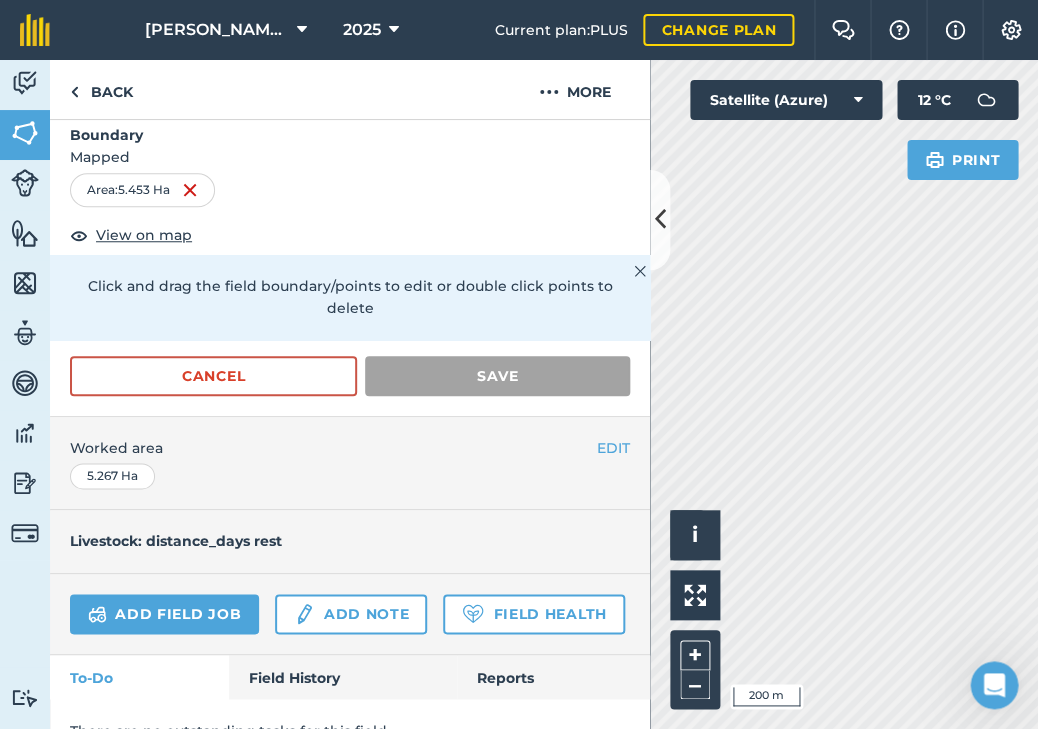
scroll to position [173, 0]
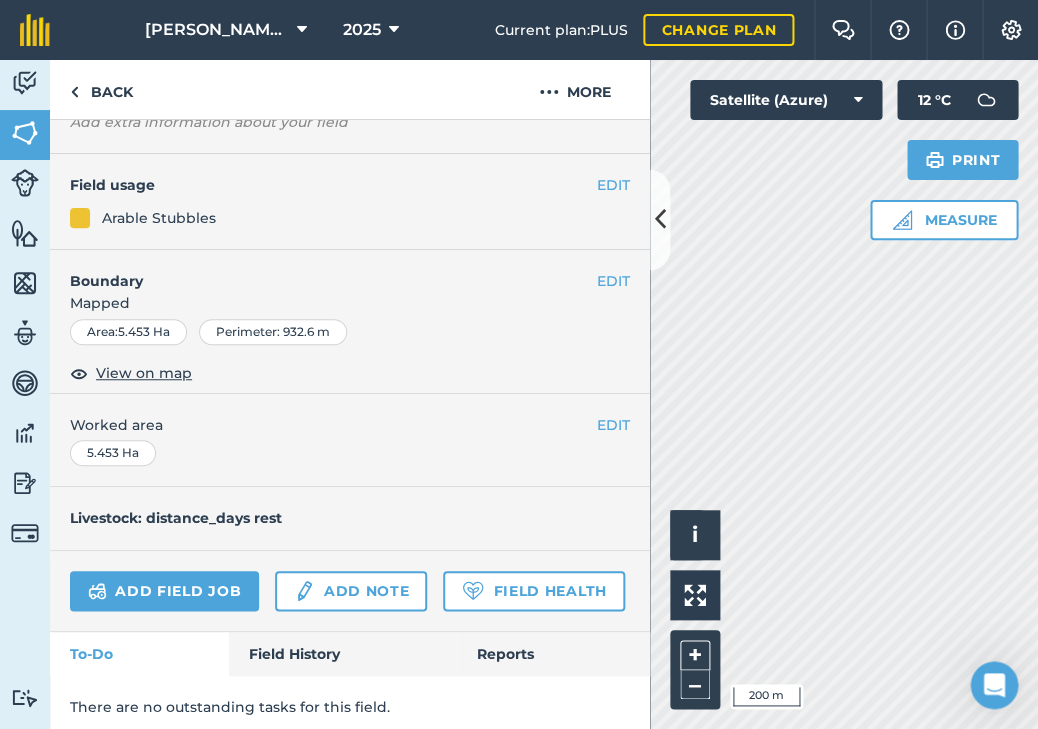
click at [659, 234] on icon at bounding box center [660, 219] width 11 height 35
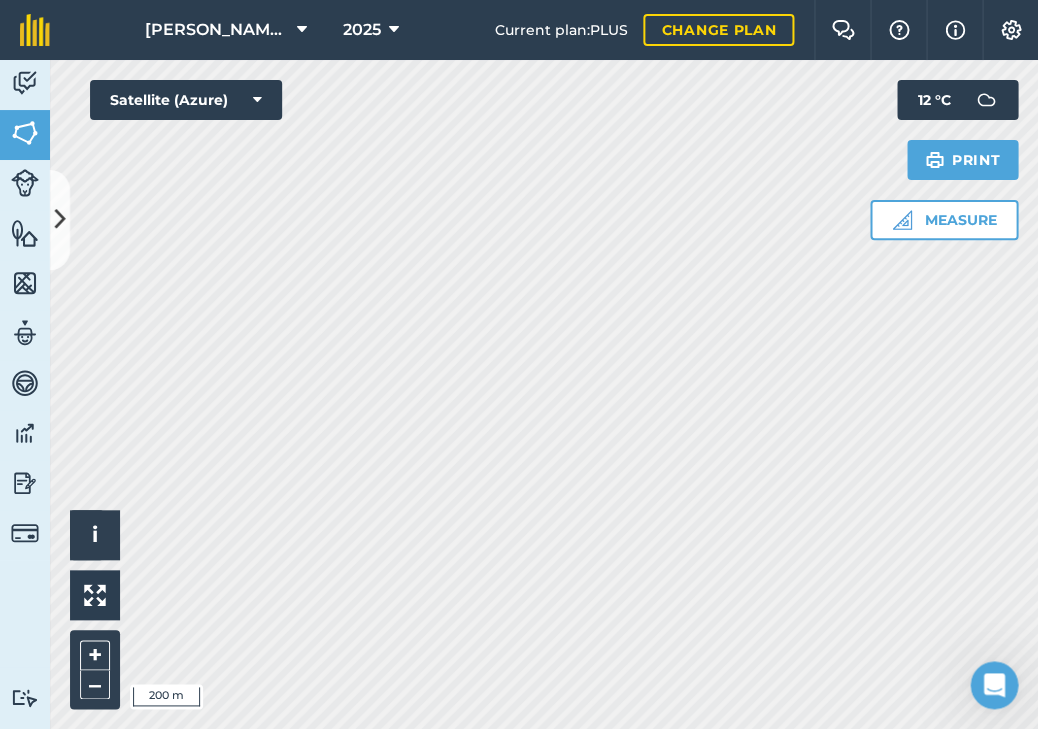
click at [55, 240] on button at bounding box center [60, 220] width 20 height 100
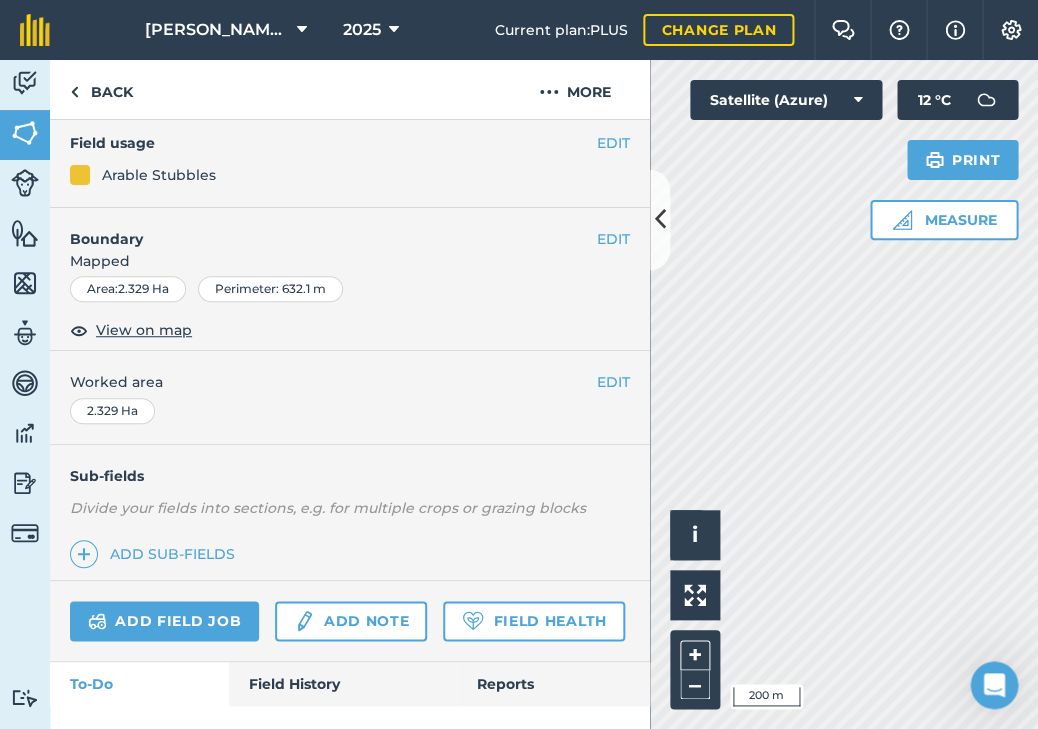
click at [611, 139] on button "EDIT" at bounding box center [613, 143] width 33 height 22
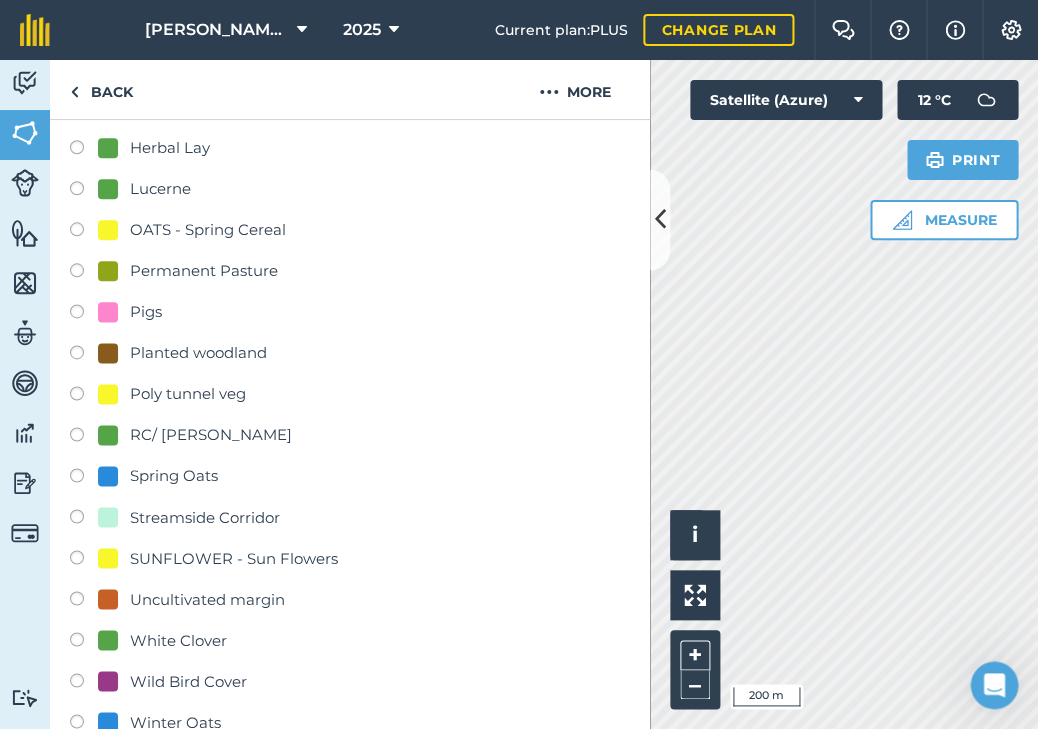
scroll to position [467, 0]
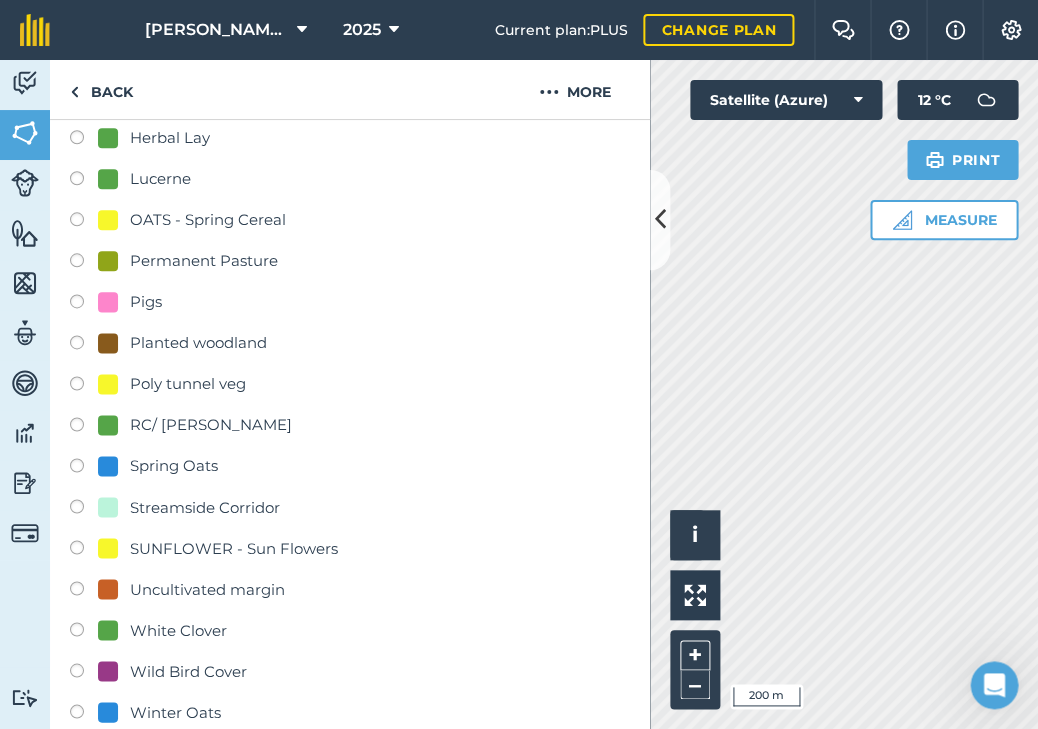
click at [203, 419] on div "RC/ [PERSON_NAME]" at bounding box center [211, 425] width 162 height 24
radio input "true"
radio input "false"
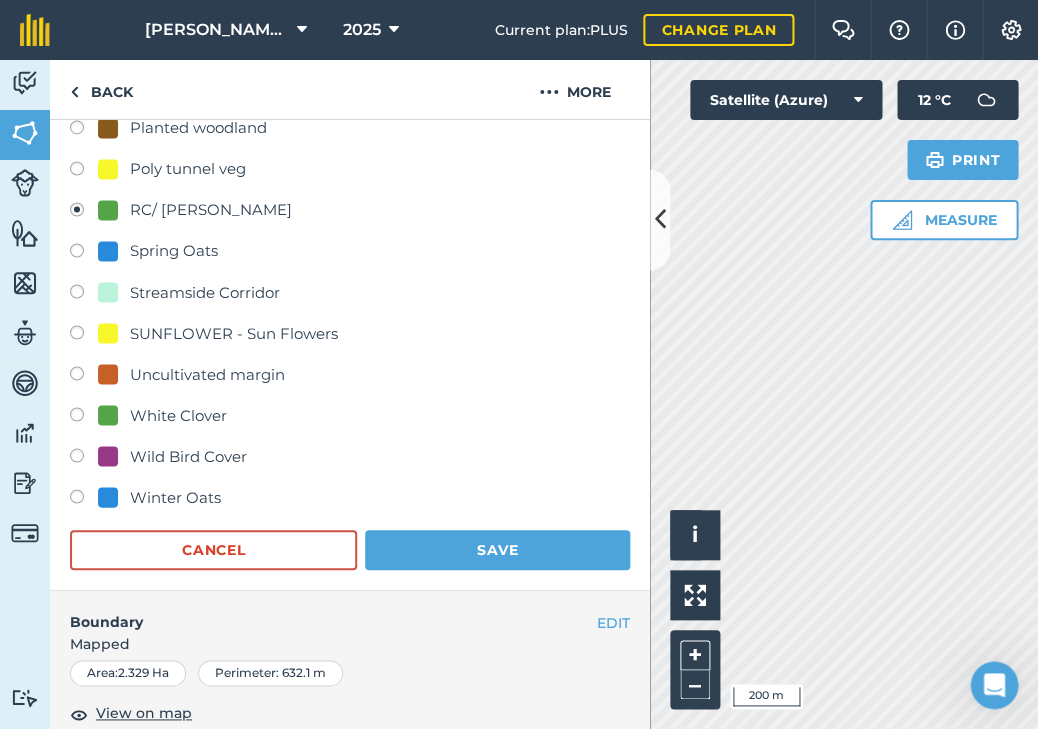
scroll to position [679, 0]
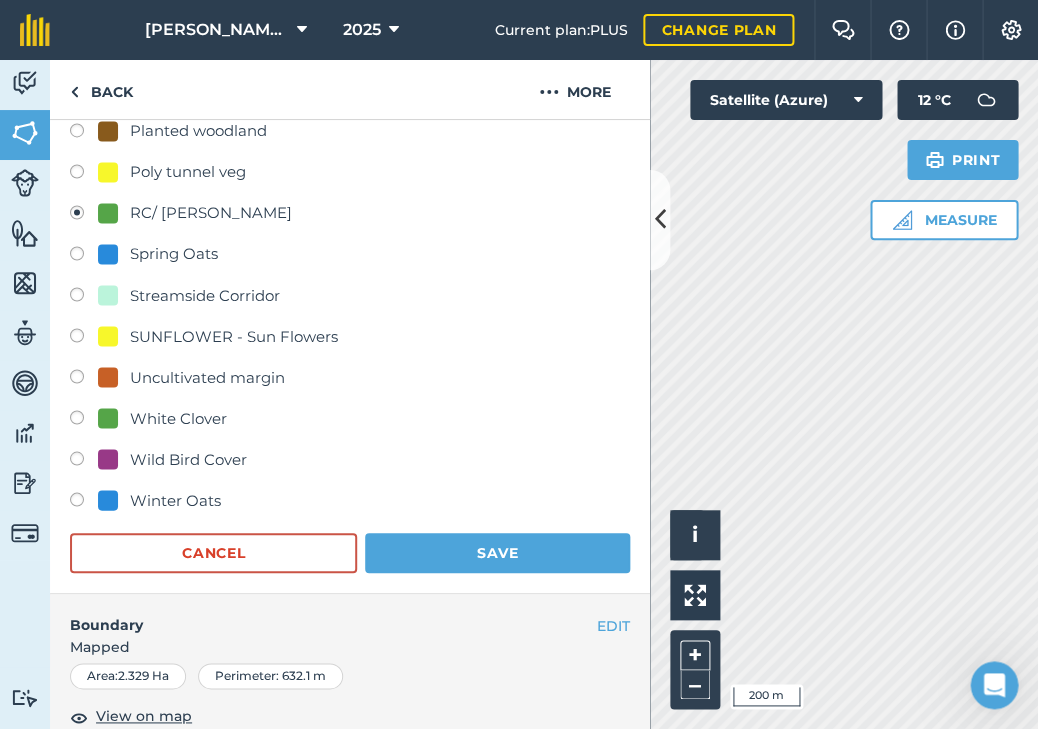
click at [427, 534] on button "Save" at bounding box center [497, 553] width 265 height 40
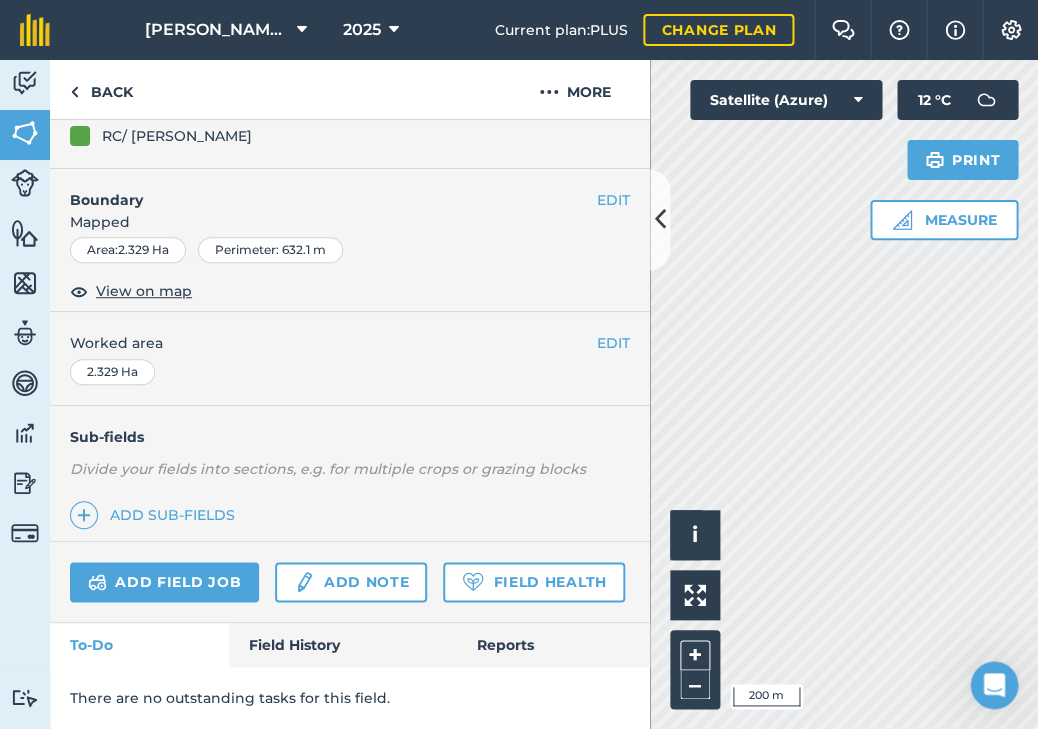
scroll to position [203, 0]
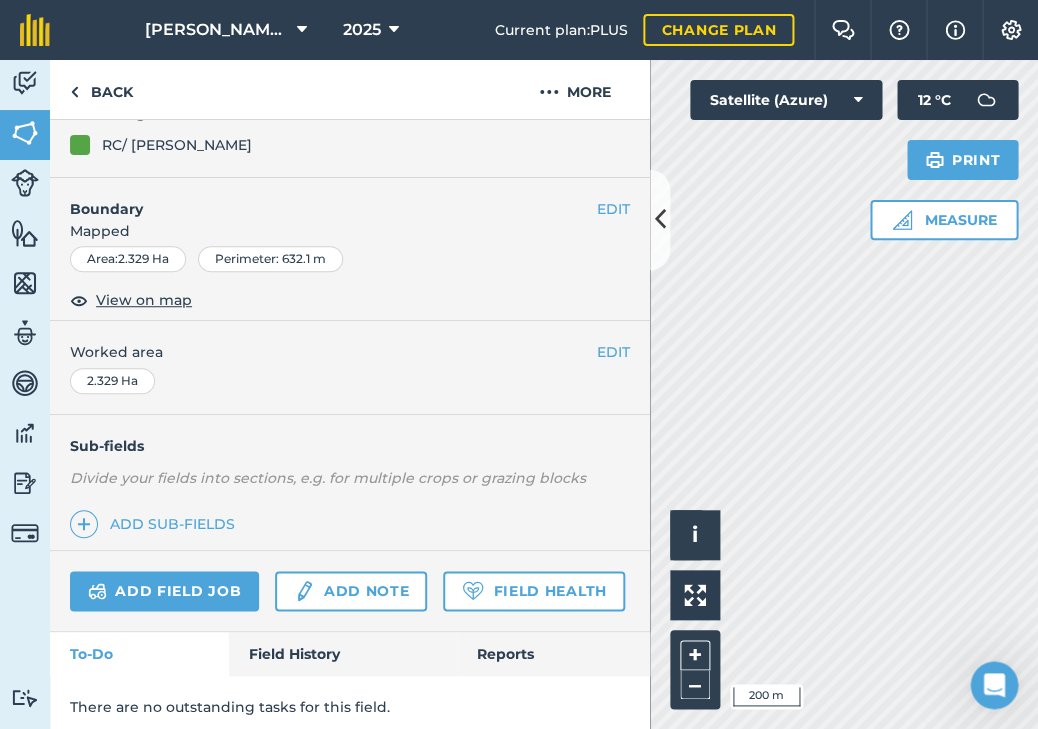
click at [663, 237] on button at bounding box center [660, 220] width 20 height 100
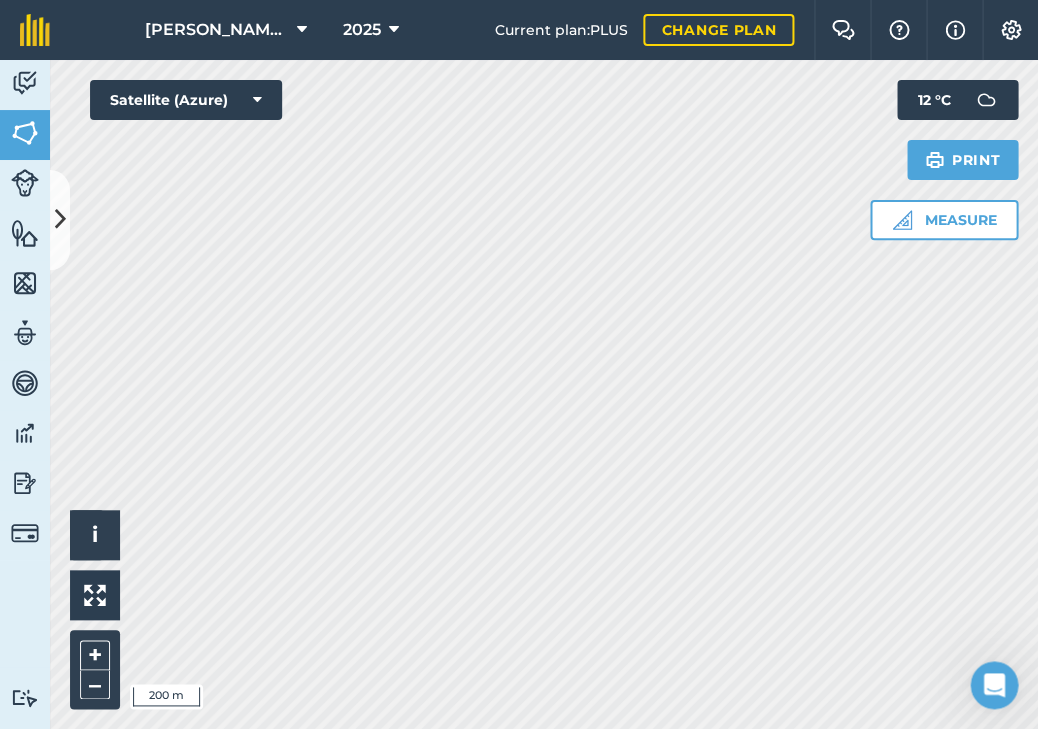
click at [61, 237] on button at bounding box center [60, 220] width 20 height 100
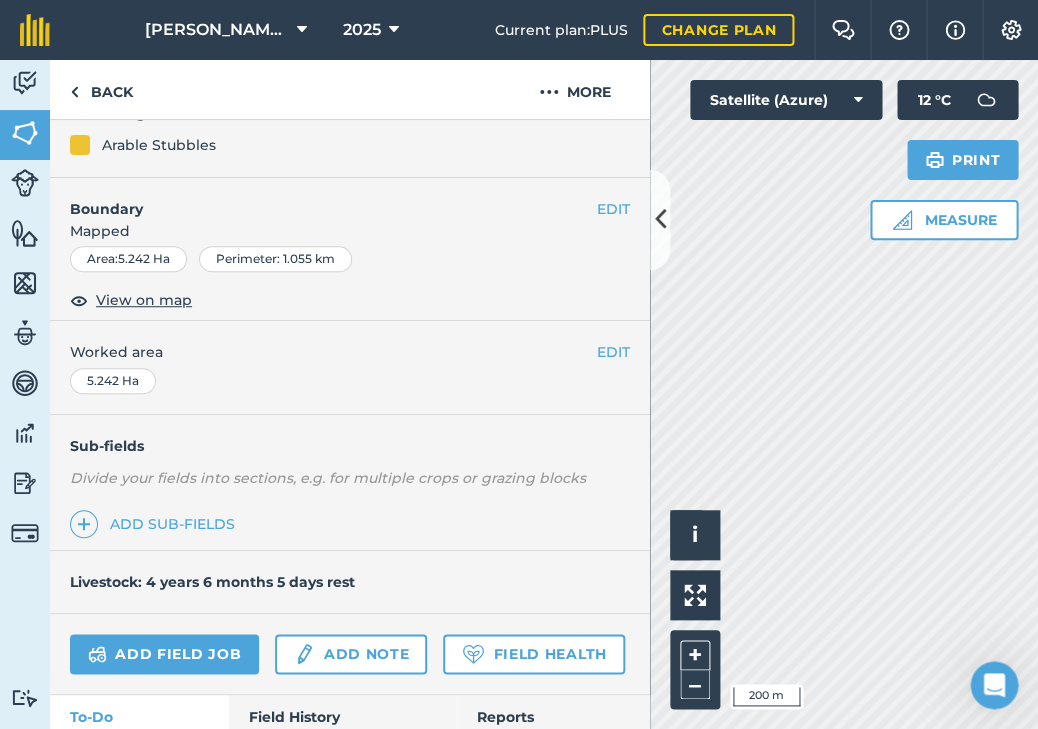
click at [112, 148] on div "Arable Stubbles" at bounding box center [159, 145] width 114 height 22
click at [142, 136] on div "Arable Stubbles" at bounding box center [159, 145] width 114 height 22
click at [144, 141] on div "Arable Stubbles" at bounding box center [159, 145] width 114 height 22
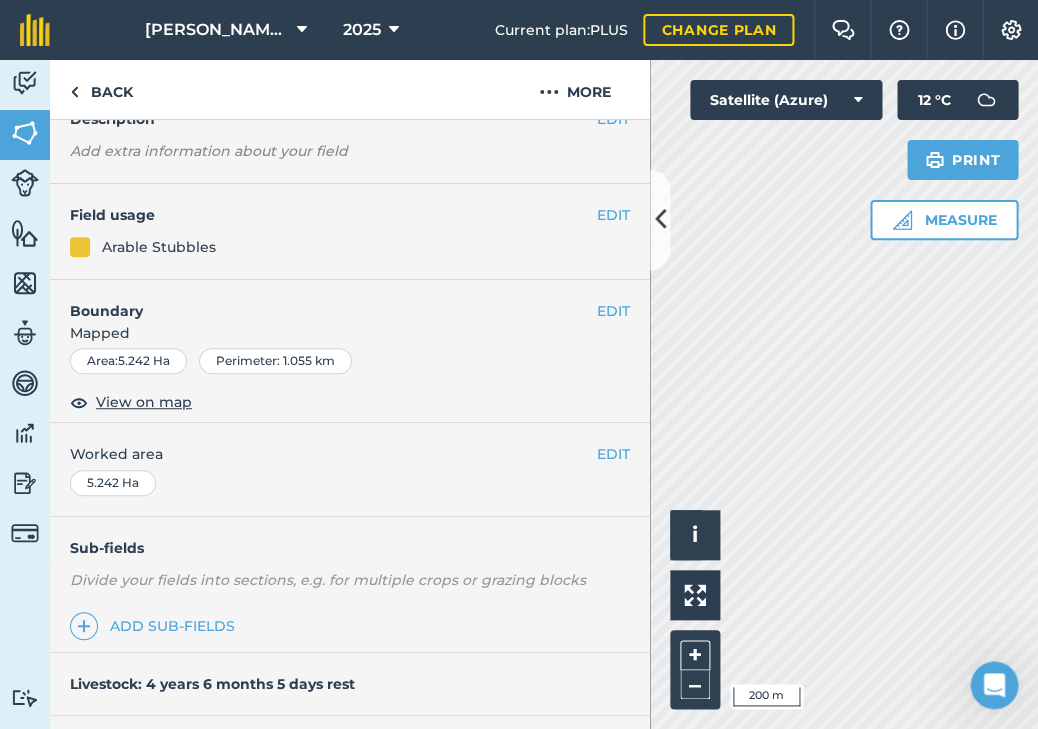
scroll to position [77, 0]
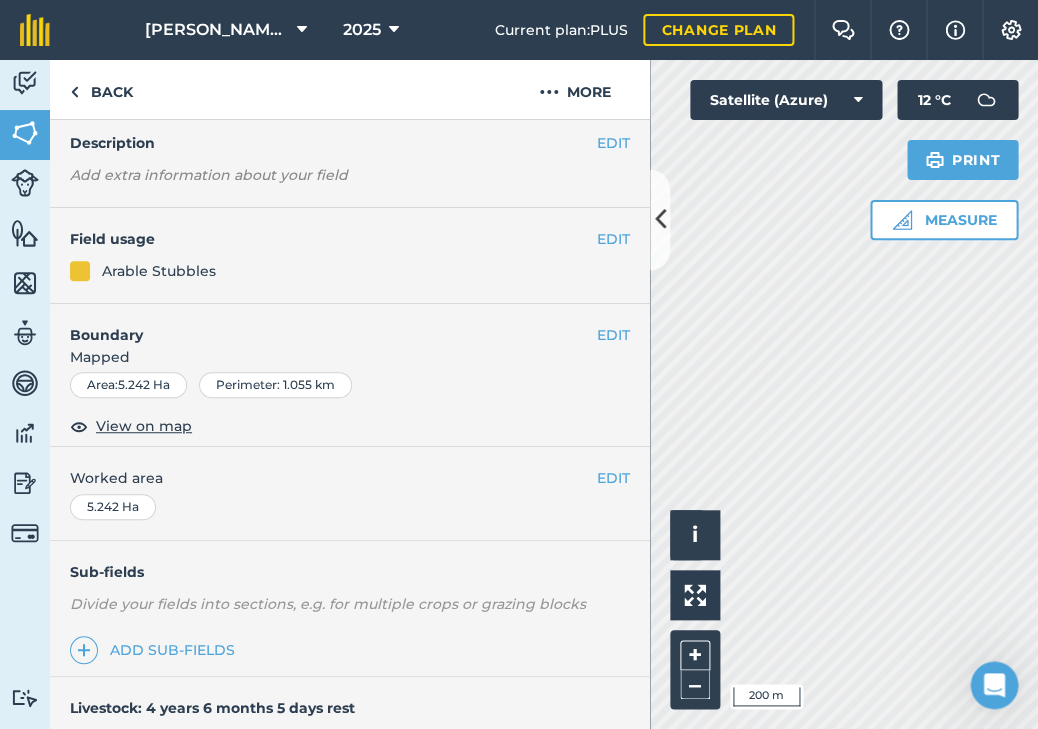
click at [607, 233] on button "EDIT" at bounding box center [613, 239] width 33 height 22
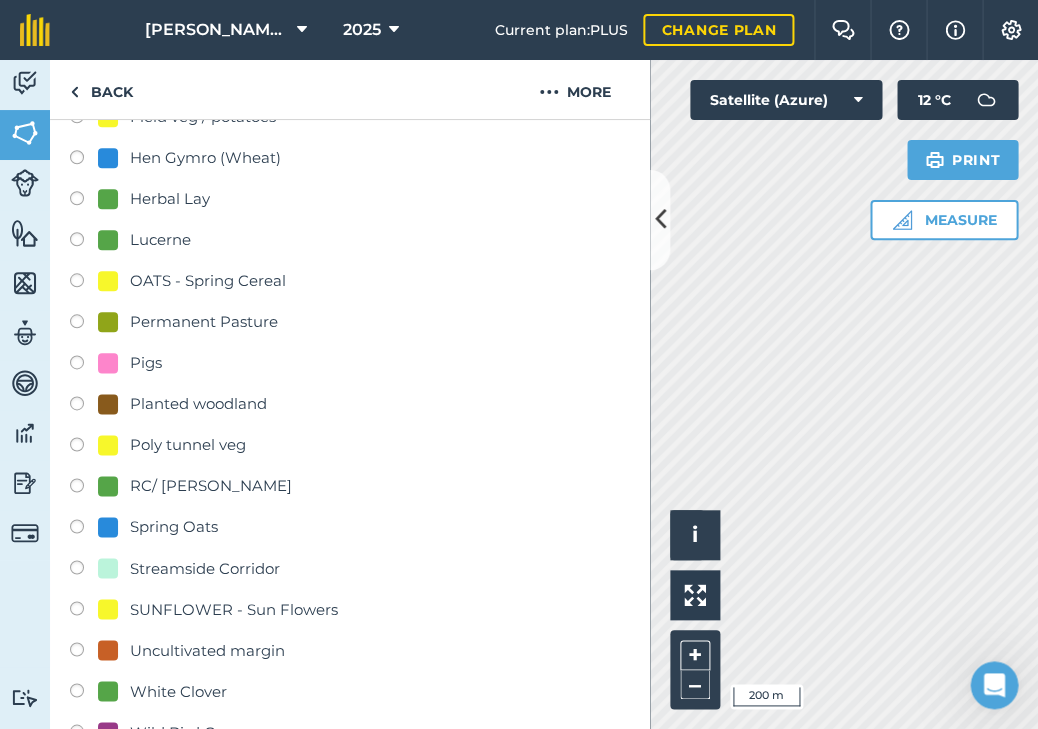
scroll to position [406, 0]
click at [211, 486] on div "RC/ [PERSON_NAME]" at bounding box center [211, 486] width 162 height 24
radio input "true"
radio input "false"
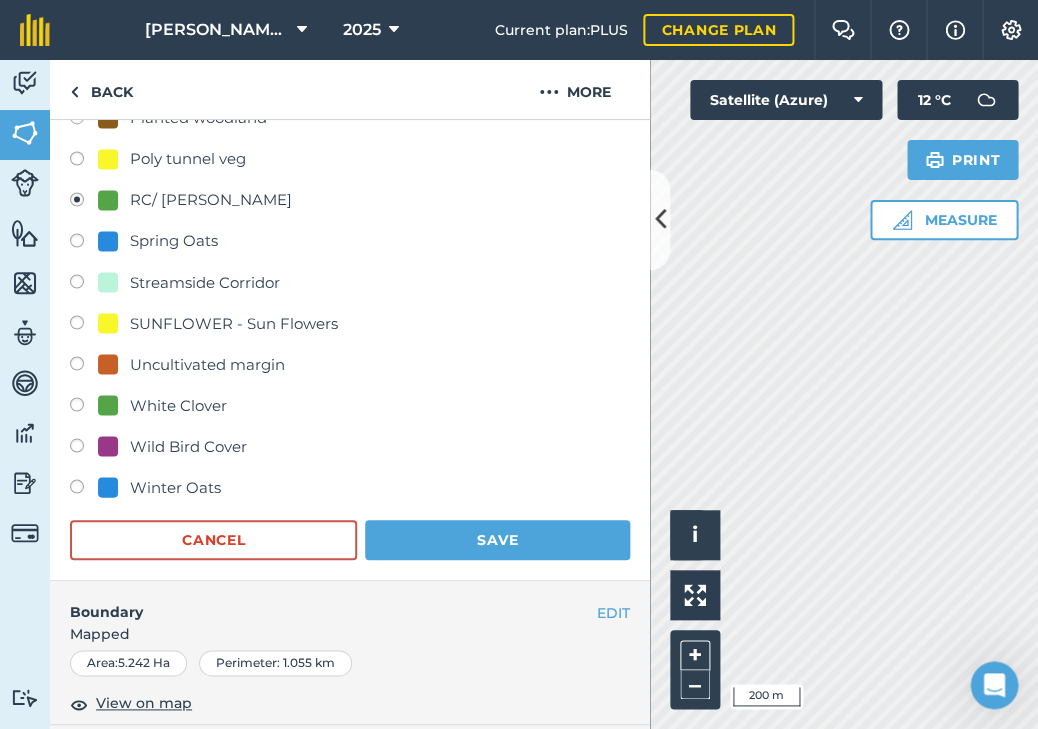
scroll to position [817, 0]
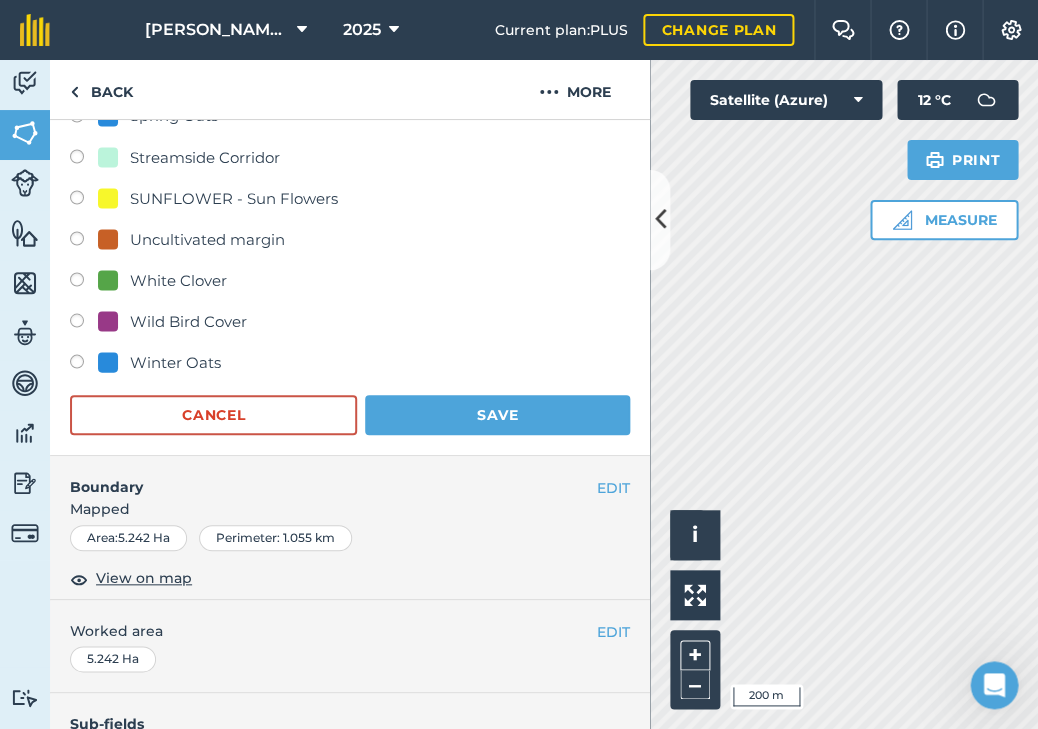
click at [460, 412] on button "Save" at bounding box center [497, 415] width 265 height 40
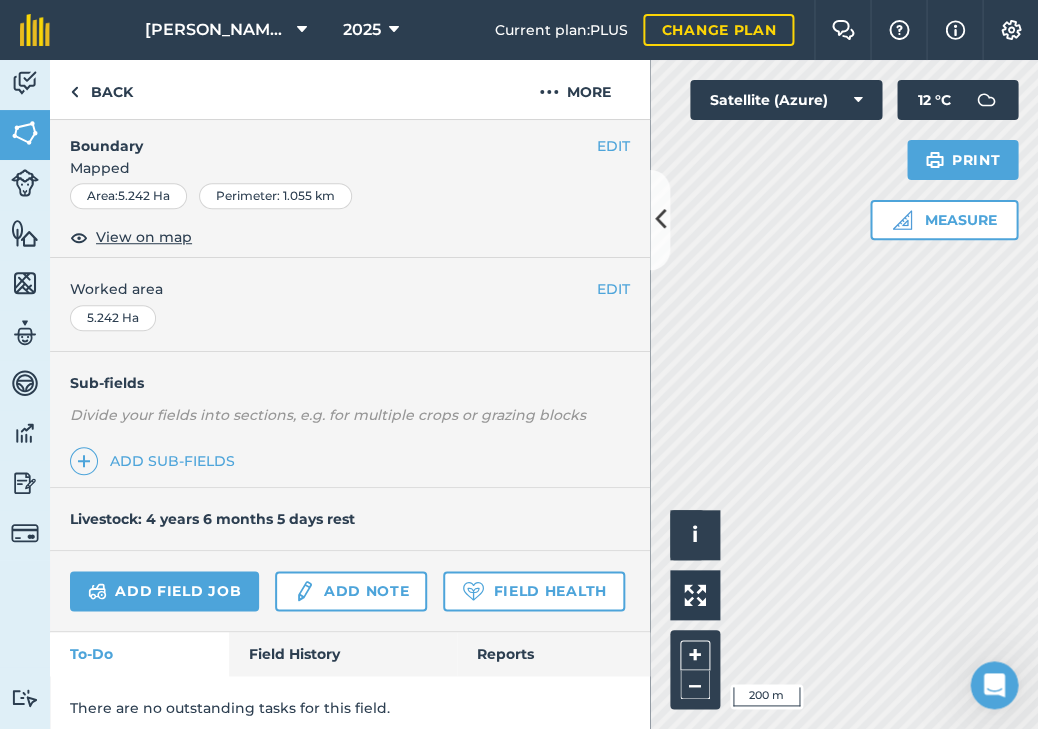
scroll to position [203, 0]
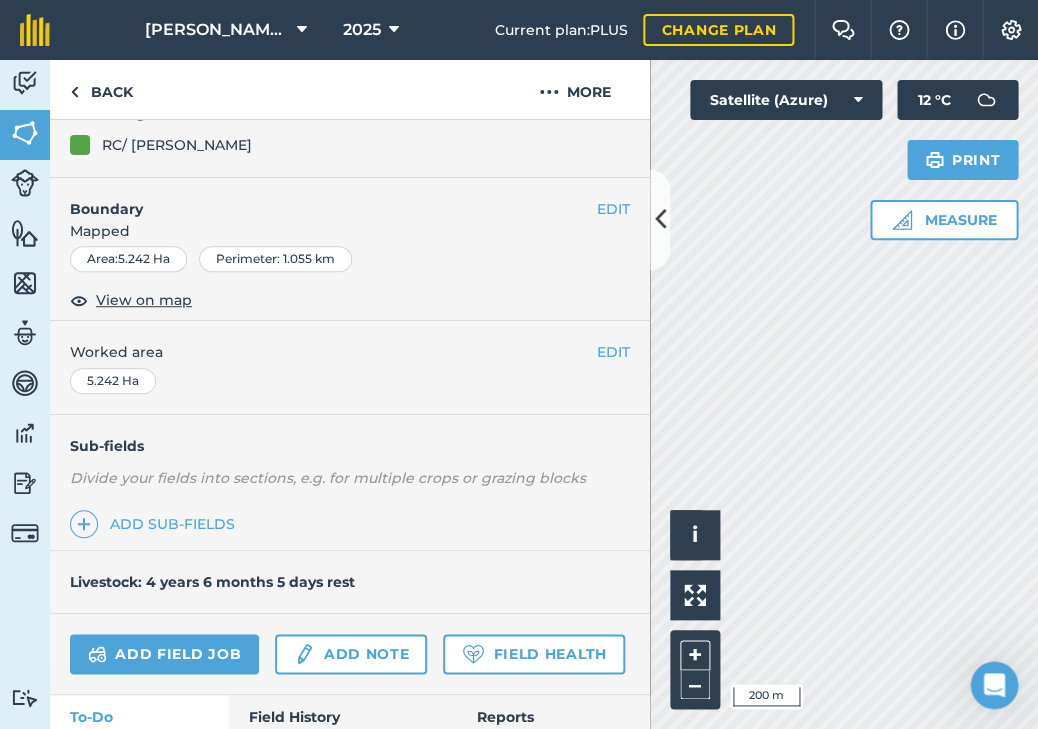
click at [657, 220] on icon at bounding box center [660, 219] width 11 height 35
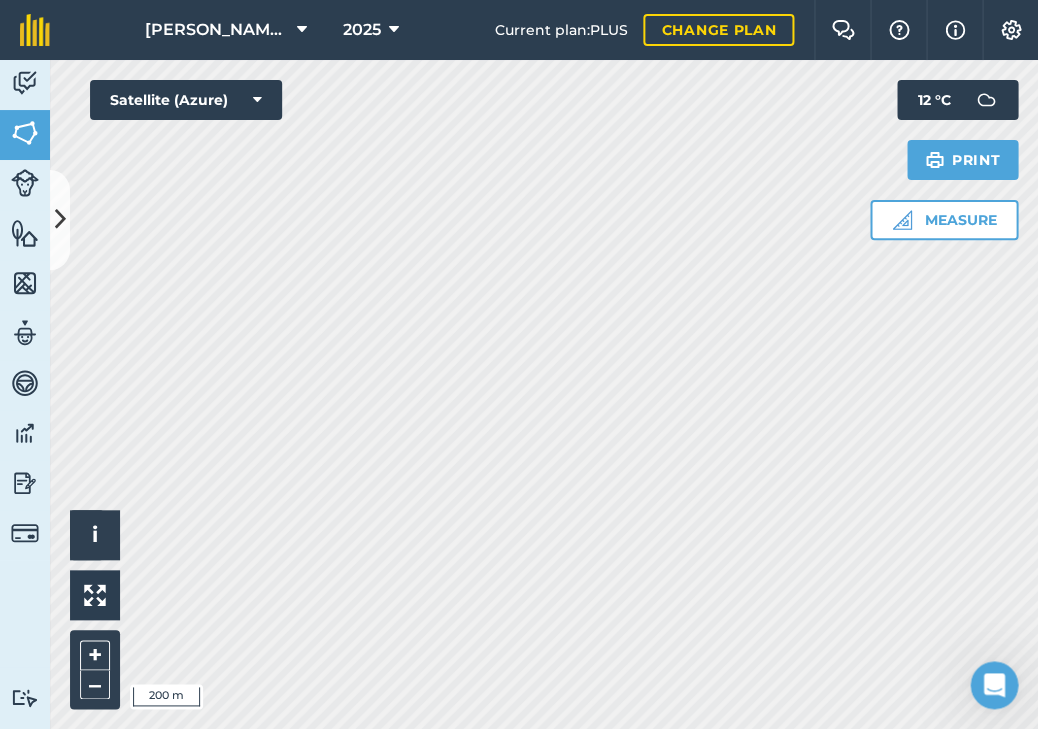
click at [58, 231] on icon at bounding box center [60, 219] width 11 height 35
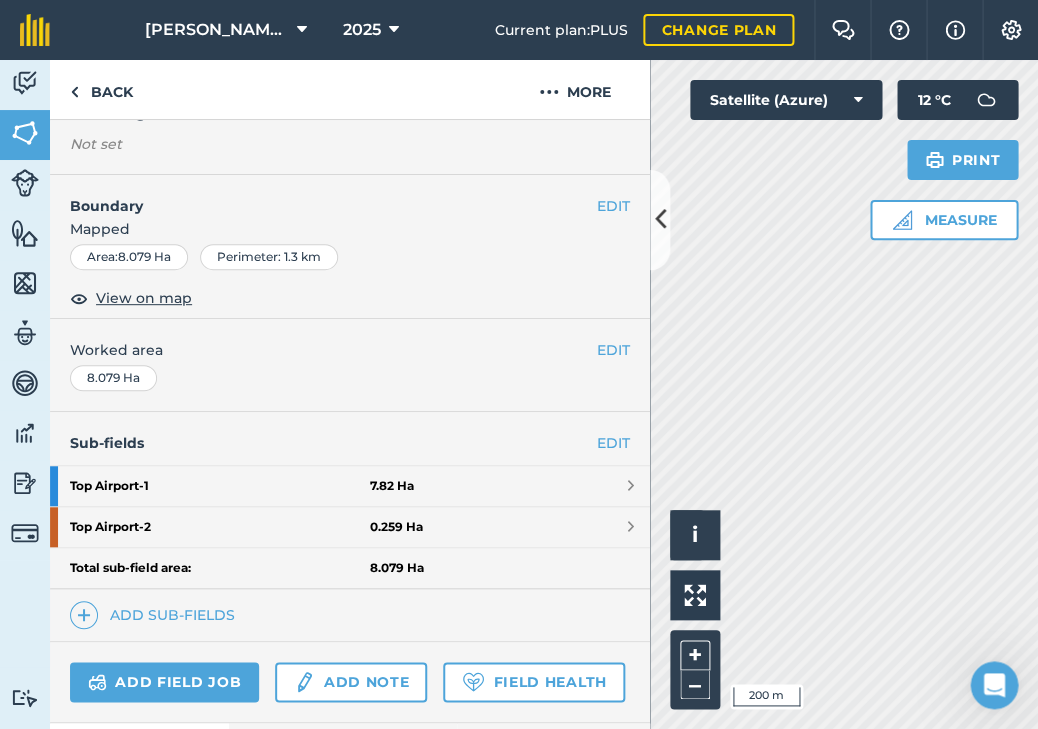
click at [142, 486] on strong "Top Airport - 1" at bounding box center [220, 486] width 300 height 40
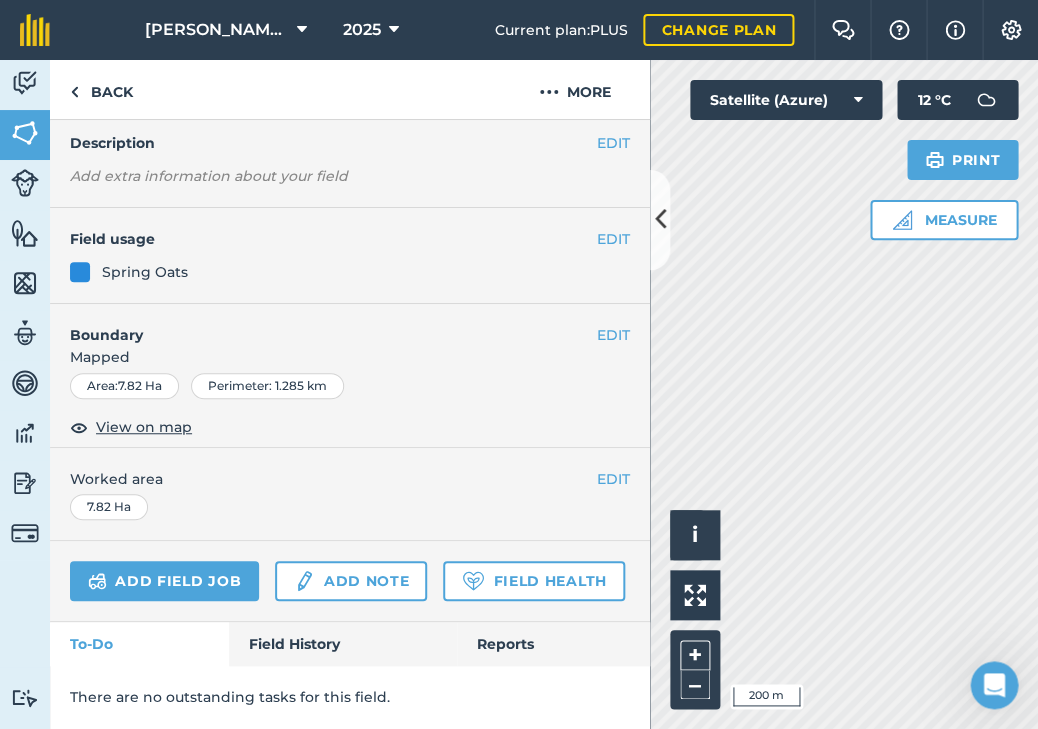
scroll to position [111, 0]
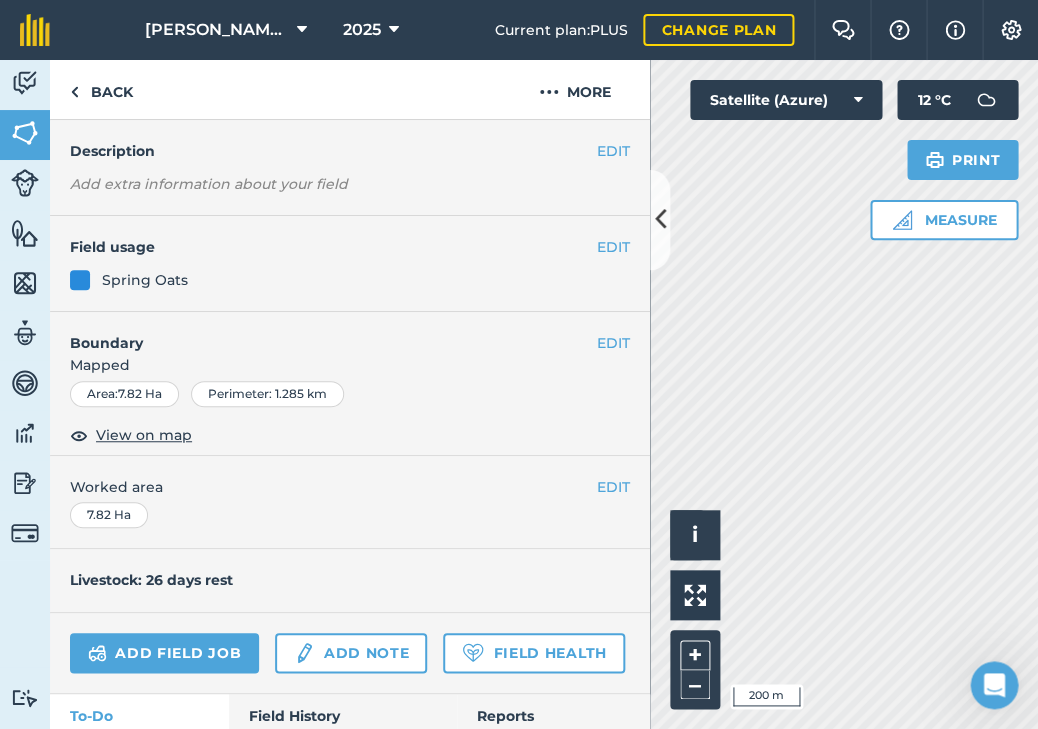
click at [613, 245] on button "EDIT" at bounding box center [613, 247] width 33 height 22
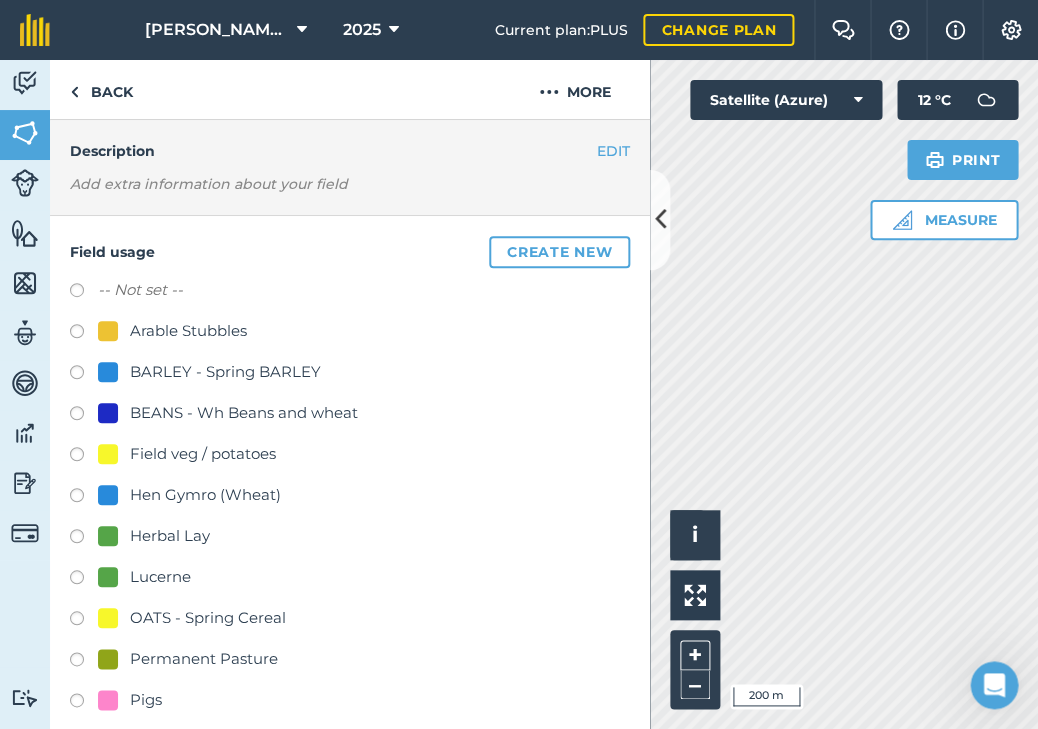
click at [74, 327] on label at bounding box center [84, 334] width 28 height 20
radio input "true"
radio input "false"
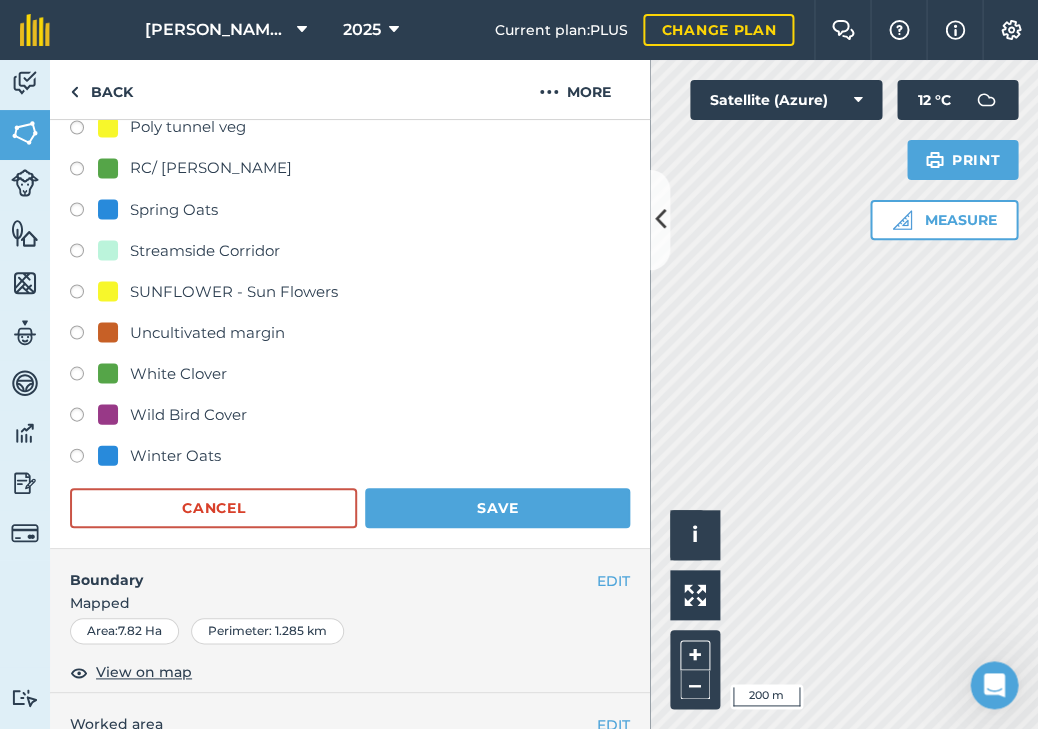
scroll to position [766, 0]
click at [479, 506] on button "Save" at bounding box center [497, 508] width 265 height 40
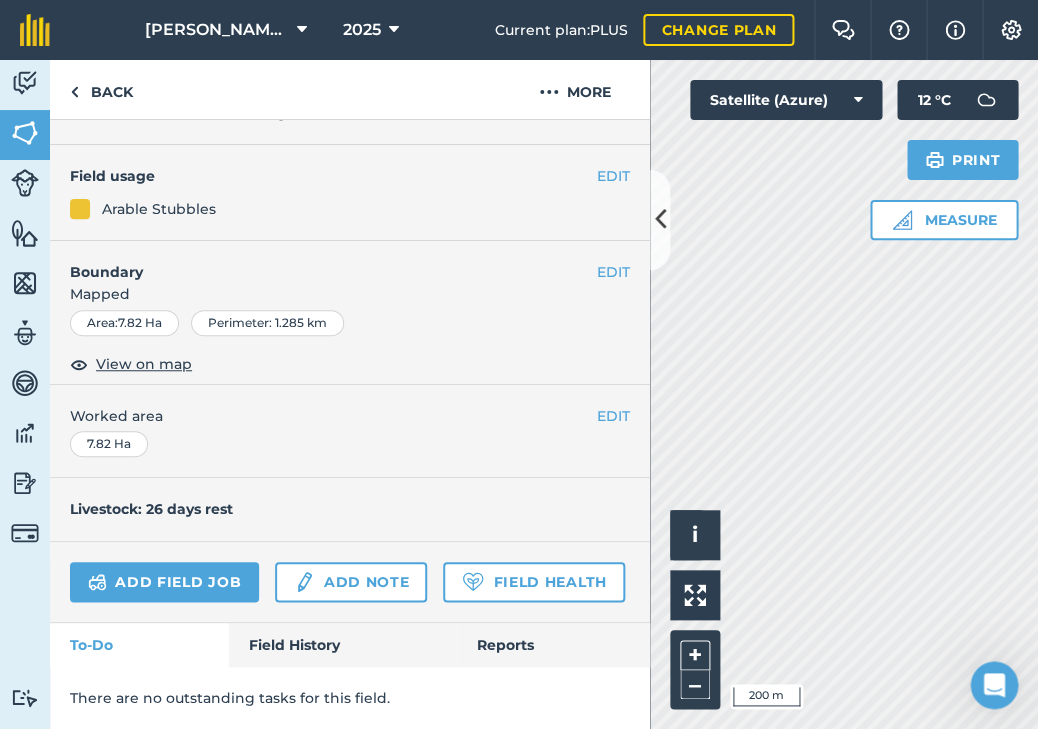
scroll to position [173, 0]
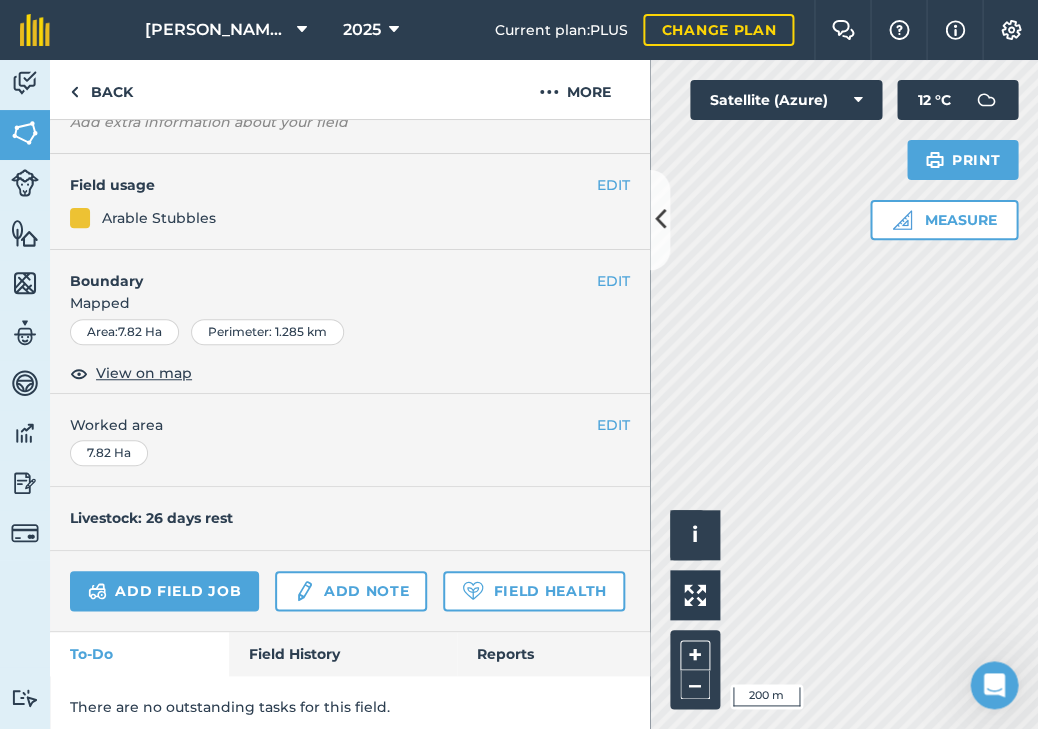
click at [657, 246] on button at bounding box center [660, 220] width 20 height 100
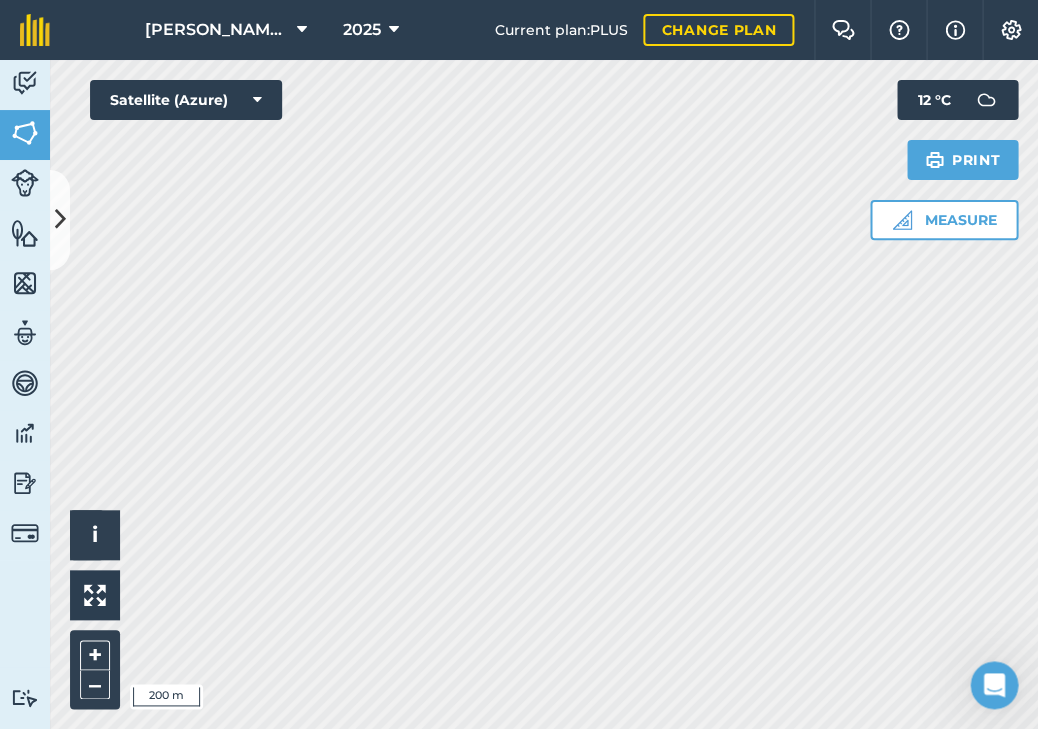
click at [60, 213] on icon at bounding box center [60, 219] width 11 height 35
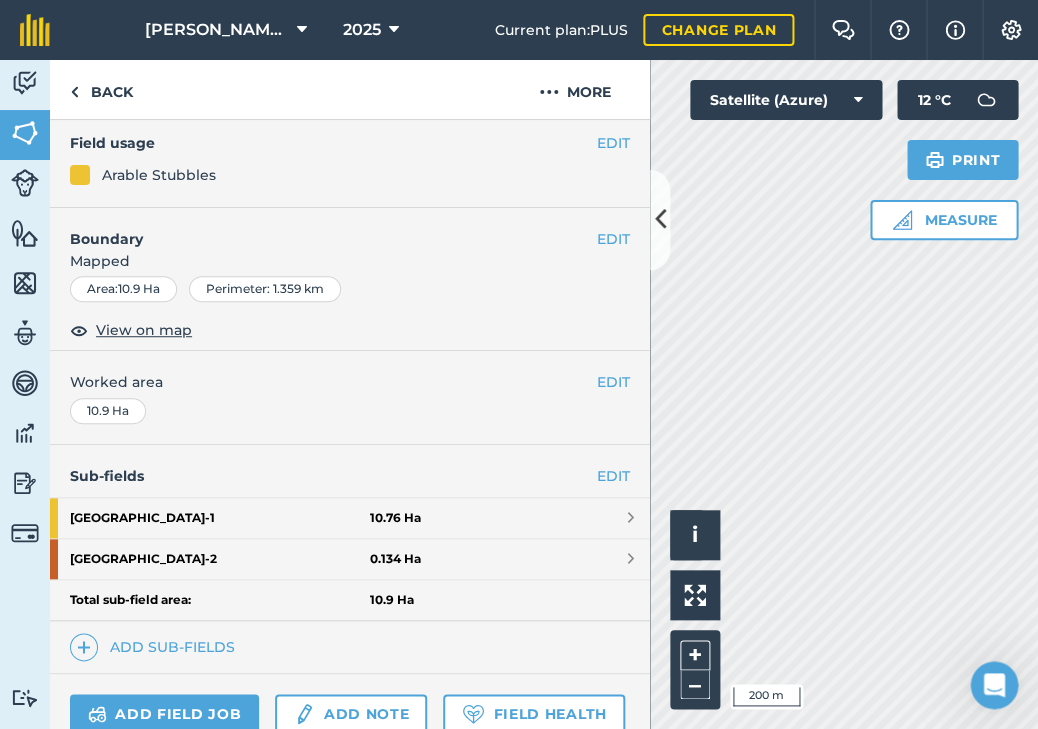
click at [607, 132] on button "EDIT" at bounding box center [613, 143] width 33 height 22
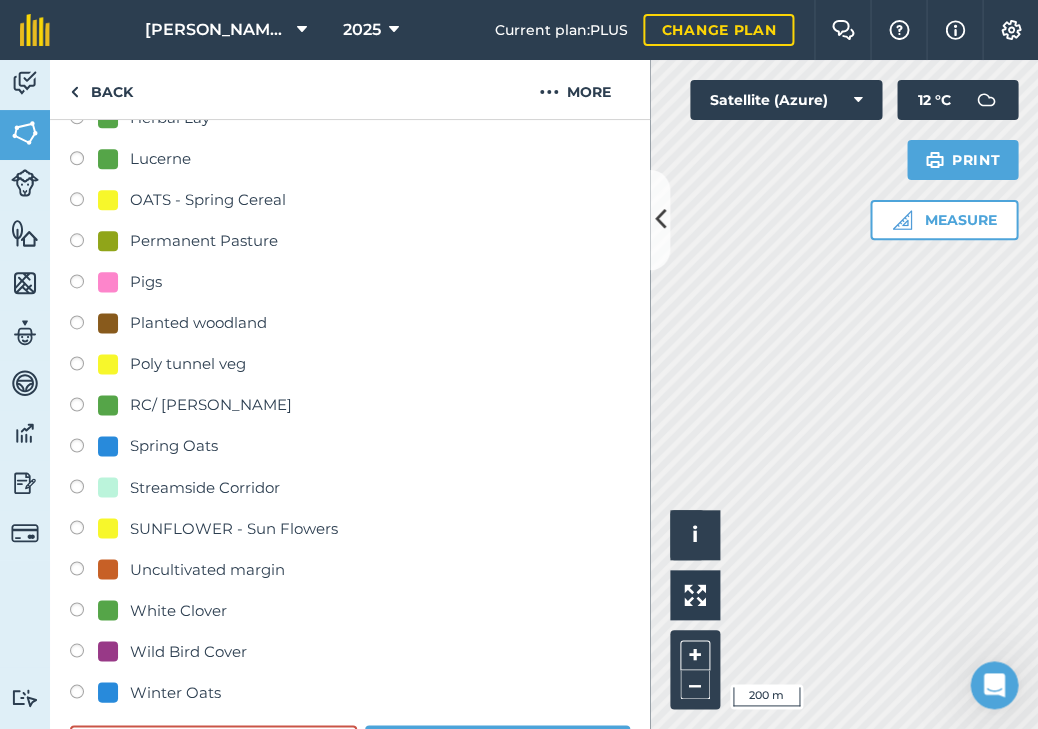
scroll to position [486, 0]
click at [202, 599] on div "White Clover" at bounding box center [178, 611] width 97 height 24
radio input "true"
radio input "false"
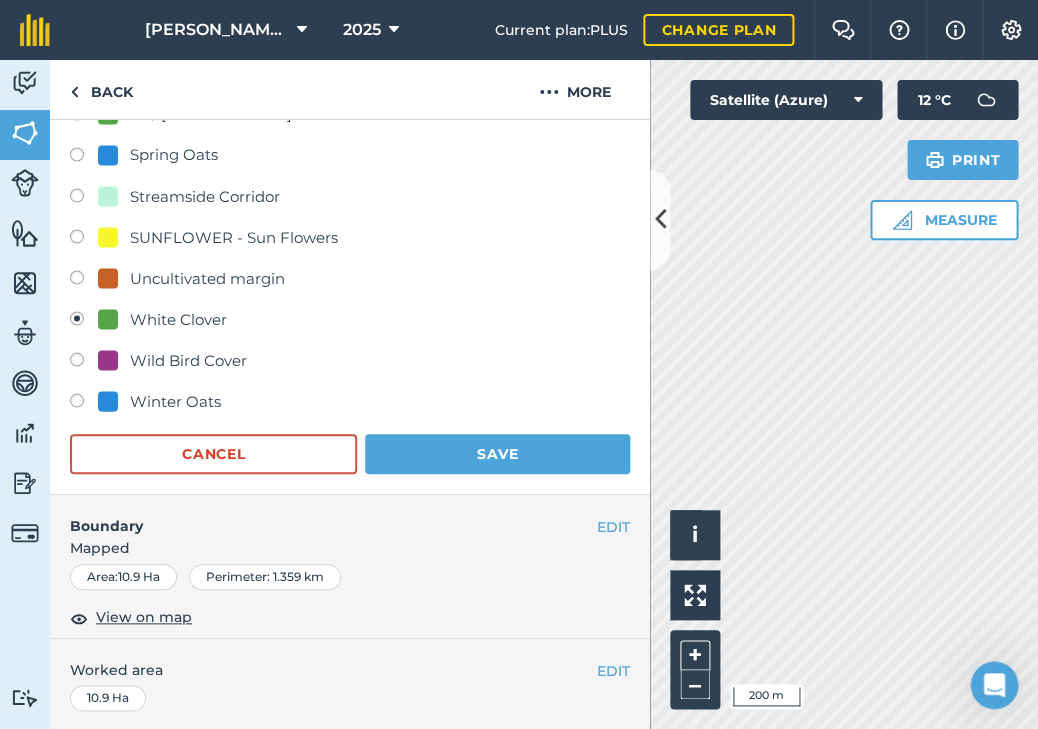
click at [450, 439] on button "Save" at bounding box center [497, 454] width 265 height 40
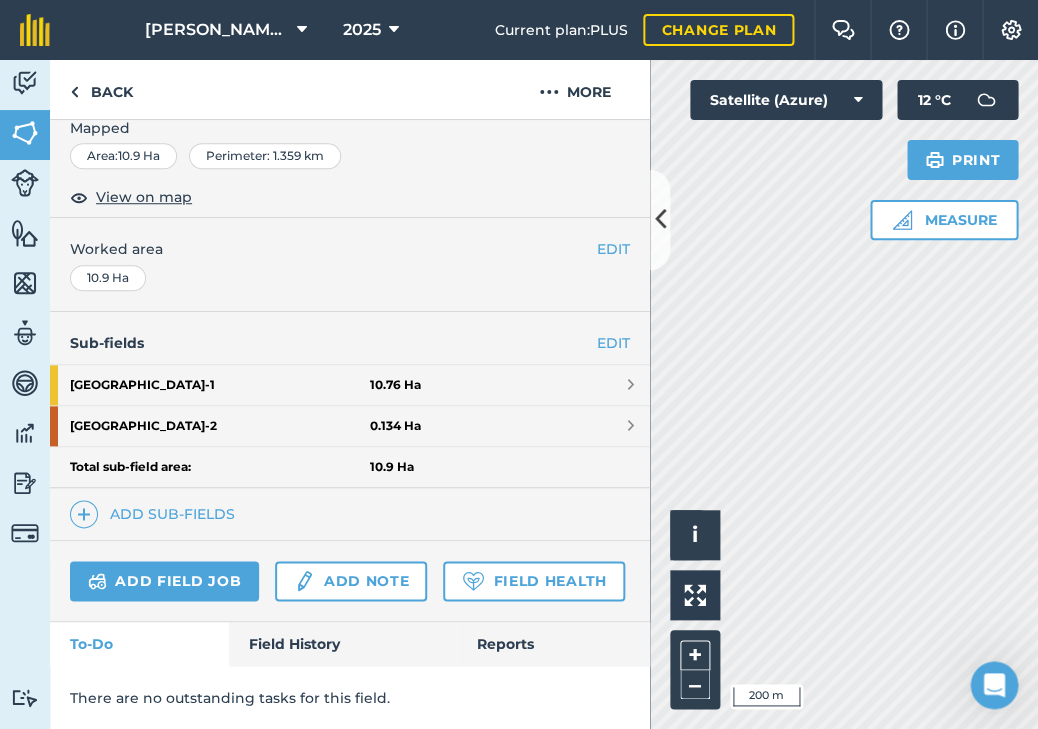
scroll to position [296, 0]
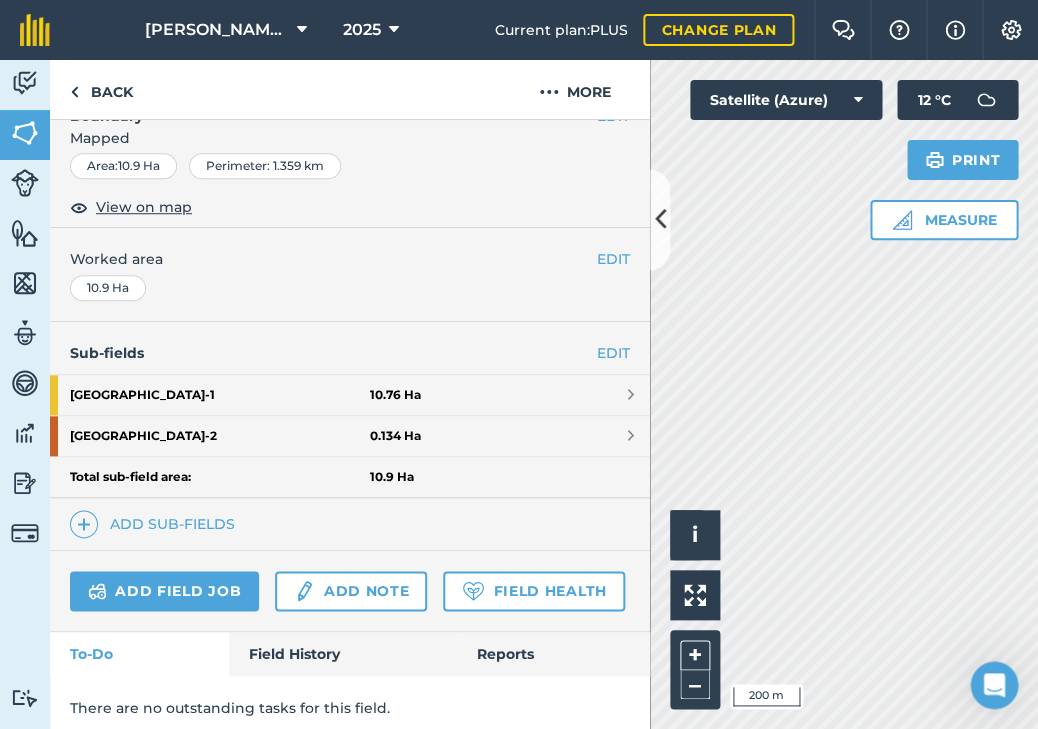
click at [573, 387] on link "[GEOGRAPHIC_DATA] - 1 10.76 Ha" at bounding box center [350, 395] width 600 height 40
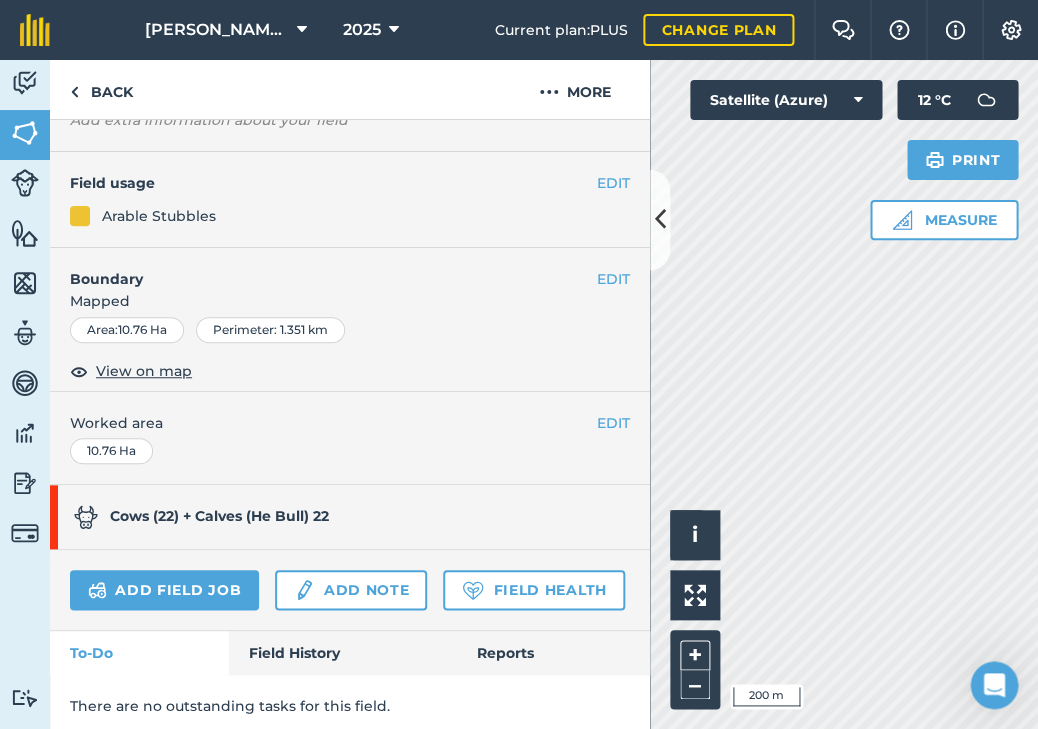
click at [606, 178] on button "EDIT" at bounding box center [613, 183] width 33 height 22
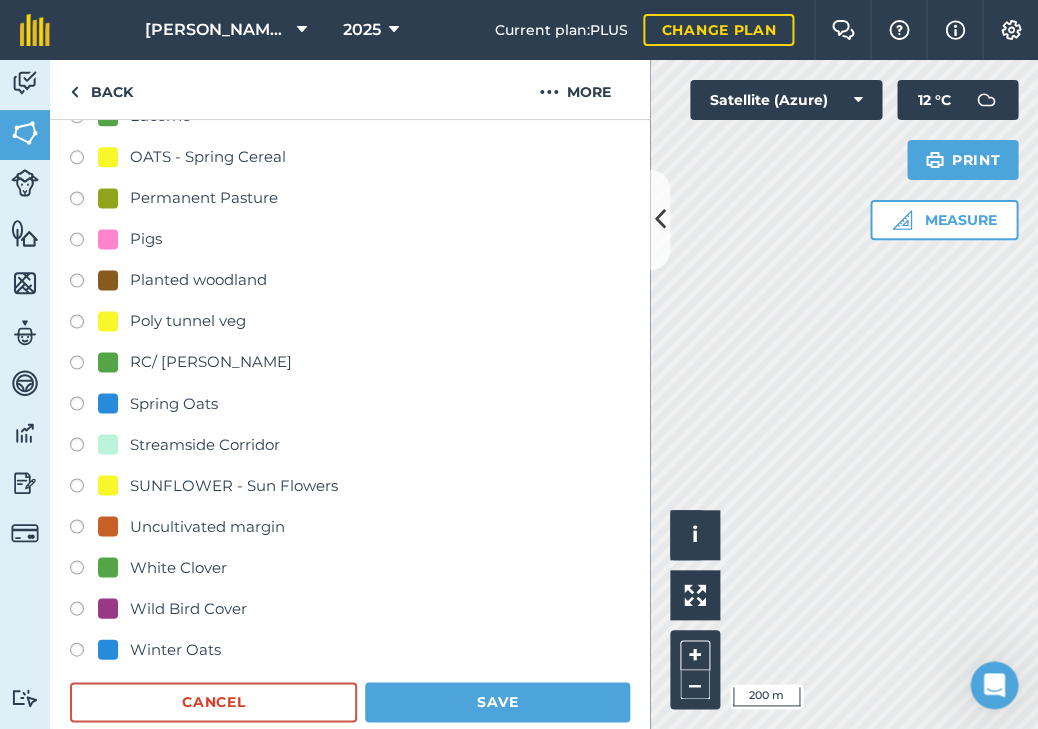
scroll to position [571, 0]
click at [218, 556] on div "White Clover" at bounding box center [178, 568] width 97 height 24
radio input "true"
radio input "false"
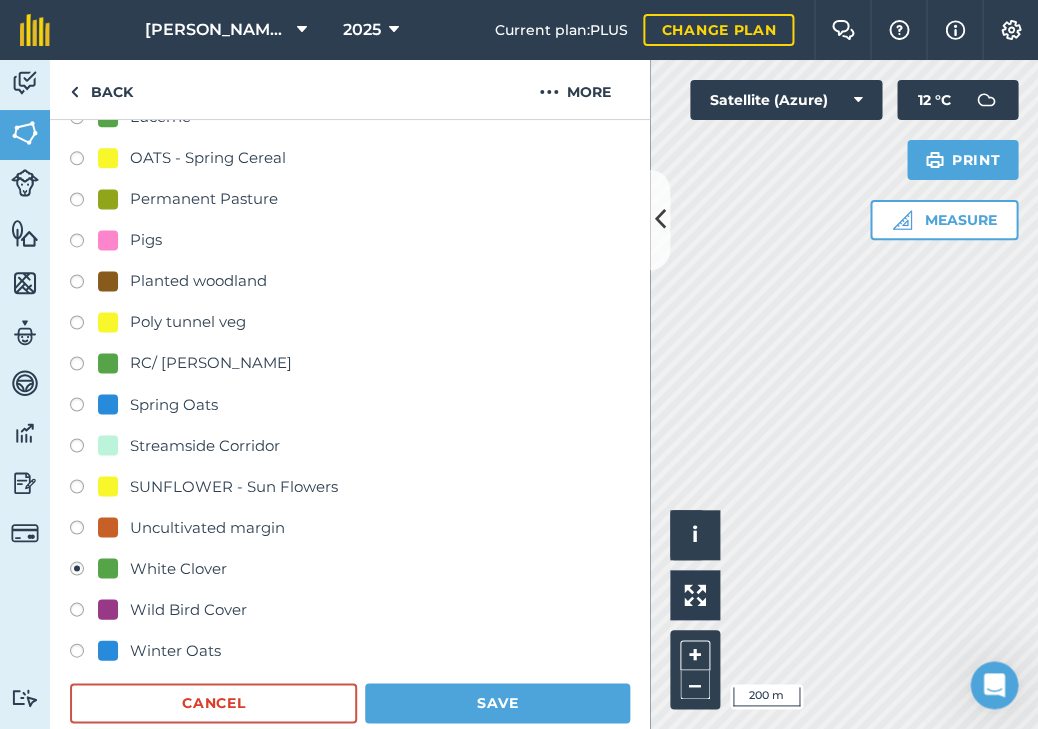
click at [432, 683] on button "Save" at bounding box center [497, 703] width 265 height 40
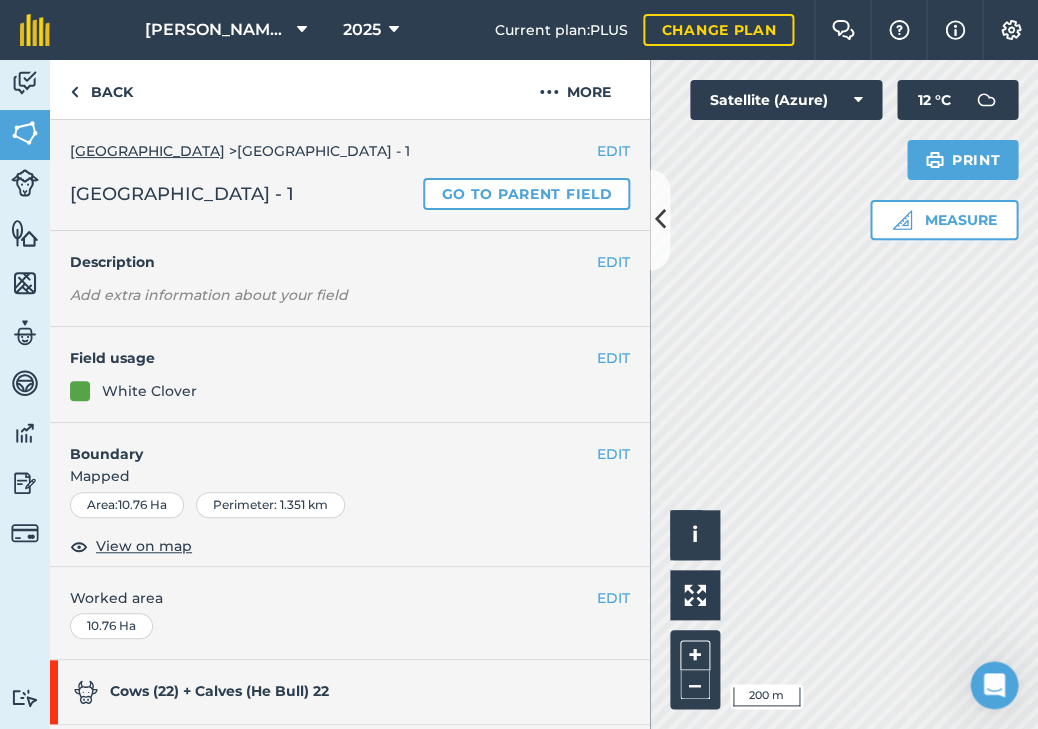
scroll to position [0, 0]
click at [491, 185] on link "Go to parent field" at bounding box center [526, 194] width 207 height 32
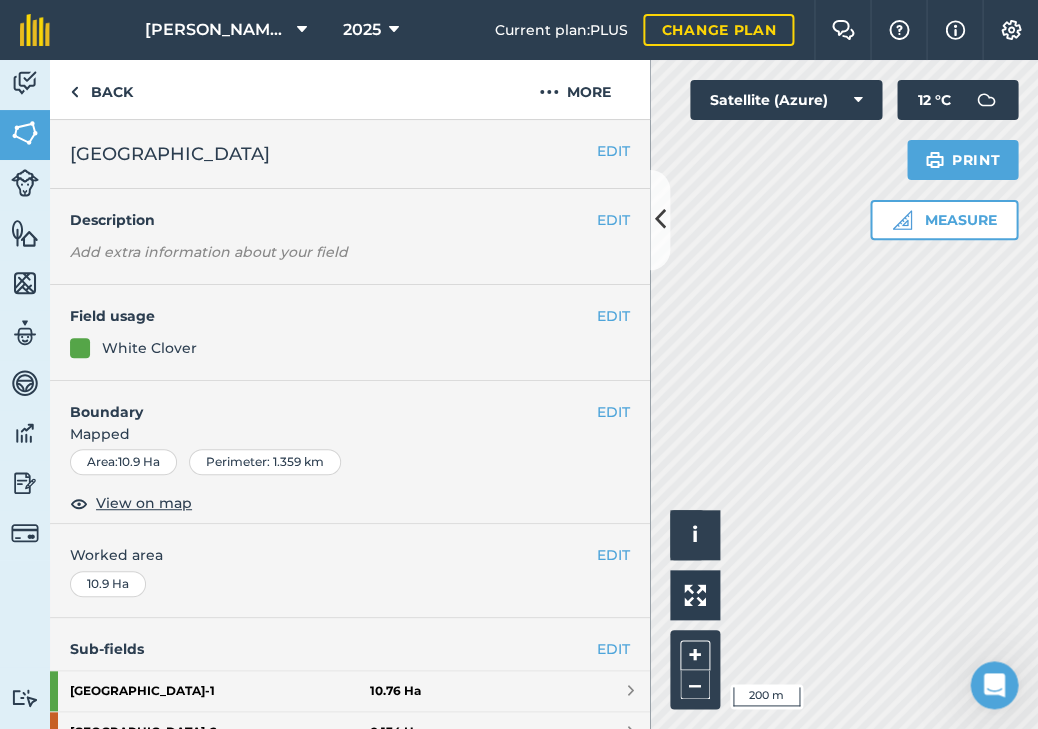
click at [653, 220] on button at bounding box center [660, 220] width 20 height 100
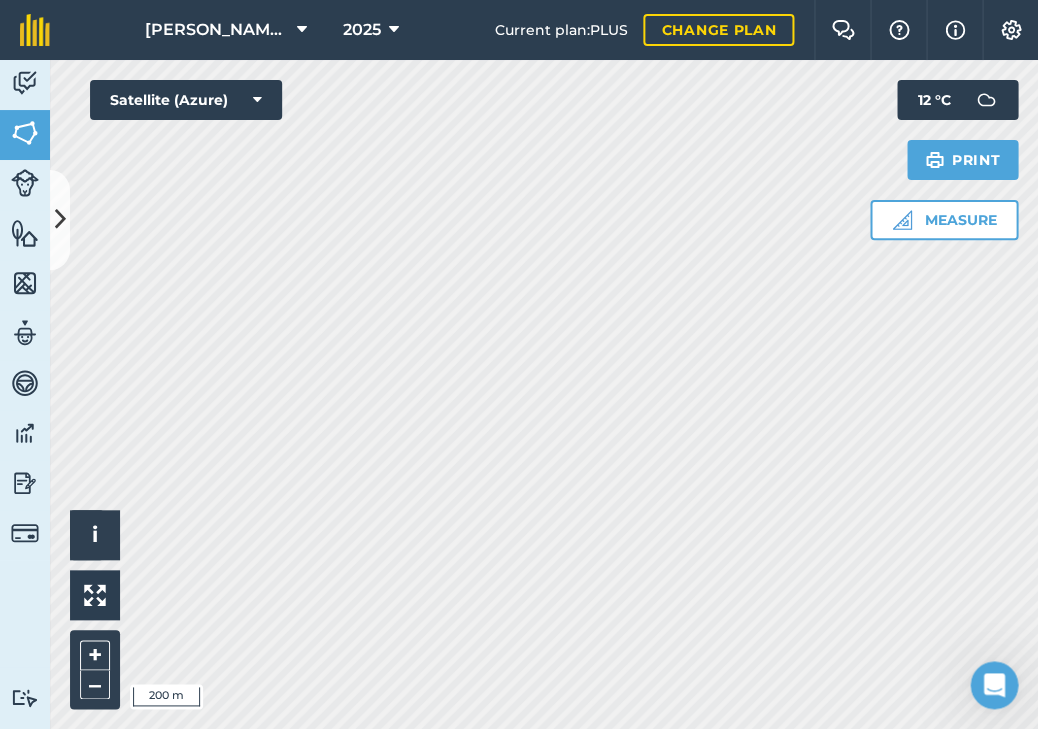
click at [53, 226] on button at bounding box center [60, 220] width 20 height 100
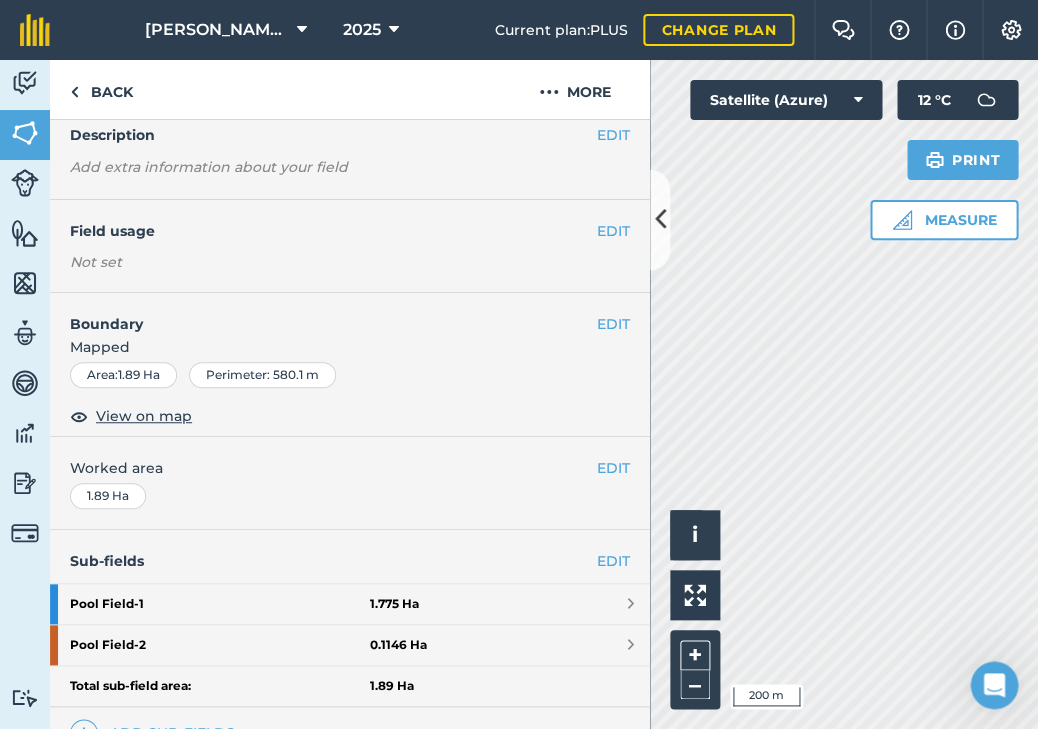
scroll to position [86, 0]
click at [600, 230] on button "EDIT" at bounding box center [613, 230] width 33 height 22
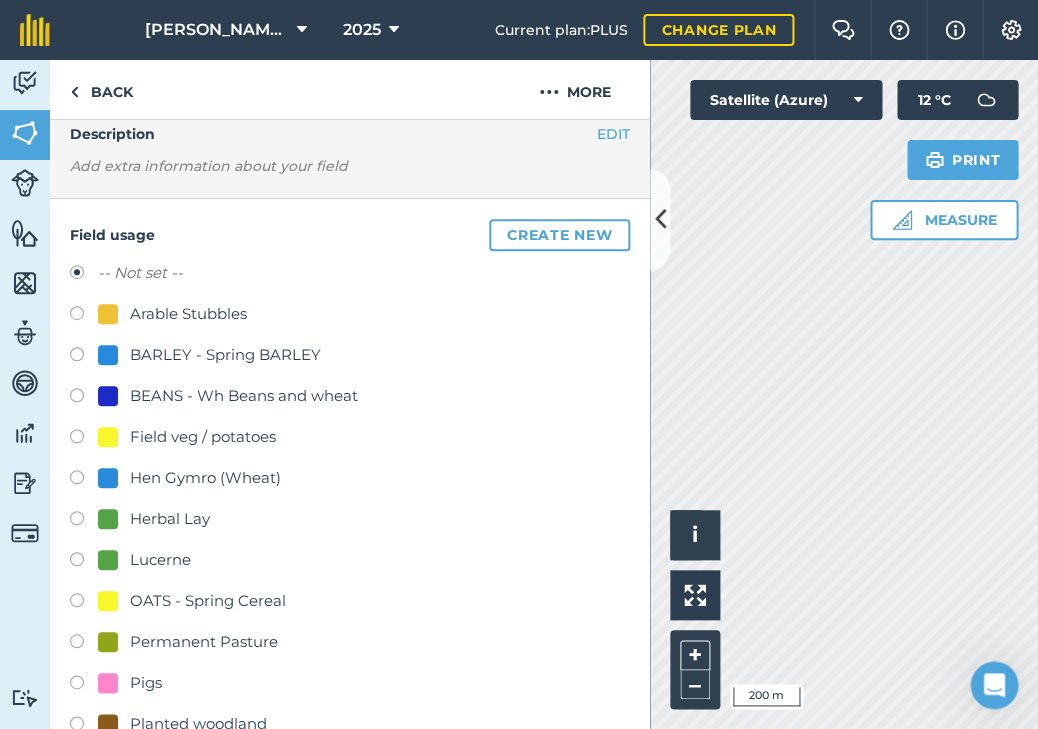
click at [276, 313] on div "Arable Stubbles" at bounding box center [350, 316] width 560 height 29
click at [189, 308] on div "Arable Stubbles" at bounding box center [188, 314] width 117 height 24
radio input "true"
radio input "false"
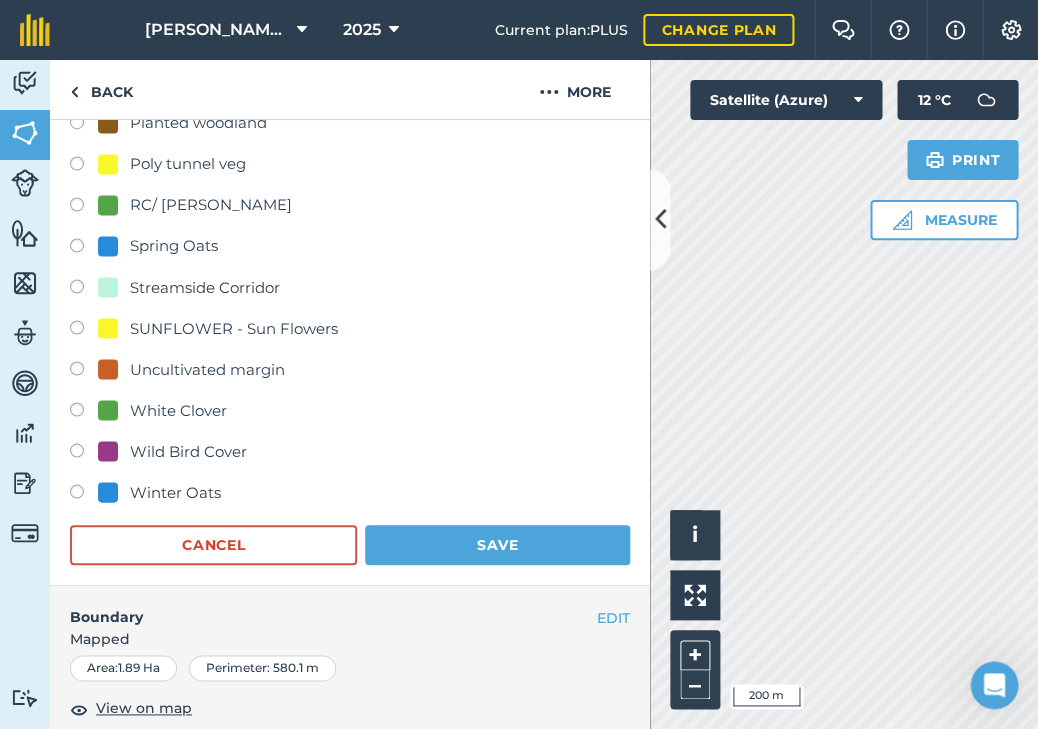
scroll to position [743, 0]
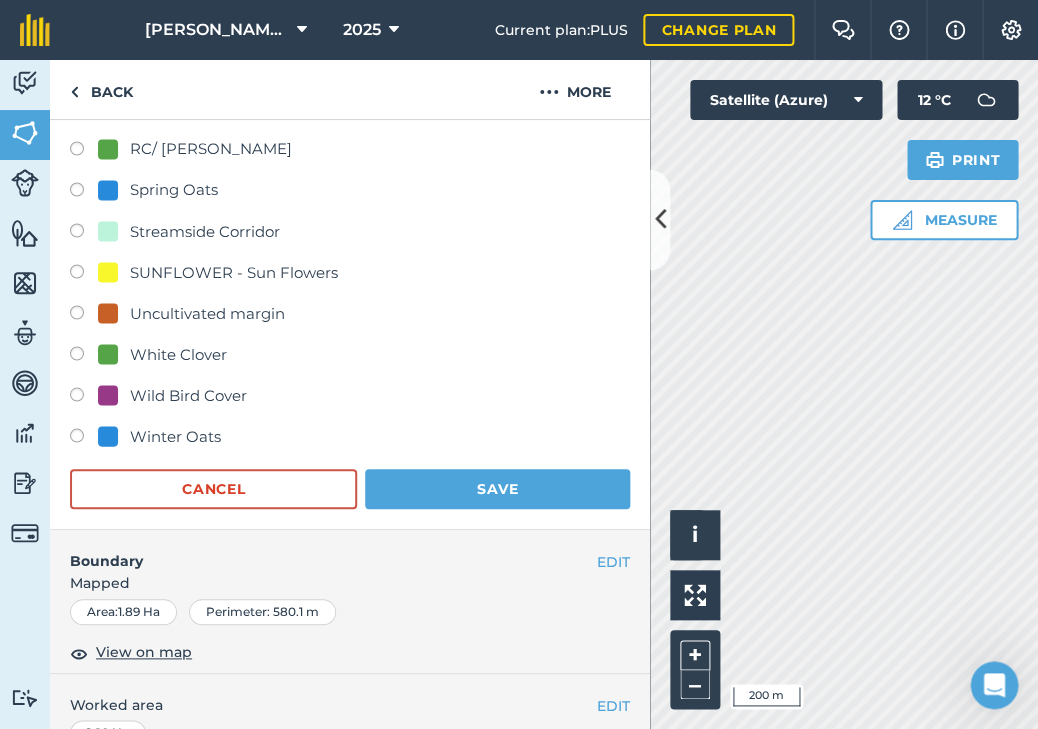
click at [418, 479] on button "Save" at bounding box center [497, 489] width 265 height 40
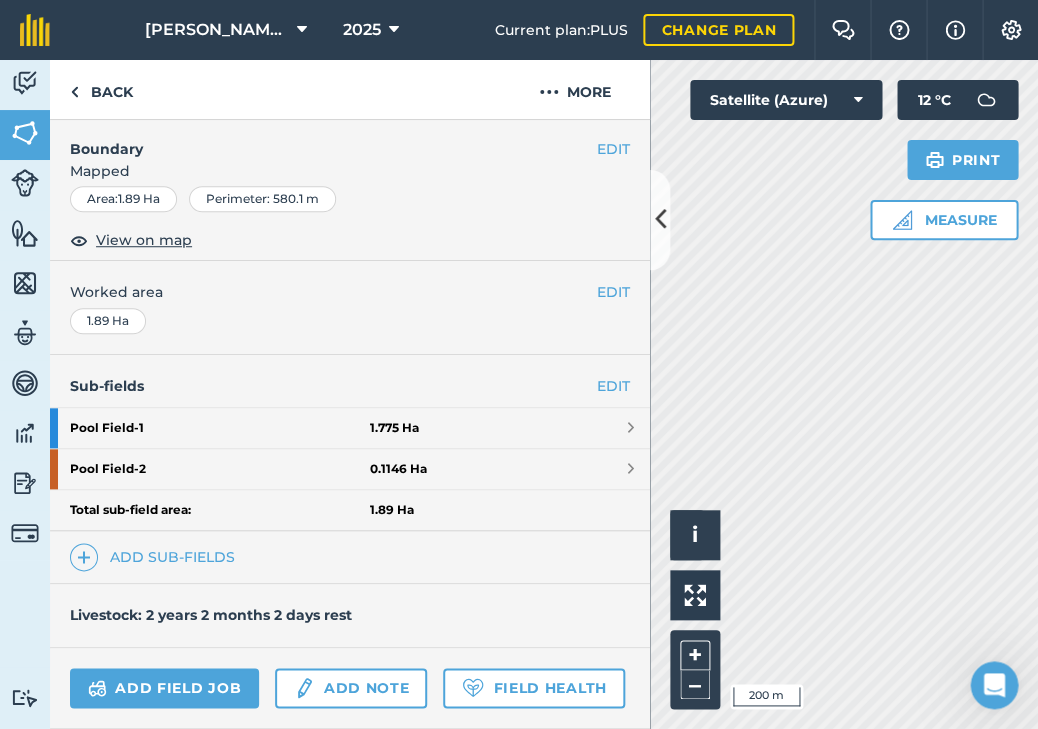
scroll to position [282, 0]
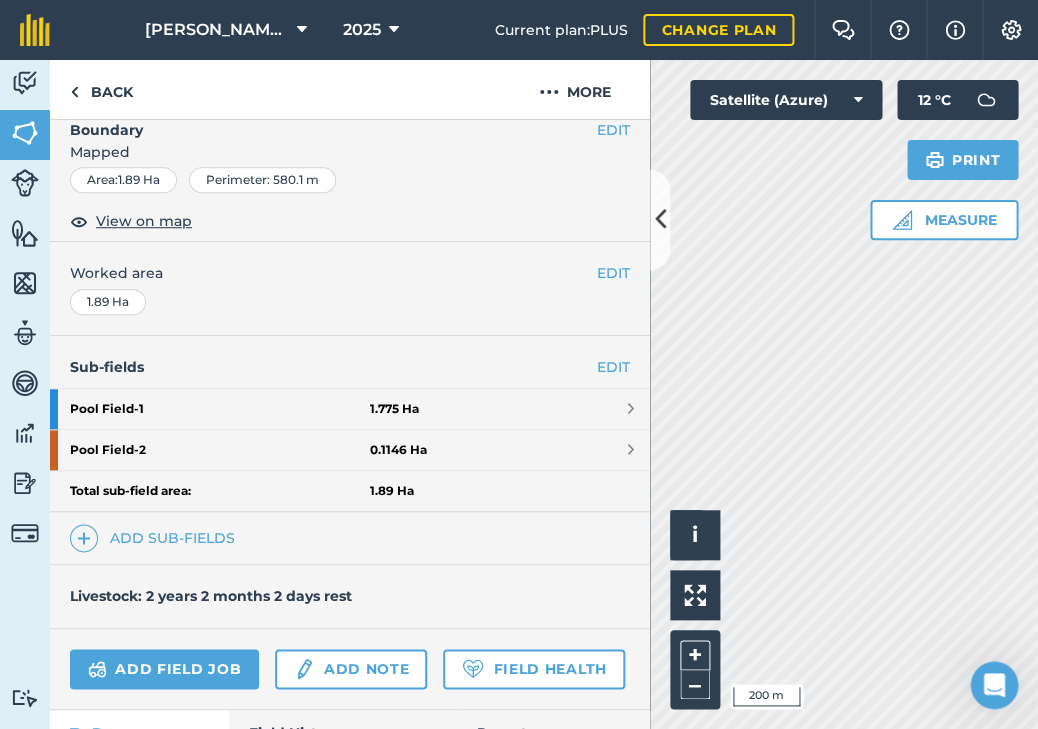
click at [602, 361] on link "EDIT" at bounding box center [613, 367] width 33 height 22
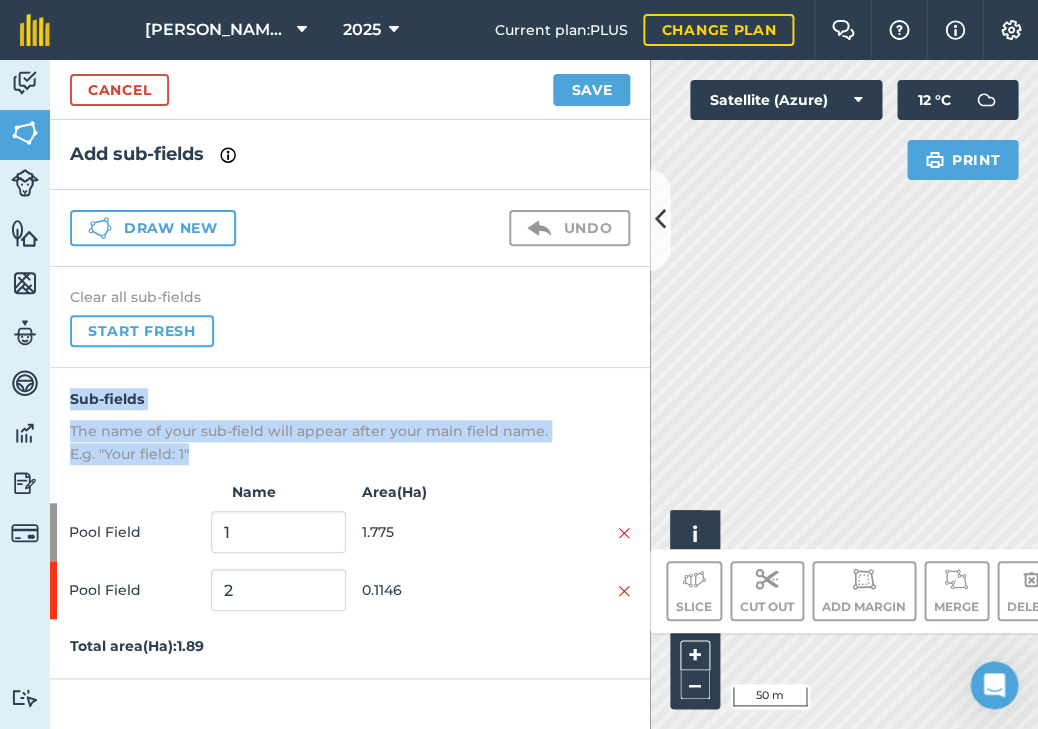
drag, startPoint x: 394, startPoint y: 456, endPoint x: 384, endPoint y: 366, distance: 90.5
click at [384, 368] on div "Sub-fields The name of your sub-field will appear after your main field name. E…" at bounding box center [350, 523] width 600 height 311
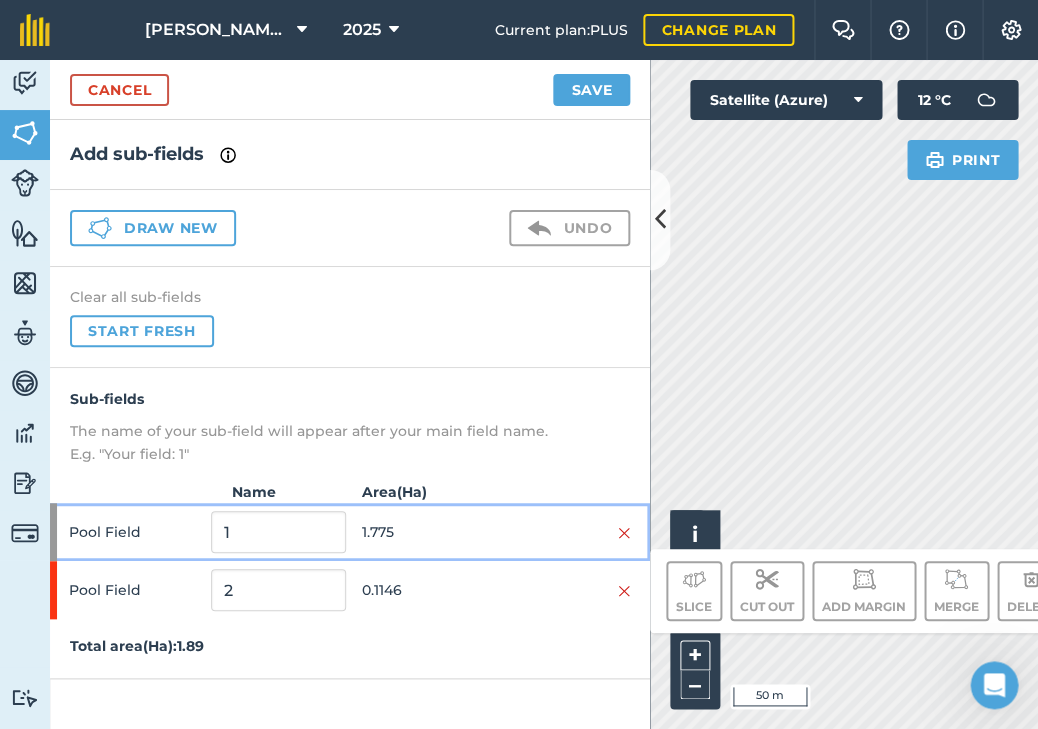
click at [499, 524] on div at bounding box center [563, 532] width 134 height 22
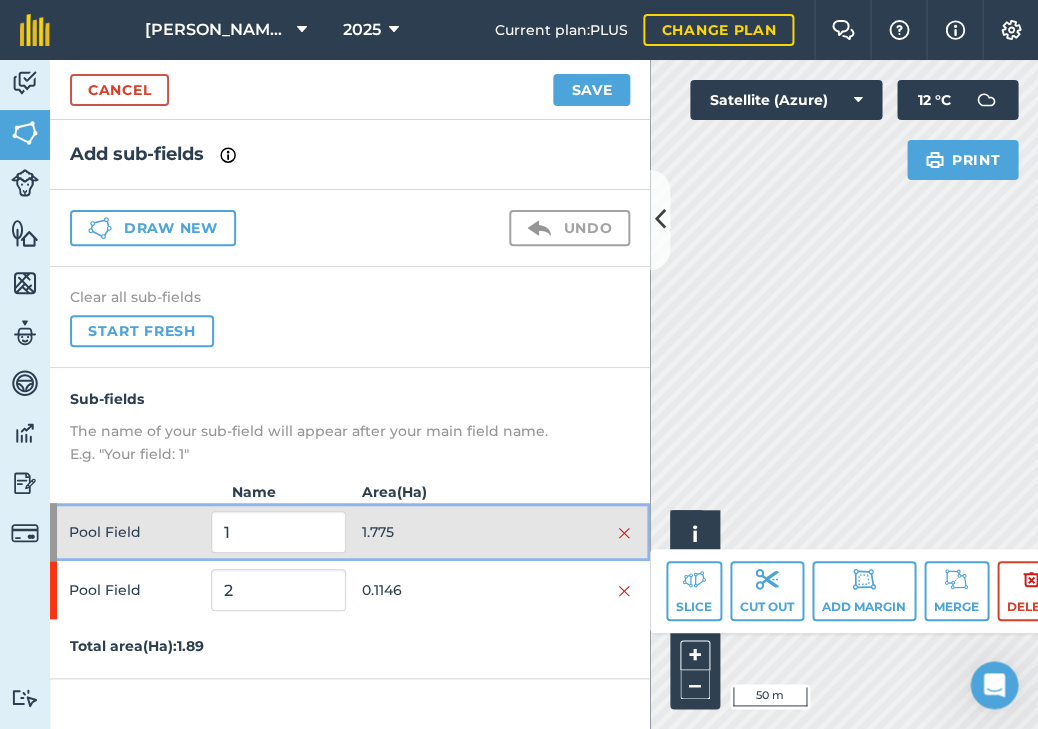
click at [625, 537] on button at bounding box center [624, 532] width 12 height 22
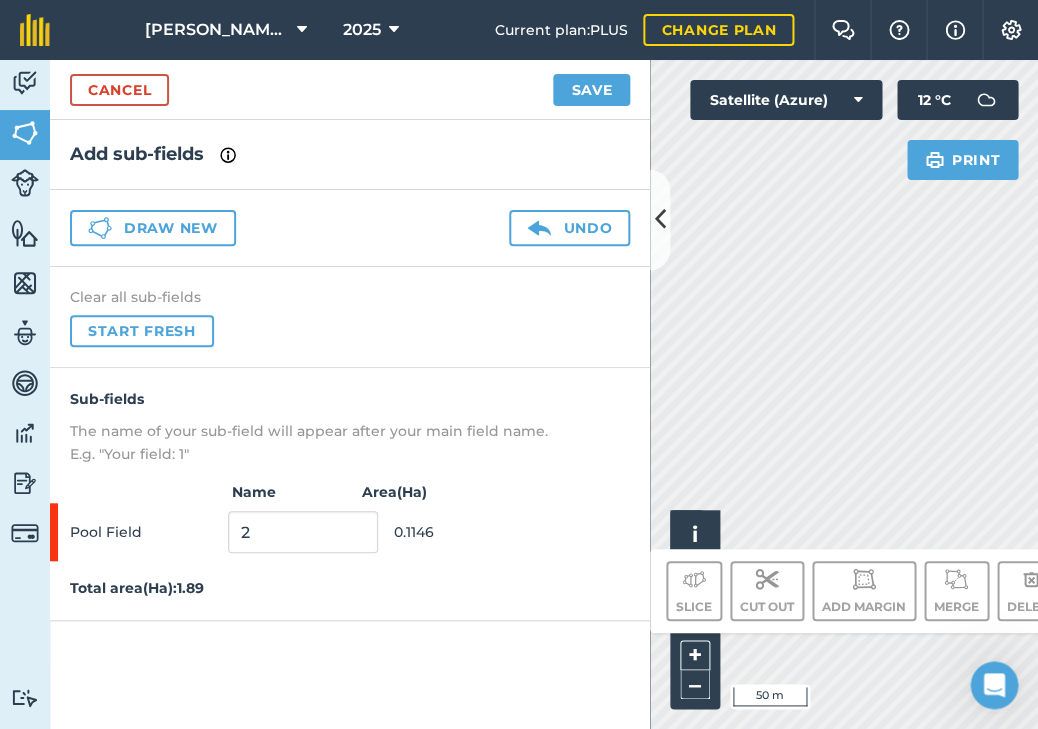
click at [575, 86] on button "Save" at bounding box center [591, 90] width 77 height 32
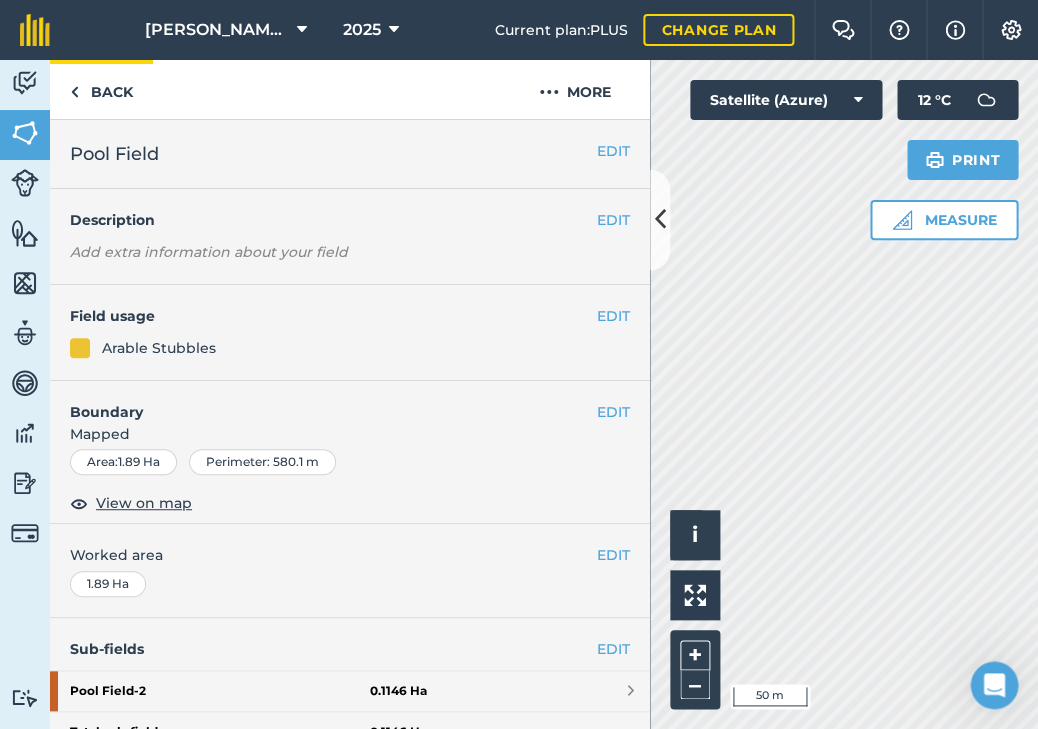
click at [93, 100] on link "Back" at bounding box center [101, 89] width 103 height 59
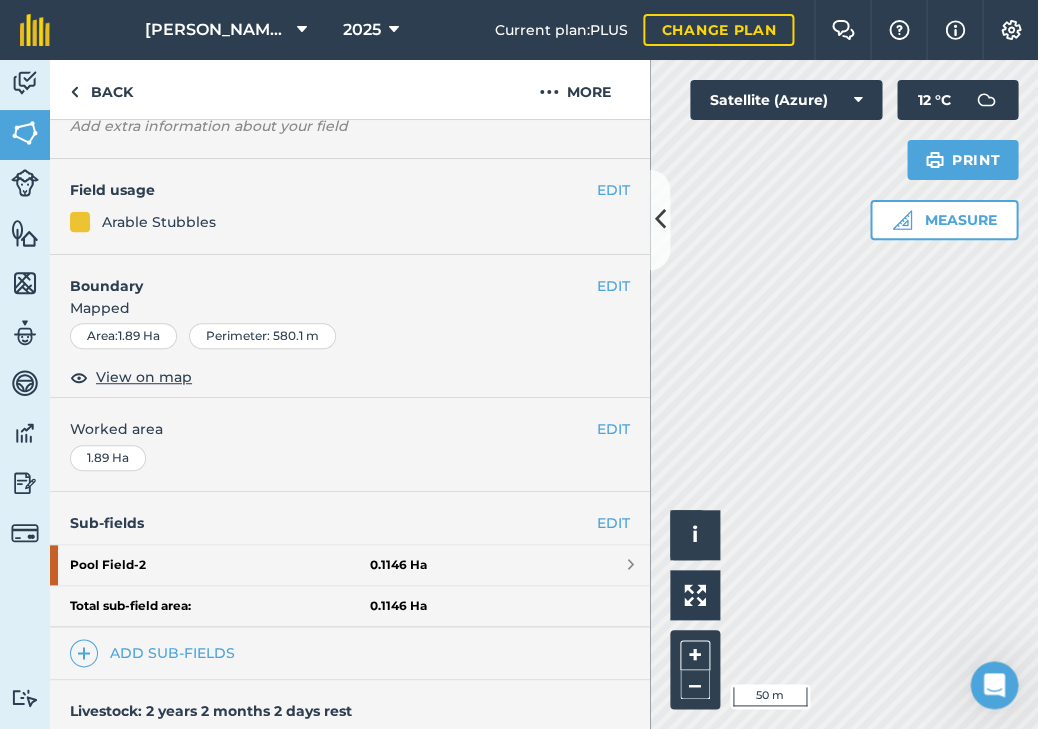
scroll to position [236, 0]
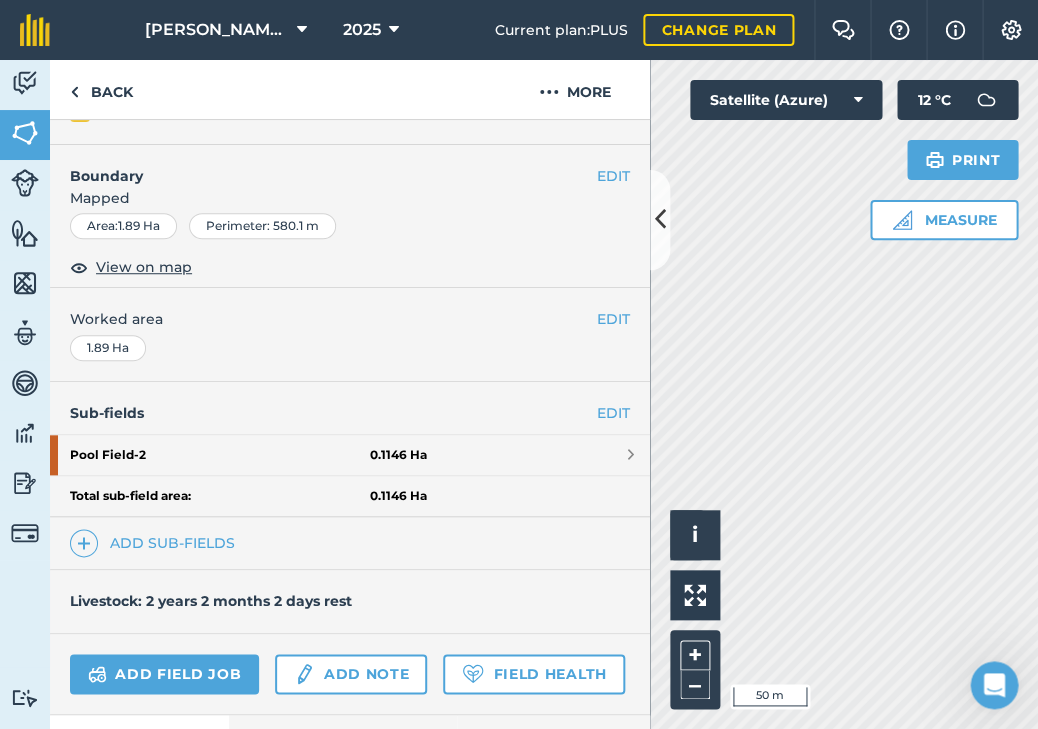
click at [623, 402] on link "EDIT" at bounding box center [613, 413] width 33 height 22
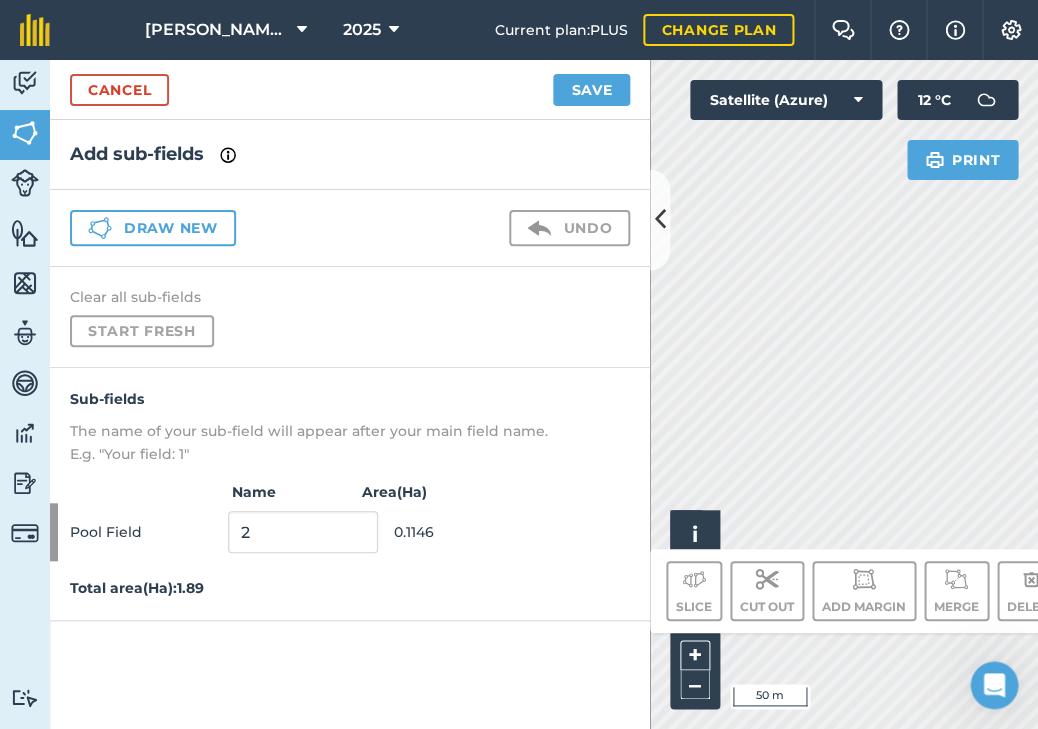
click at [133, 89] on link "Cancel" at bounding box center [119, 90] width 99 height 32
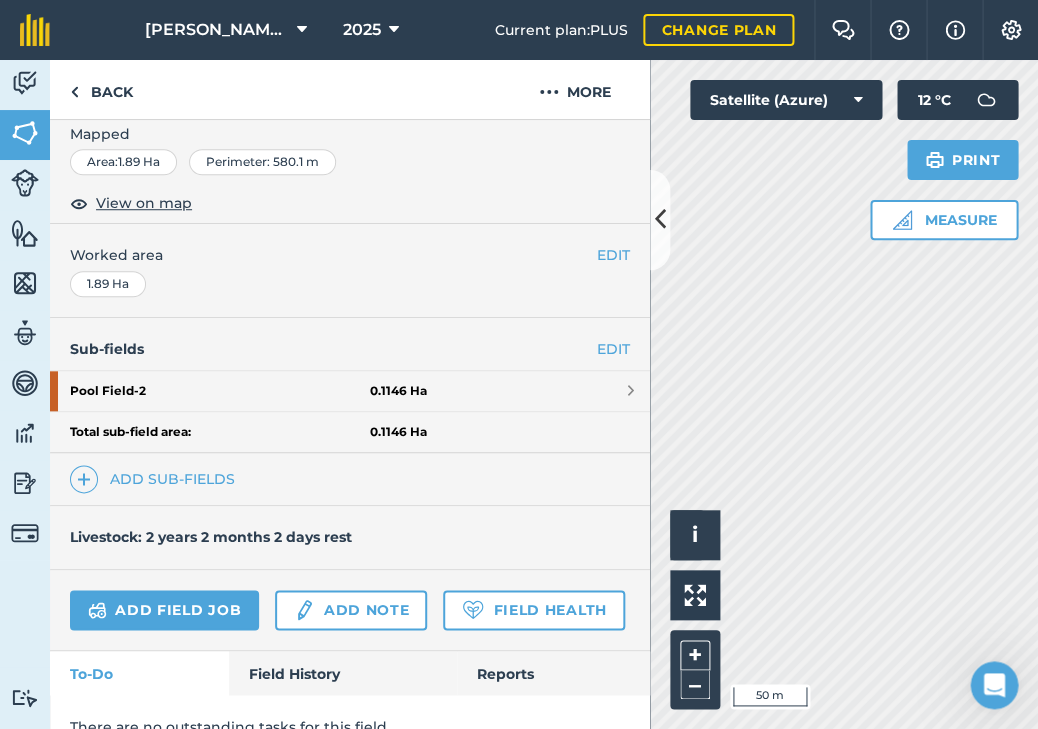
scroll to position [318, 0]
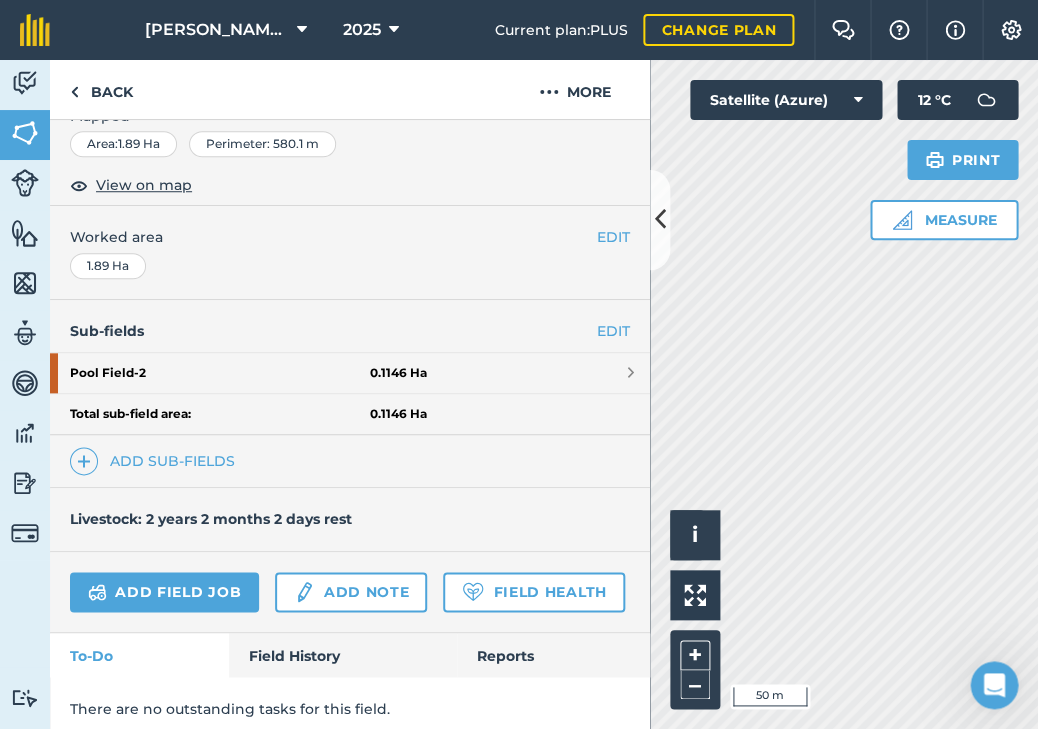
click at [633, 366] on span at bounding box center [631, 373] width 6 height 16
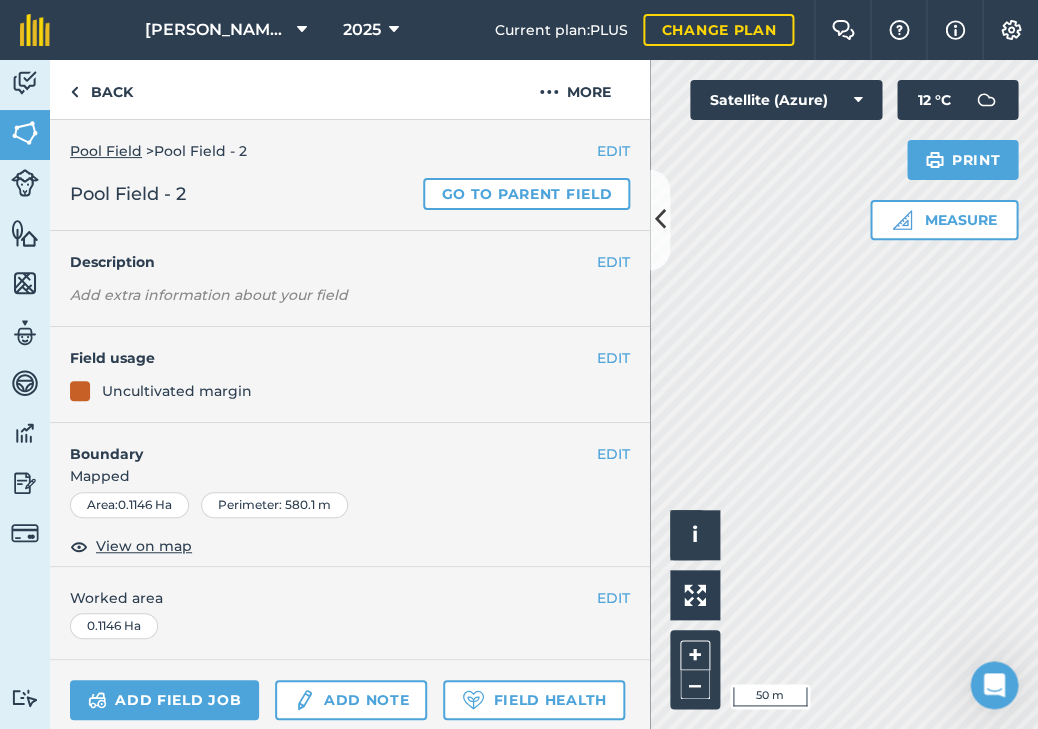
click at [612, 153] on button "EDIT" at bounding box center [613, 151] width 33 height 22
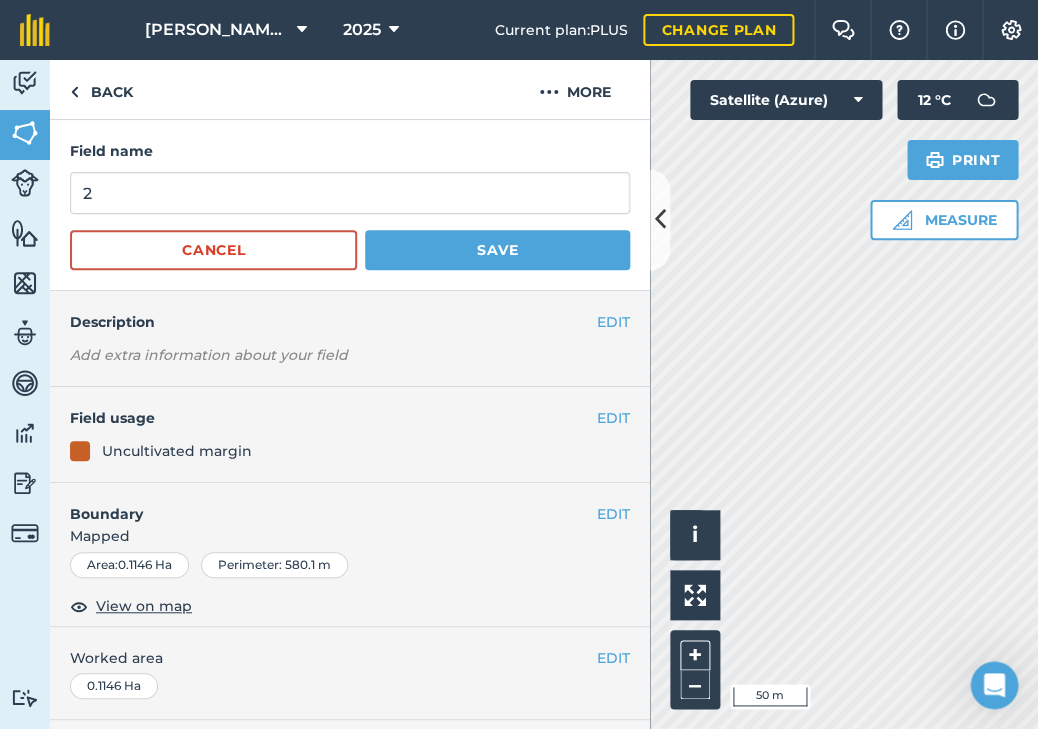
click at [489, 253] on button "Save" at bounding box center [497, 250] width 265 height 40
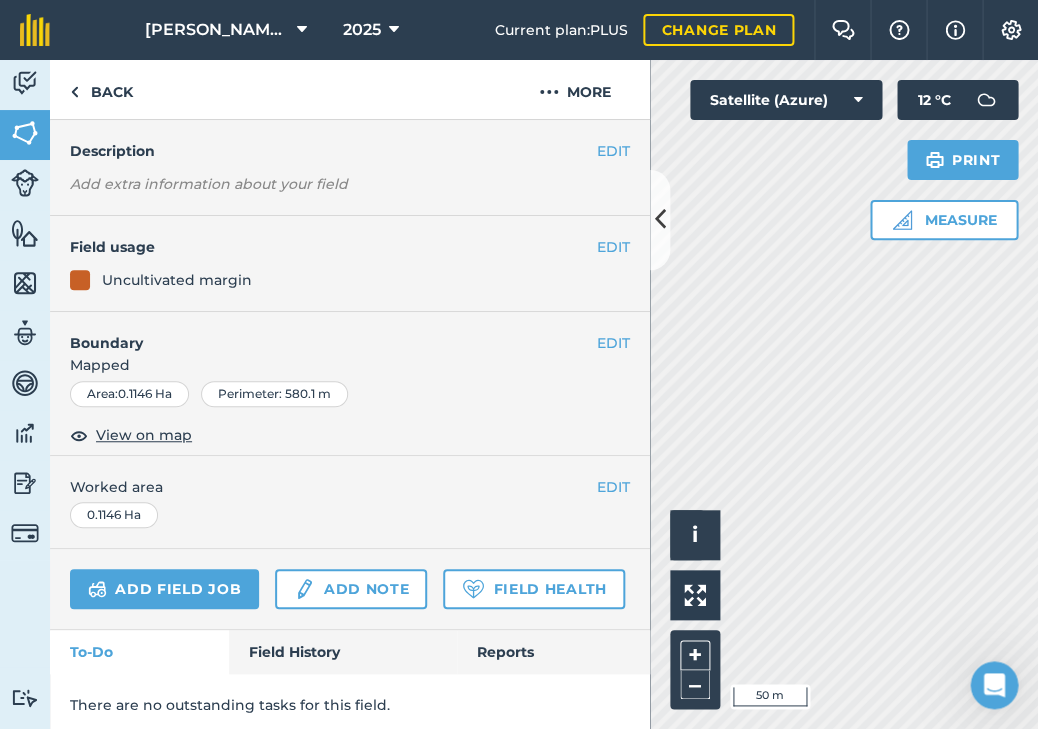
scroll to position [104, 0]
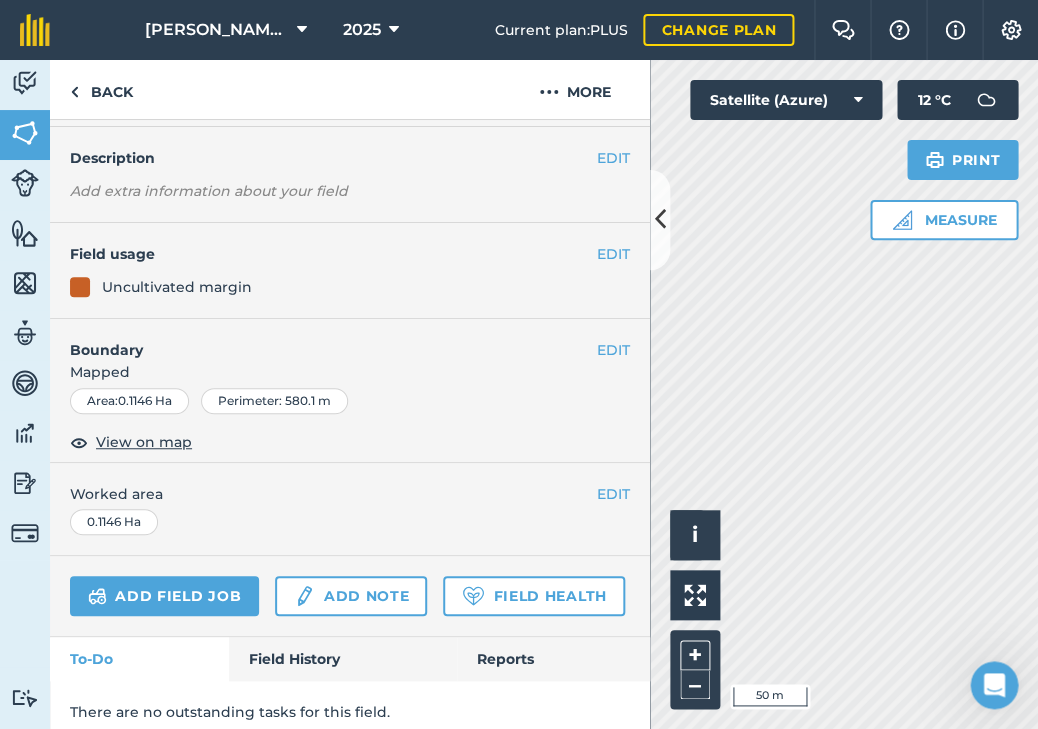
click at [137, 433] on span "View on map" at bounding box center [144, 442] width 96 height 22
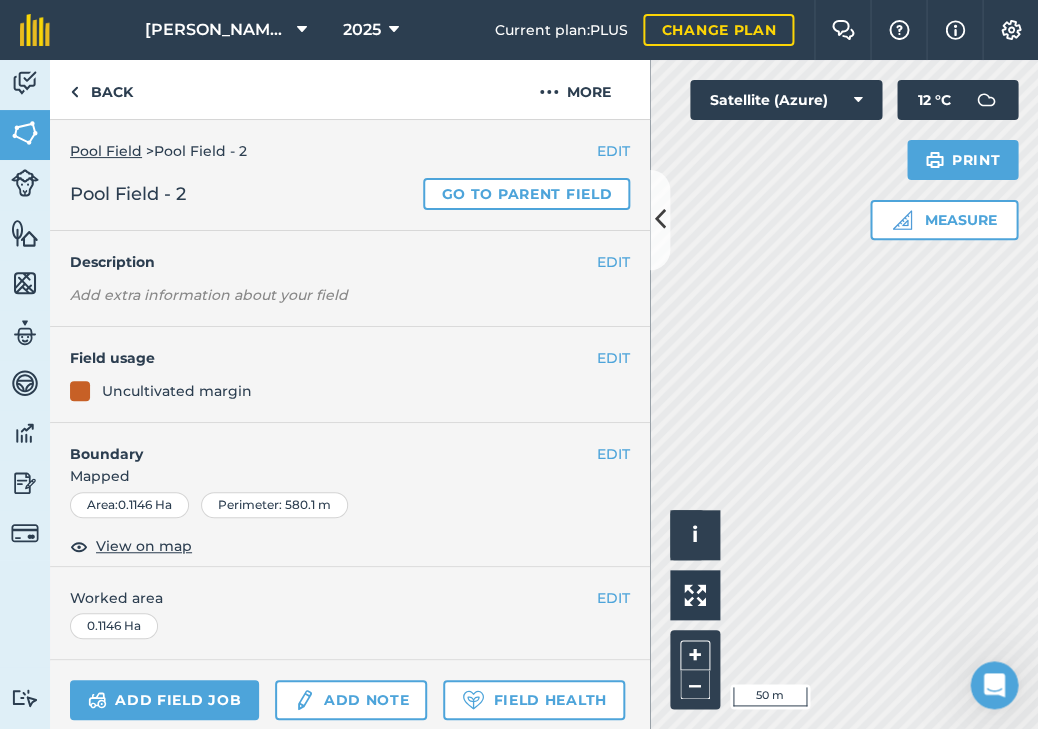
scroll to position [0, 0]
click at [607, 146] on button "EDIT" at bounding box center [613, 151] width 33 height 22
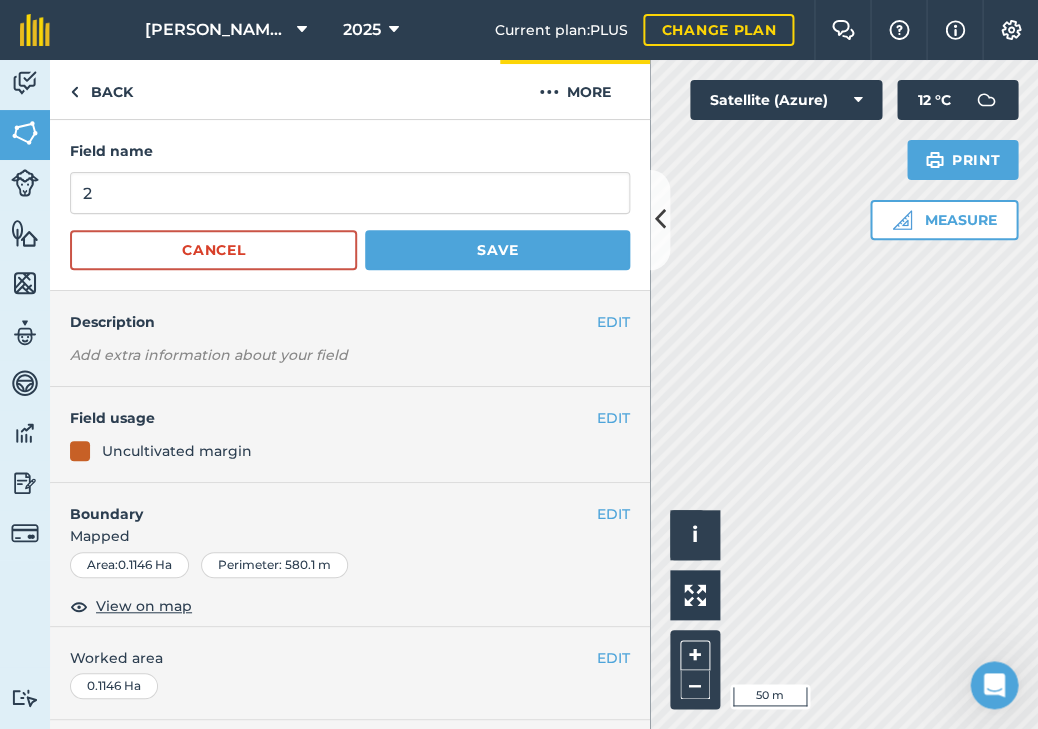
click at [568, 92] on button "More" at bounding box center [575, 89] width 150 height 59
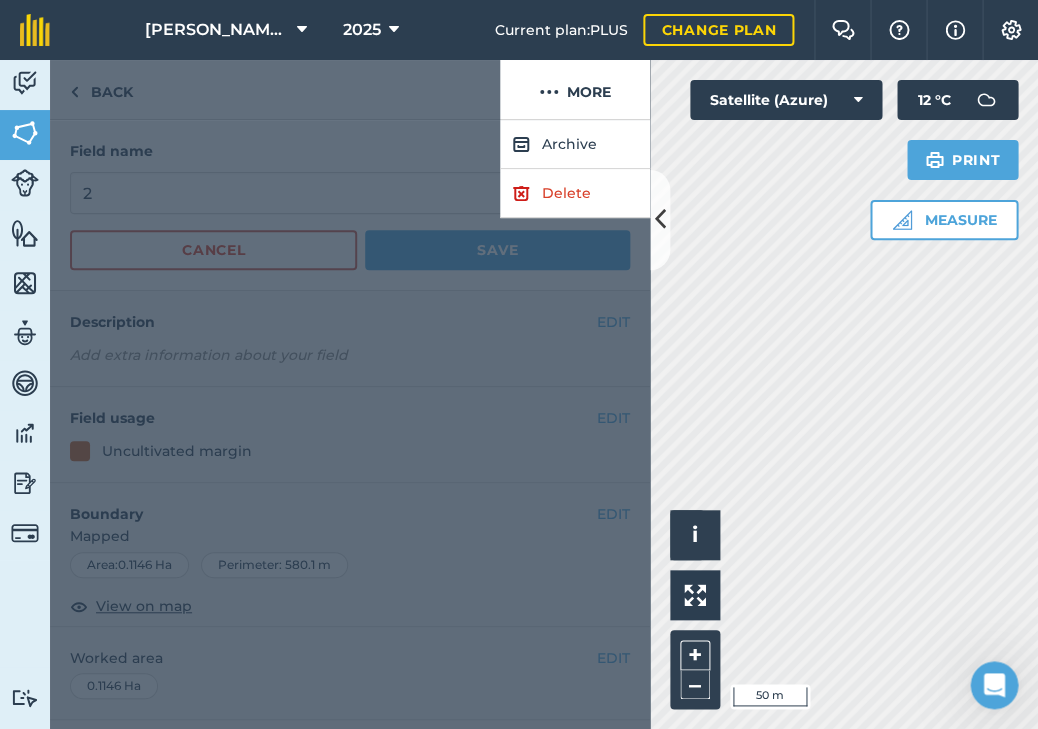
click at [303, 173] on div at bounding box center [350, 424] width 600 height 609
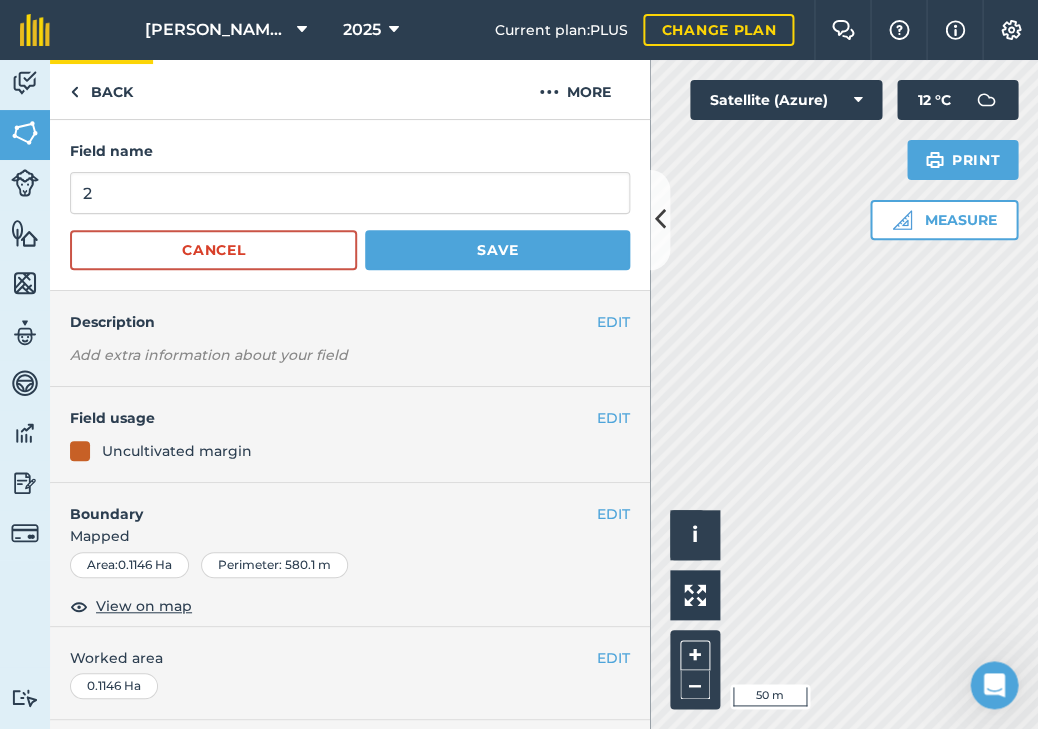
click at [107, 96] on link "Back" at bounding box center [101, 89] width 103 height 59
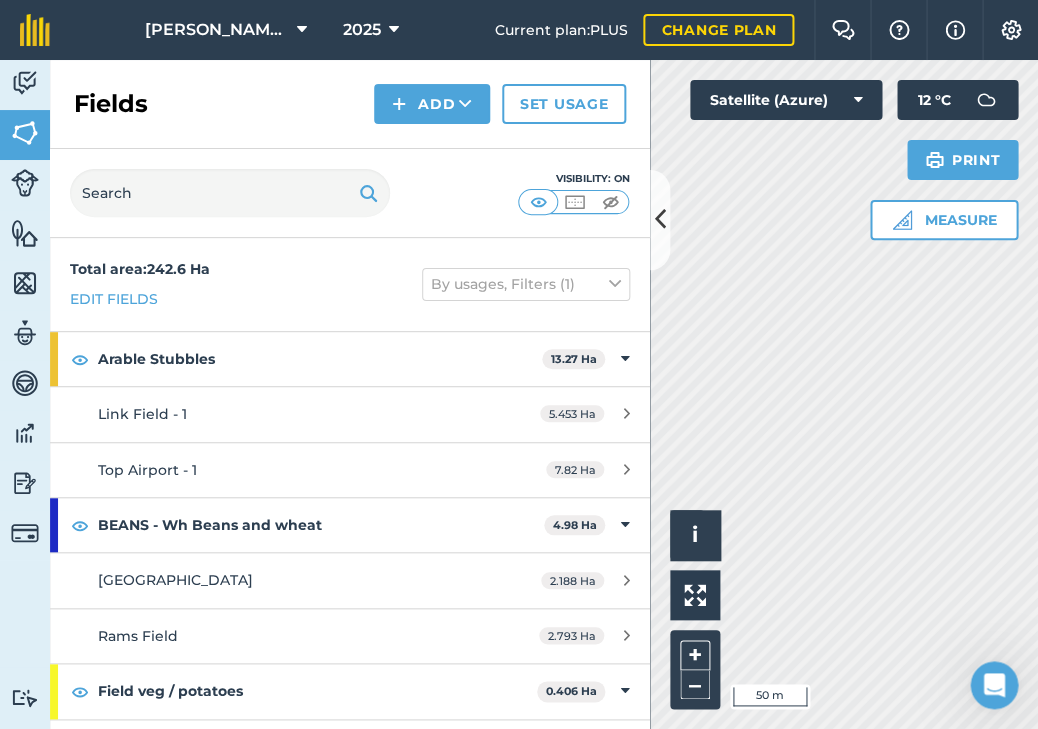
click at [658, 235] on icon at bounding box center [660, 219] width 11 height 35
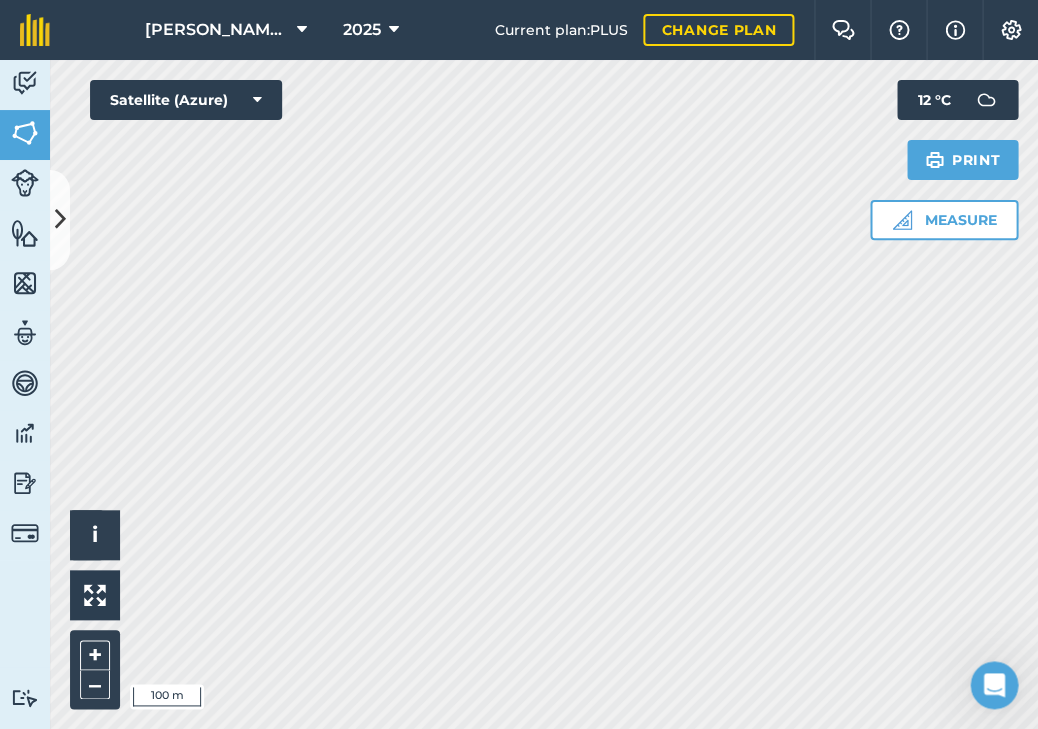
click at [55, 227] on icon at bounding box center [60, 219] width 11 height 35
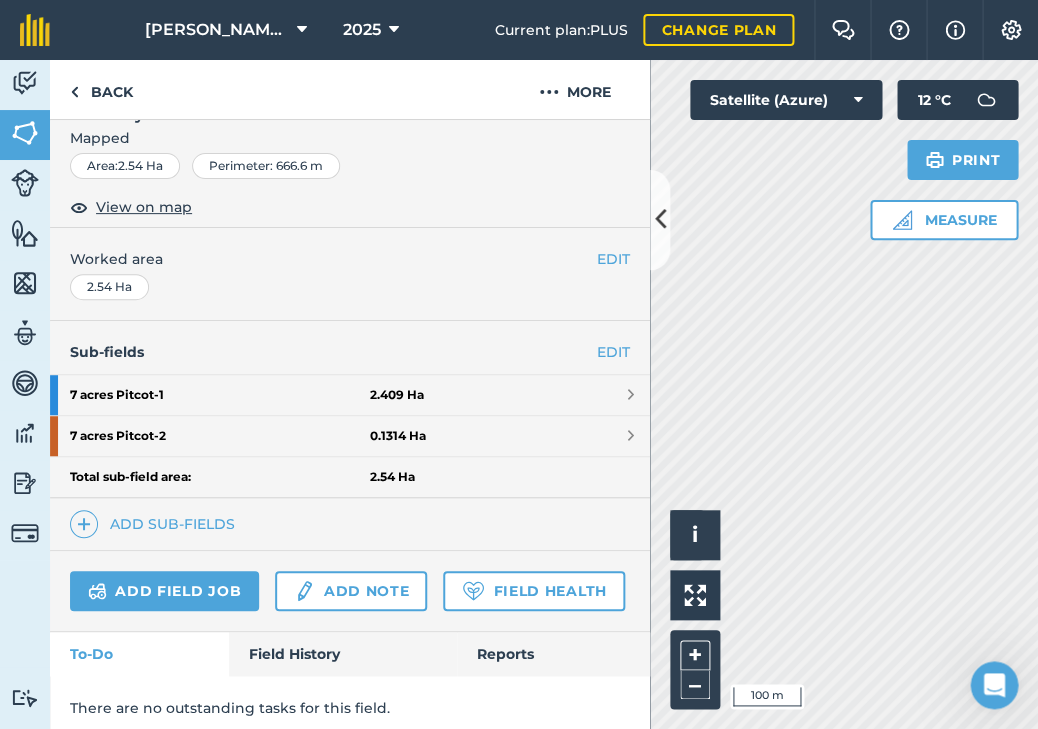
click at [446, 385] on link "7 acres Pitcot - 1 2.409 Ha" at bounding box center [350, 395] width 600 height 40
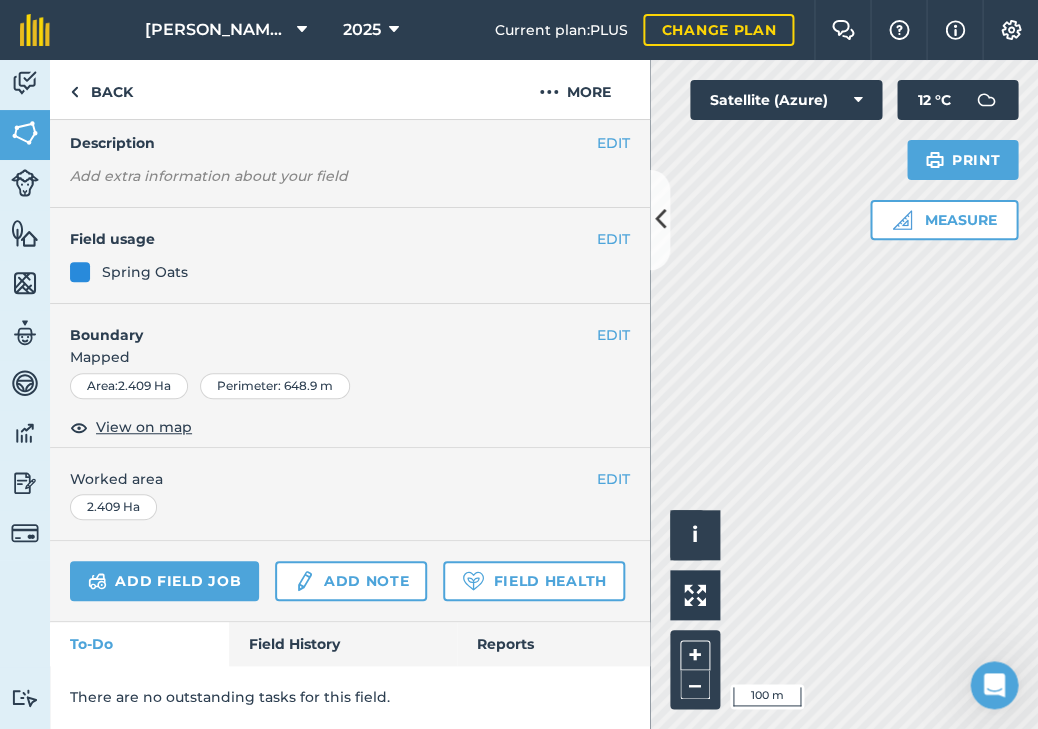
scroll to position [111, 0]
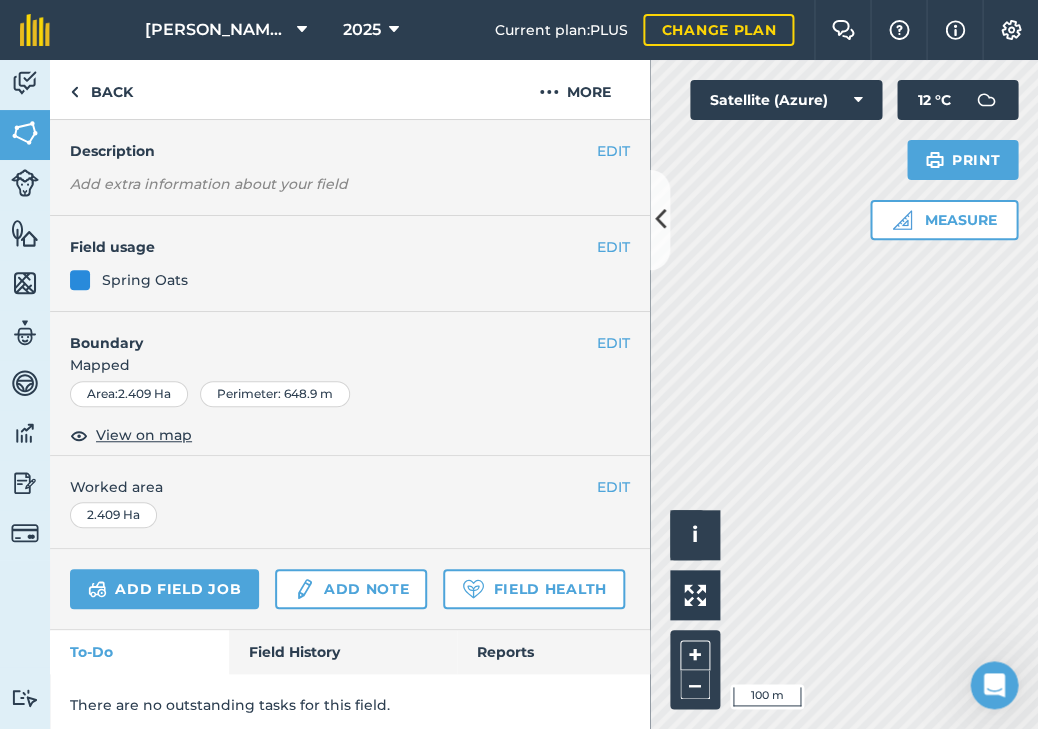
click at [611, 249] on button "EDIT" at bounding box center [613, 247] width 33 height 22
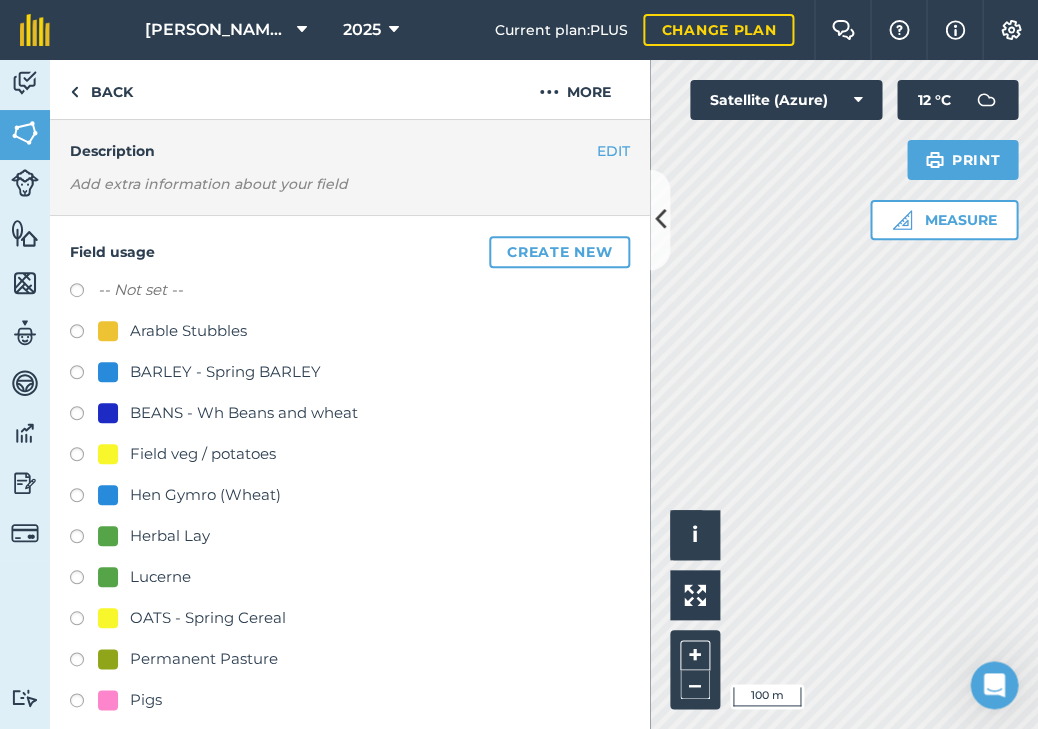
click at [215, 334] on div "Arable Stubbles" at bounding box center [188, 331] width 117 height 24
radio input "true"
radio input "false"
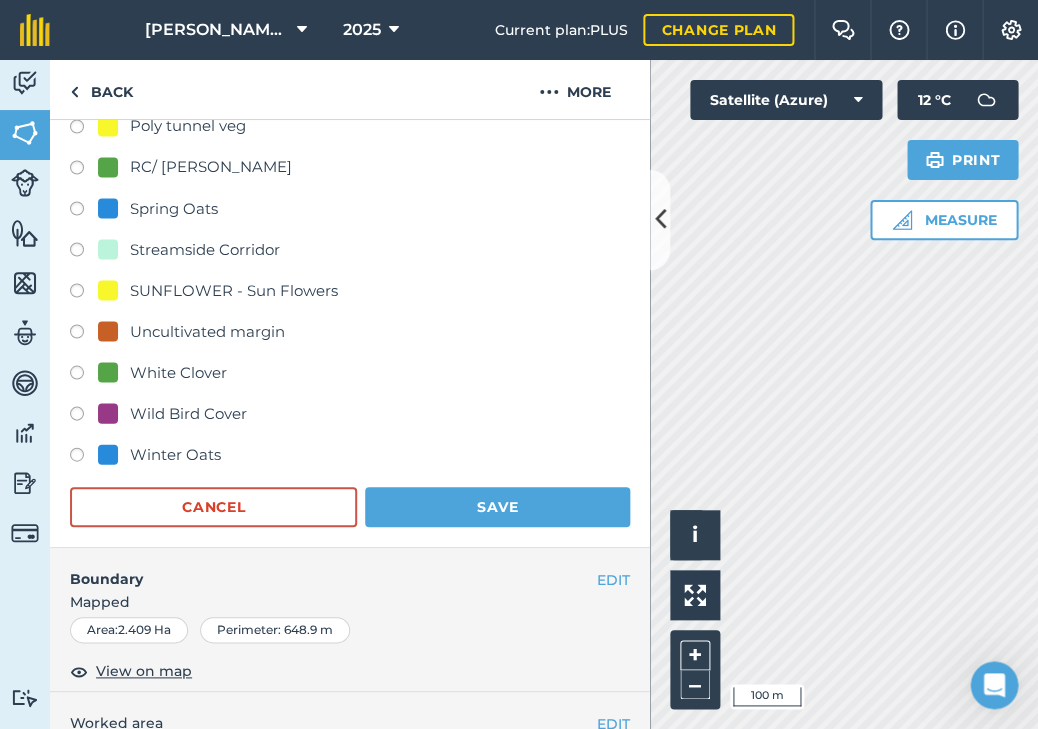
scroll to position [804, 0]
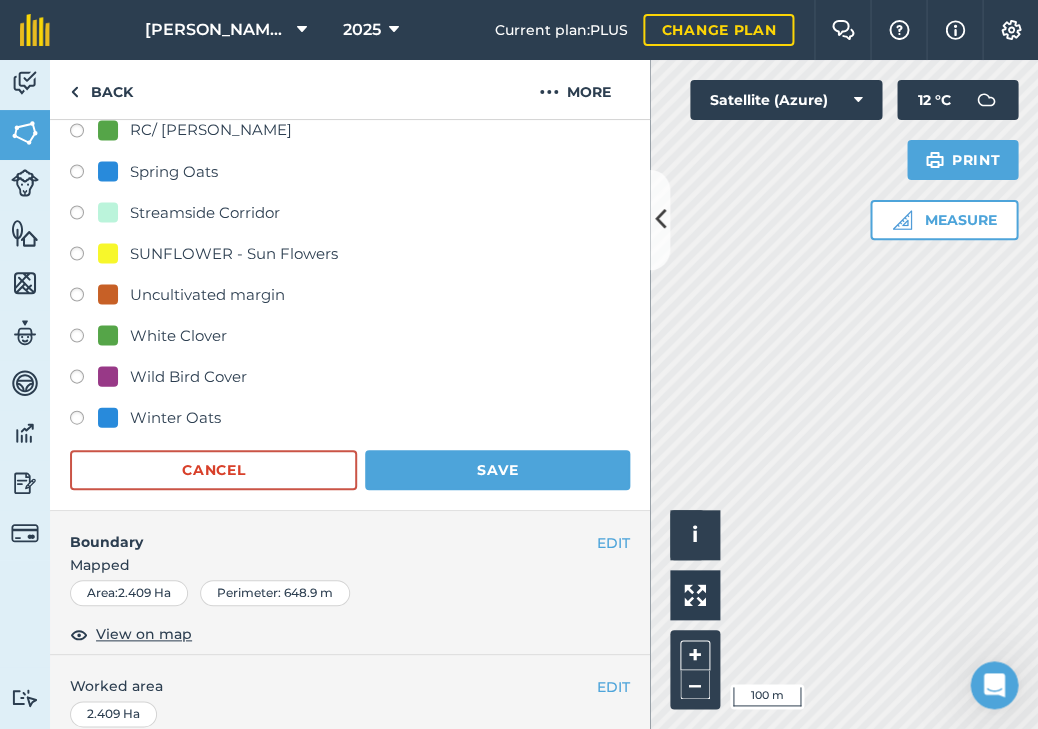
click at [487, 466] on button "Save" at bounding box center [497, 470] width 265 height 40
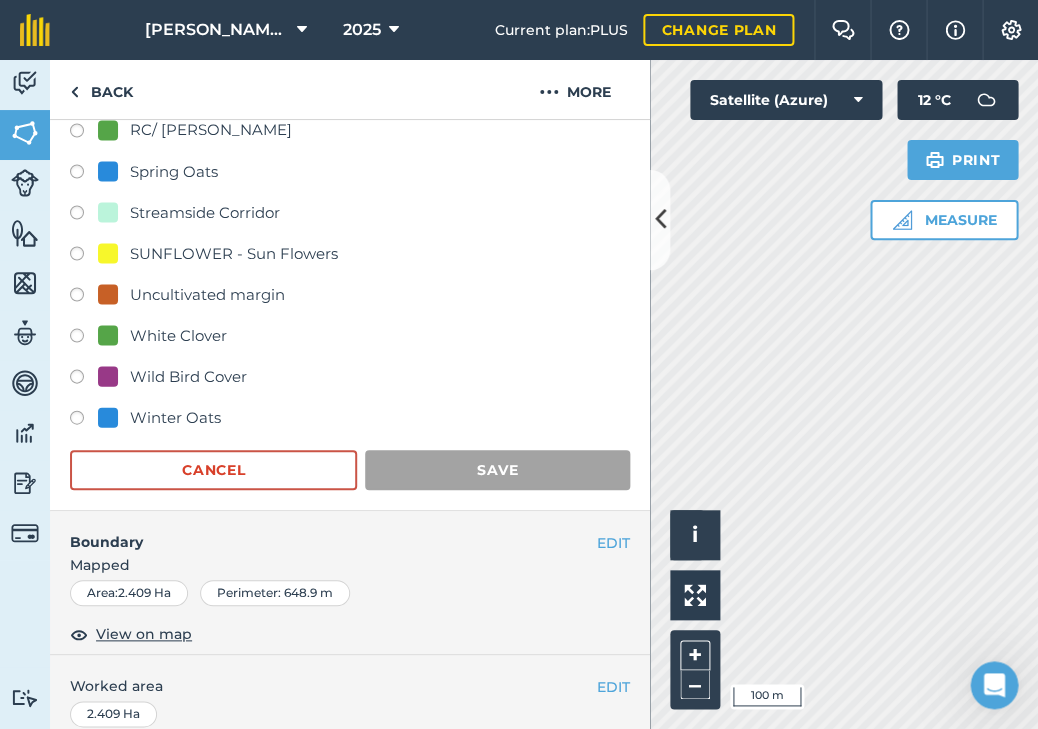
scroll to position [111, 0]
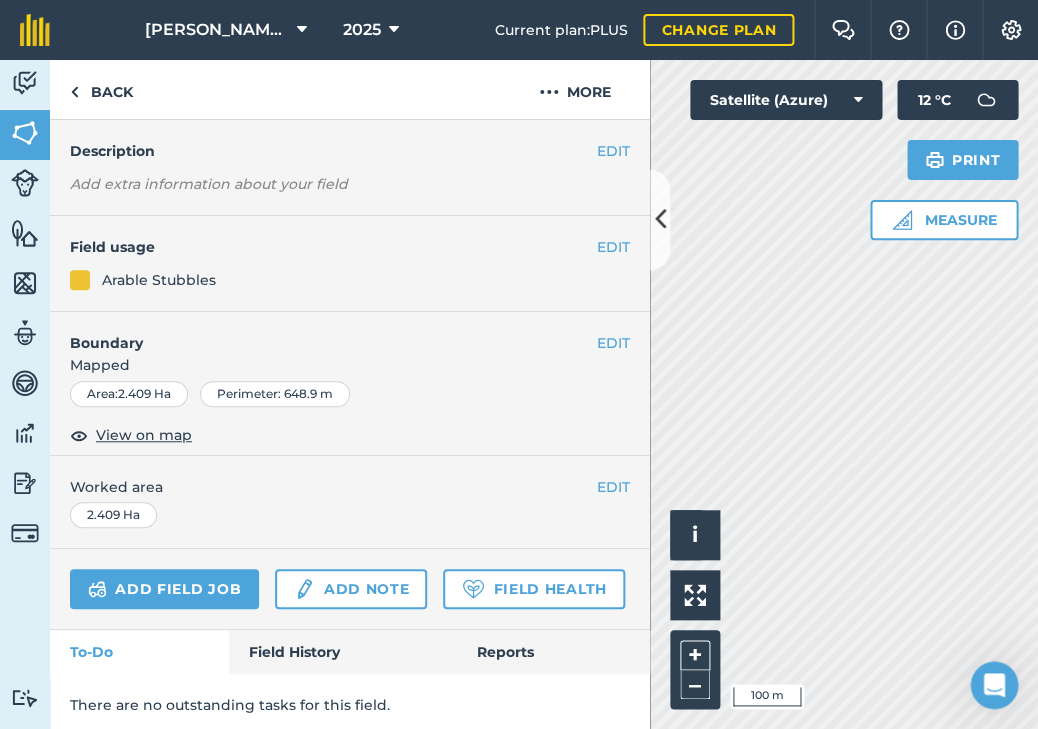
click at [659, 228] on icon at bounding box center [660, 219] width 11 height 35
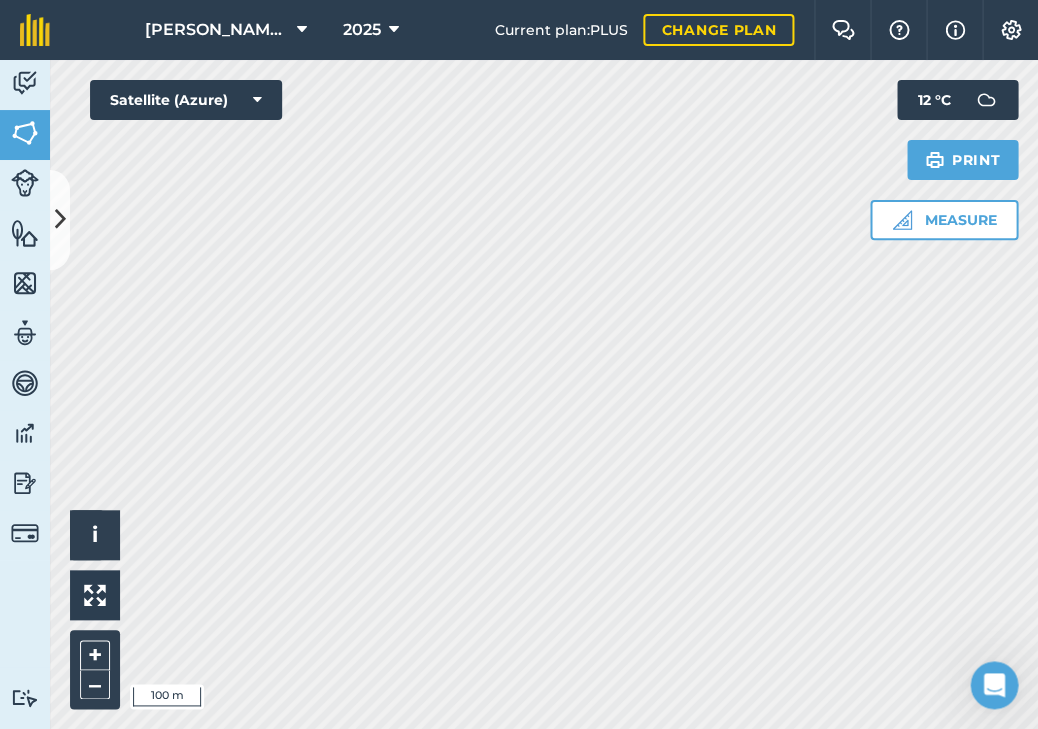
click at [56, 237] on button at bounding box center [60, 220] width 20 height 100
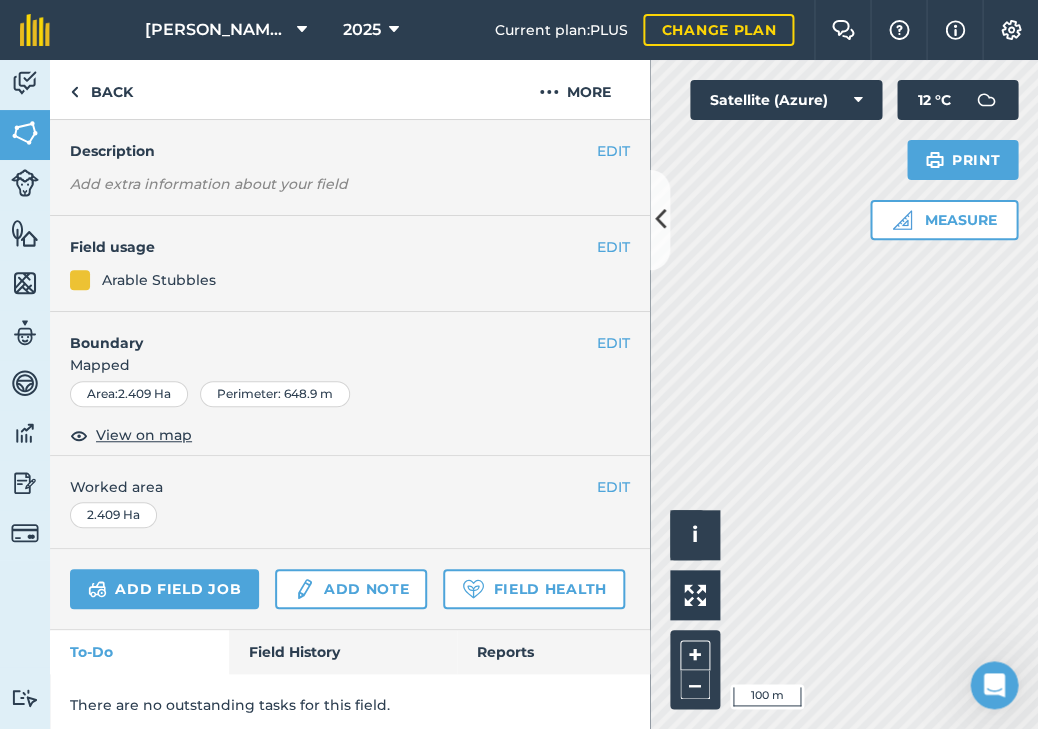
click at [660, 236] on icon at bounding box center [660, 219] width 11 height 35
